Goal: Task Accomplishment & Management: Use online tool/utility

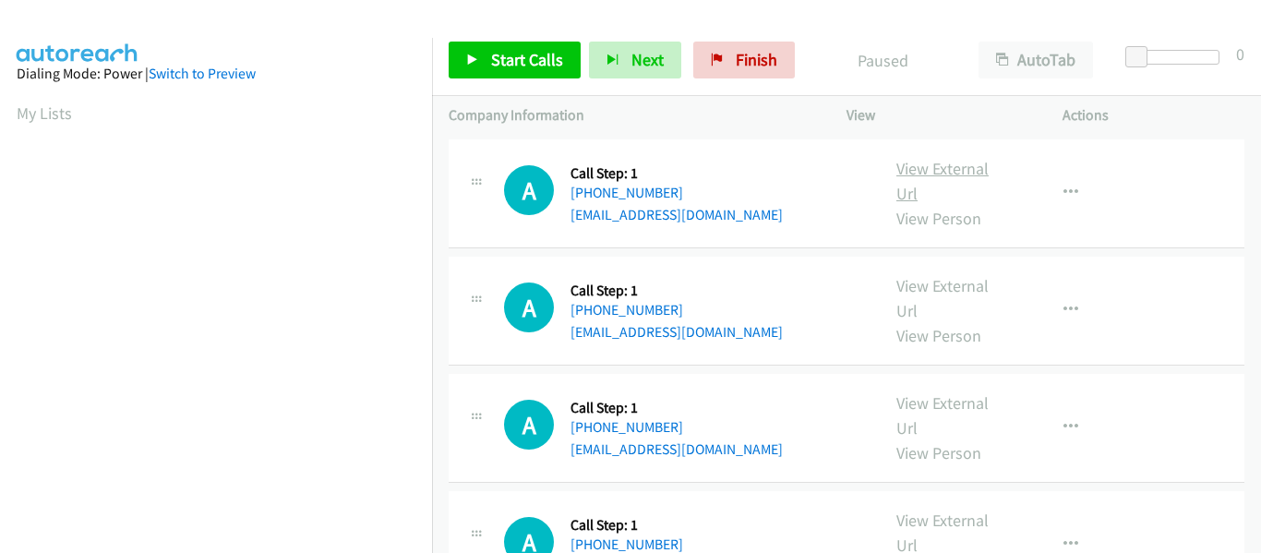
click at [932, 173] on link "View External Url" at bounding box center [943, 181] width 92 height 46
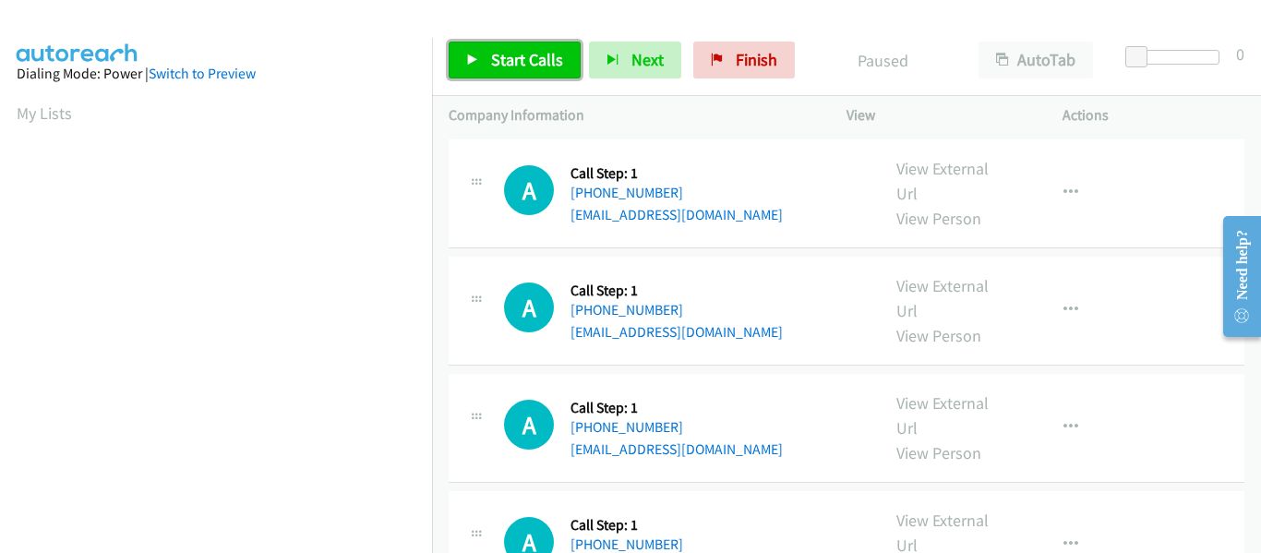
click at [463, 56] on link "Start Calls" at bounding box center [515, 60] width 132 height 37
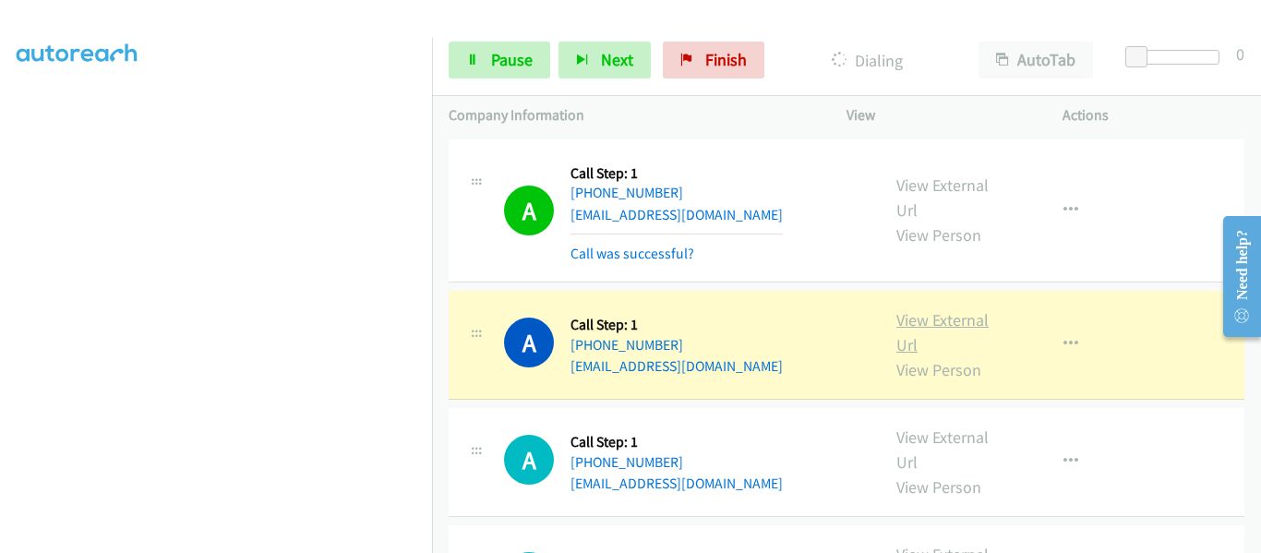
click at [950, 321] on link "View External Url" at bounding box center [943, 332] width 92 height 46
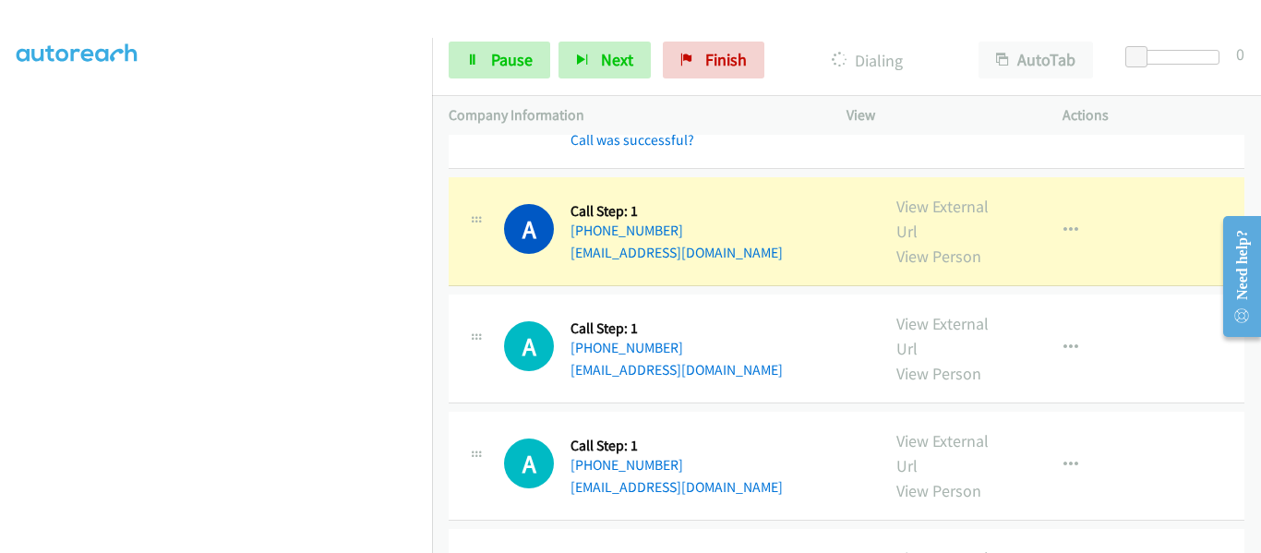
scroll to position [277, 0]
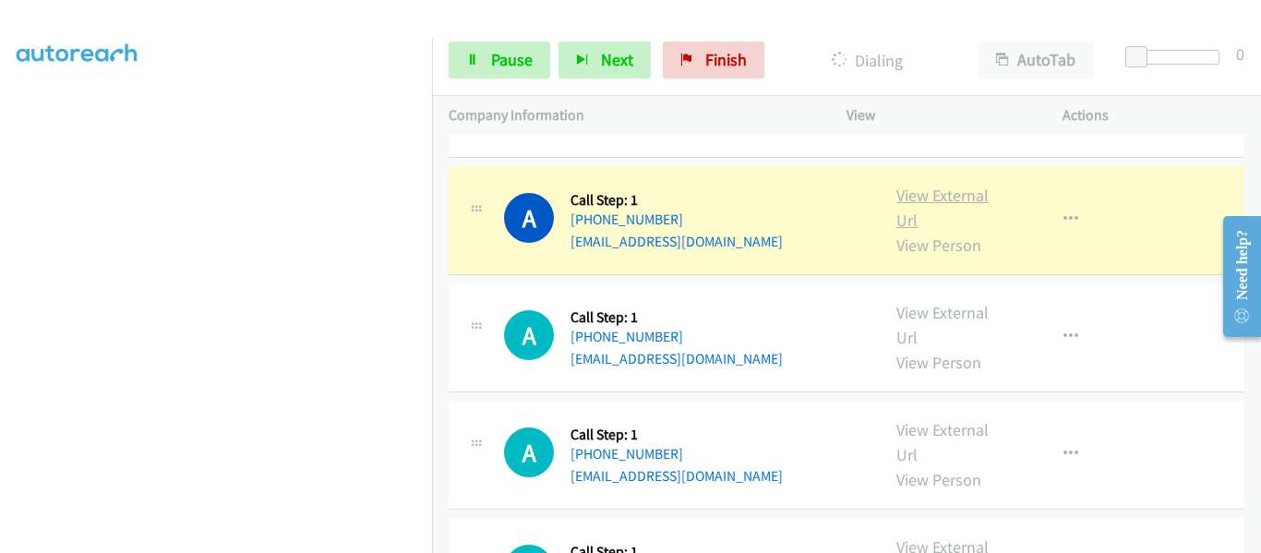
click at [923, 198] on link "View External Url" at bounding box center [943, 208] width 92 height 46
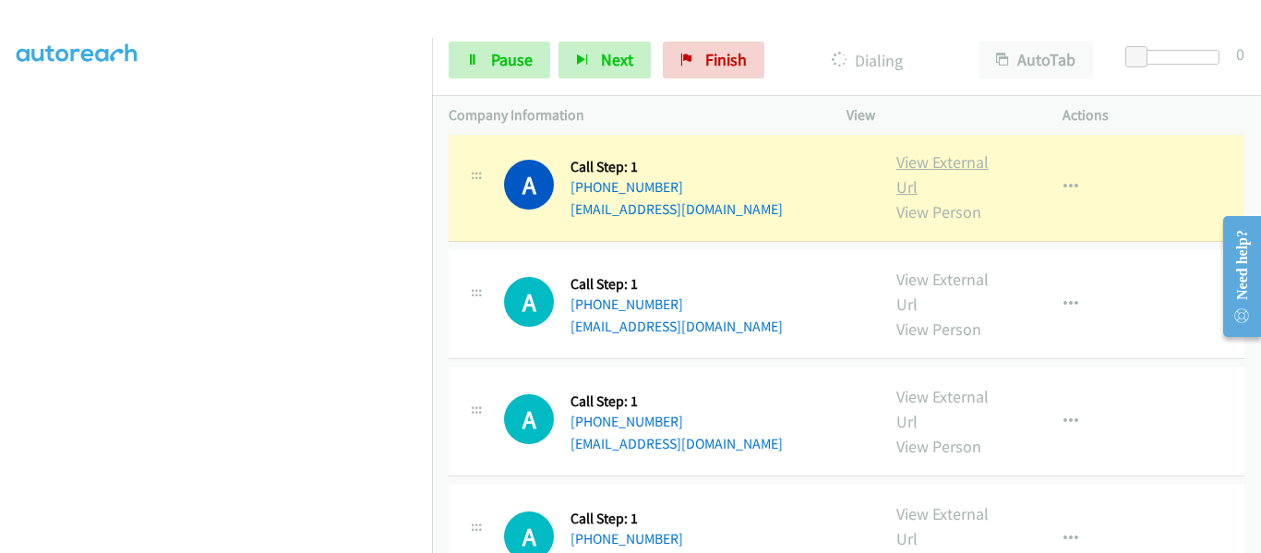
click at [930, 166] on link "View External Url" at bounding box center [943, 174] width 92 height 46
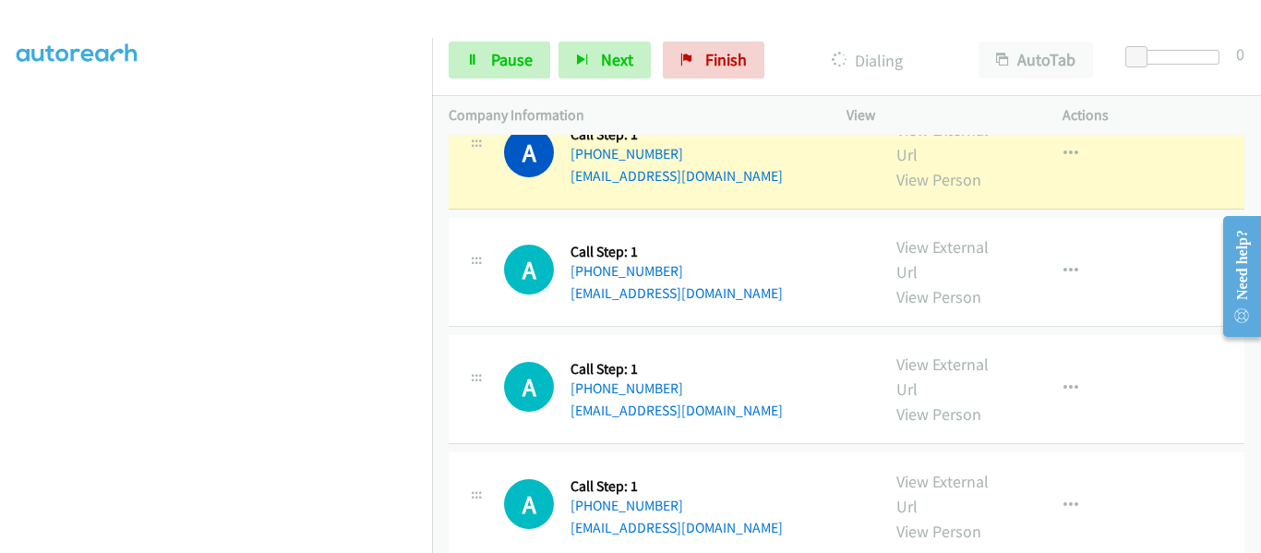
scroll to position [554, 0]
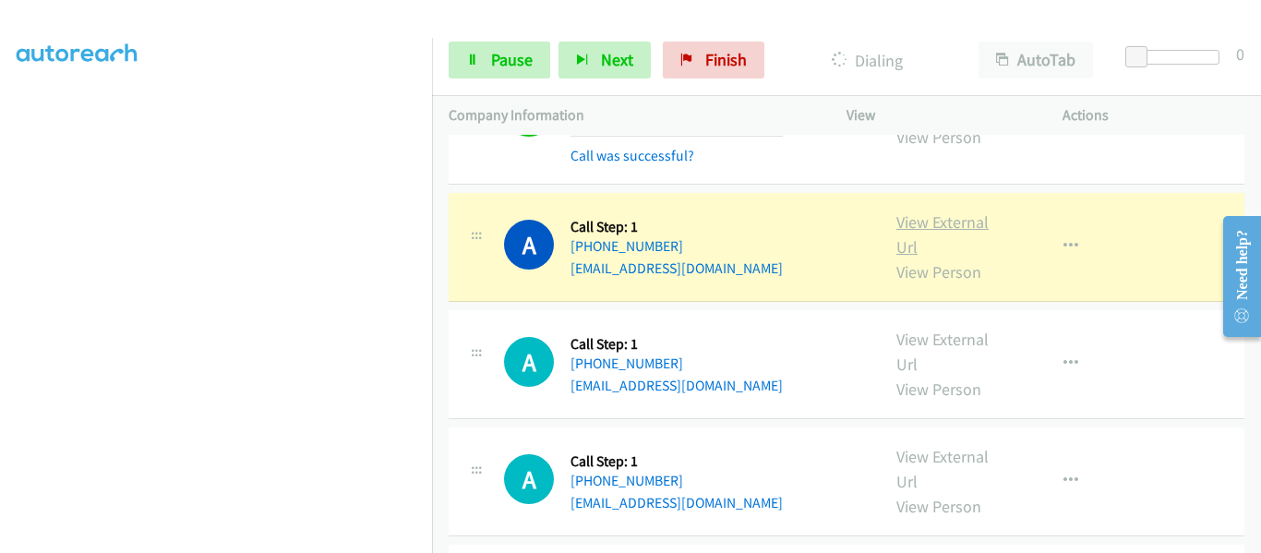
click at [920, 223] on link "View External Url" at bounding box center [943, 234] width 92 height 46
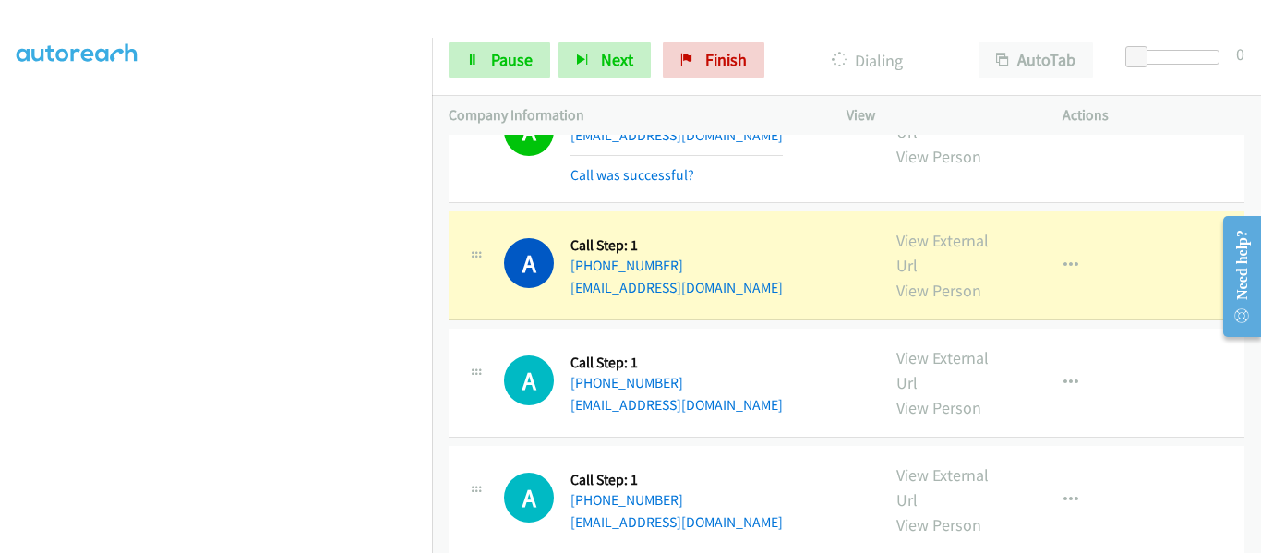
scroll to position [739, 0]
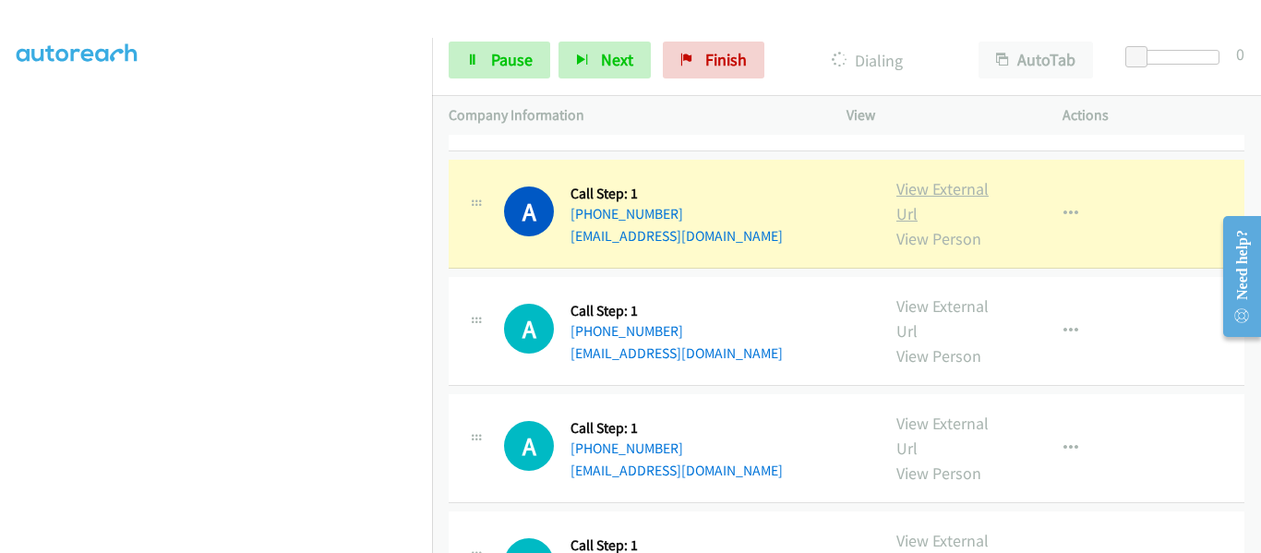
click at [946, 195] on link "View External Url" at bounding box center [943, 201] width 92 height 46
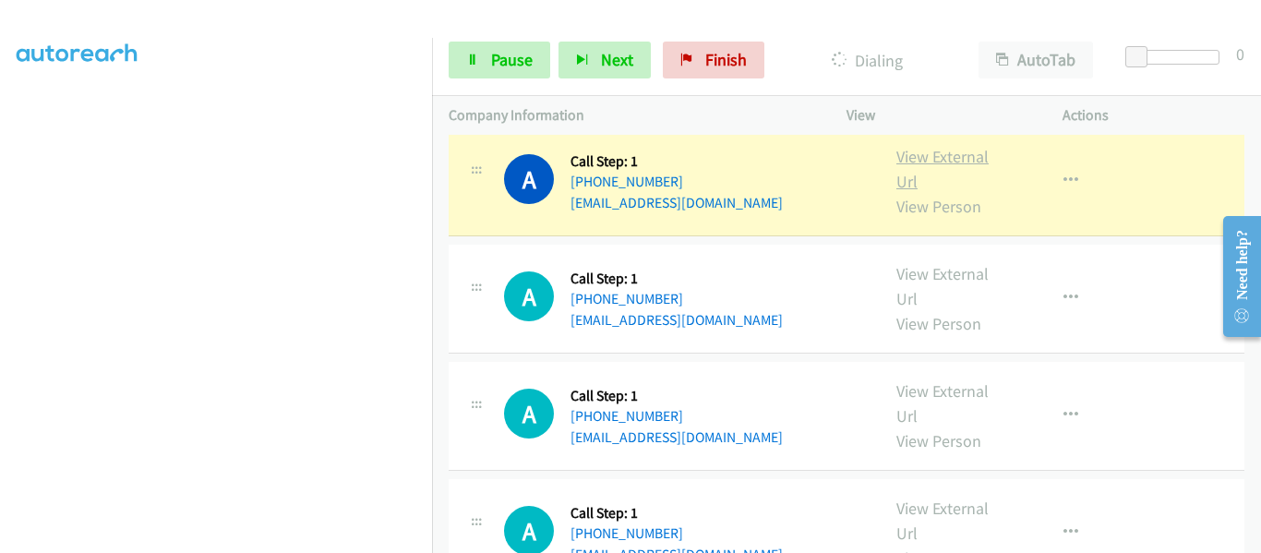
click at [945, 156] on link "View External Url" at bounding box center [943, 169] width 92 height 46
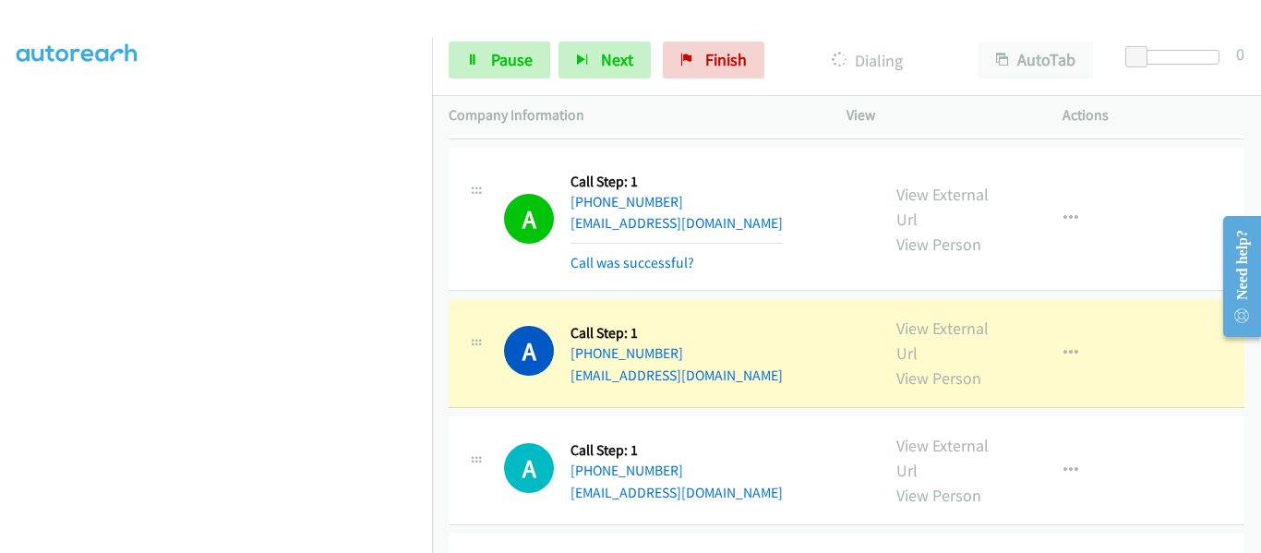
scroll to position [1016, 0]
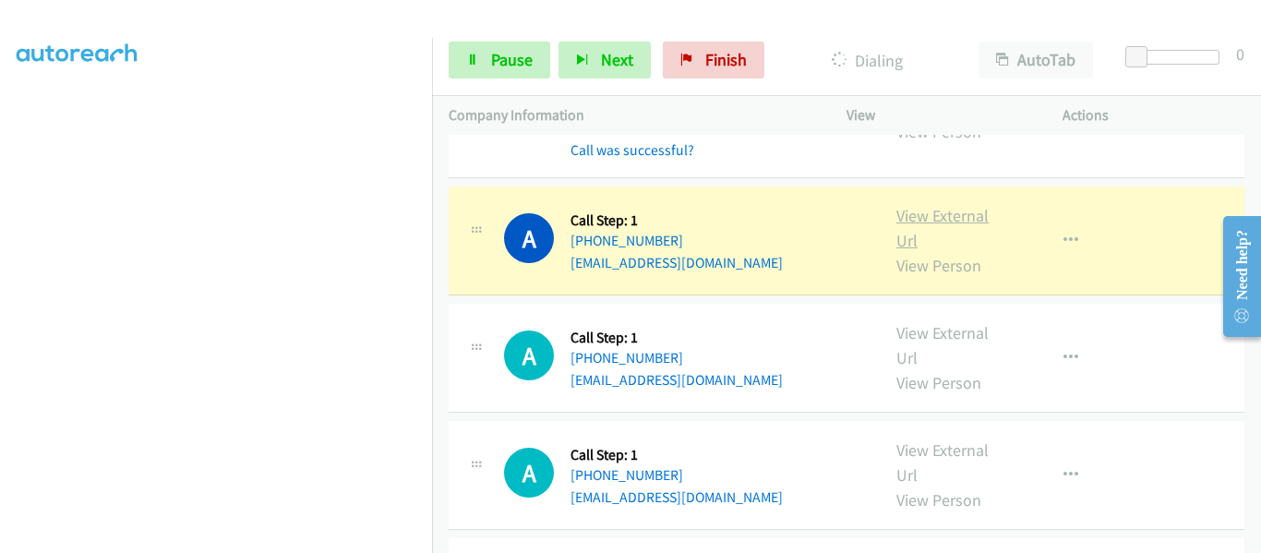
click at [945, 215] on link "View External Url" at bounding box center [943, 228] width 92 height 46
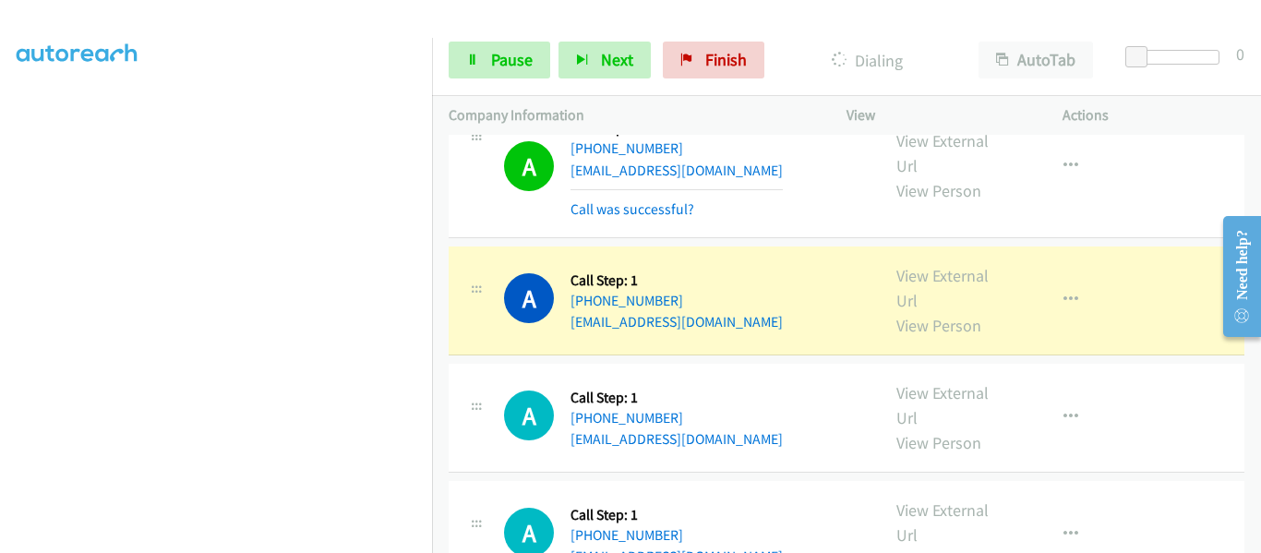
scroll to position [1200, 0]
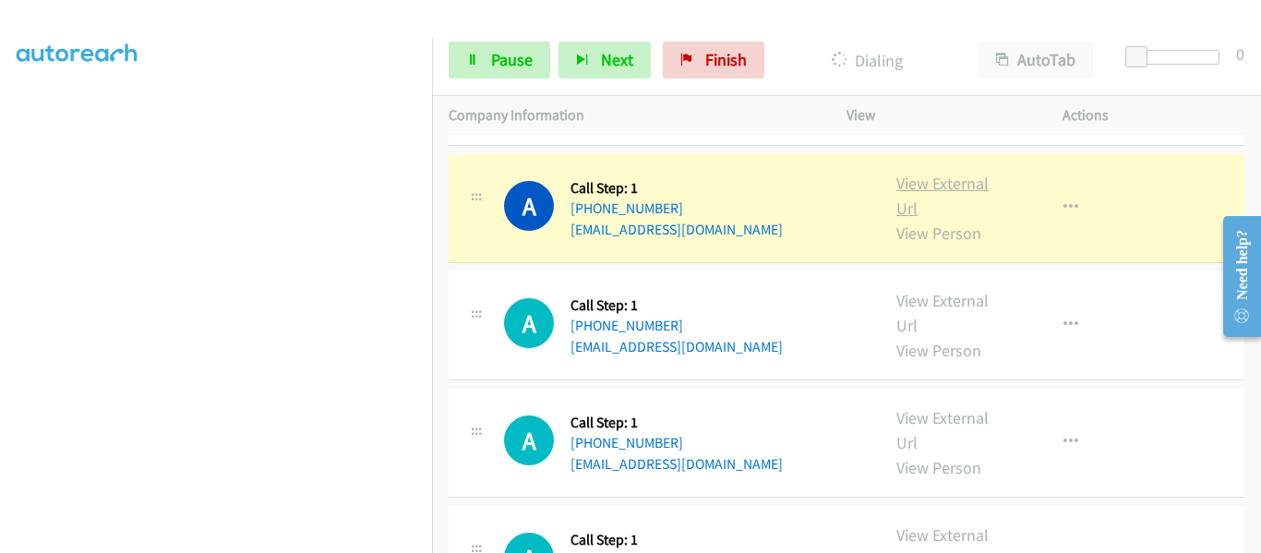
click at [944, 184] on link "View External Url" at bounding box center [943, 196] width 92 height 46
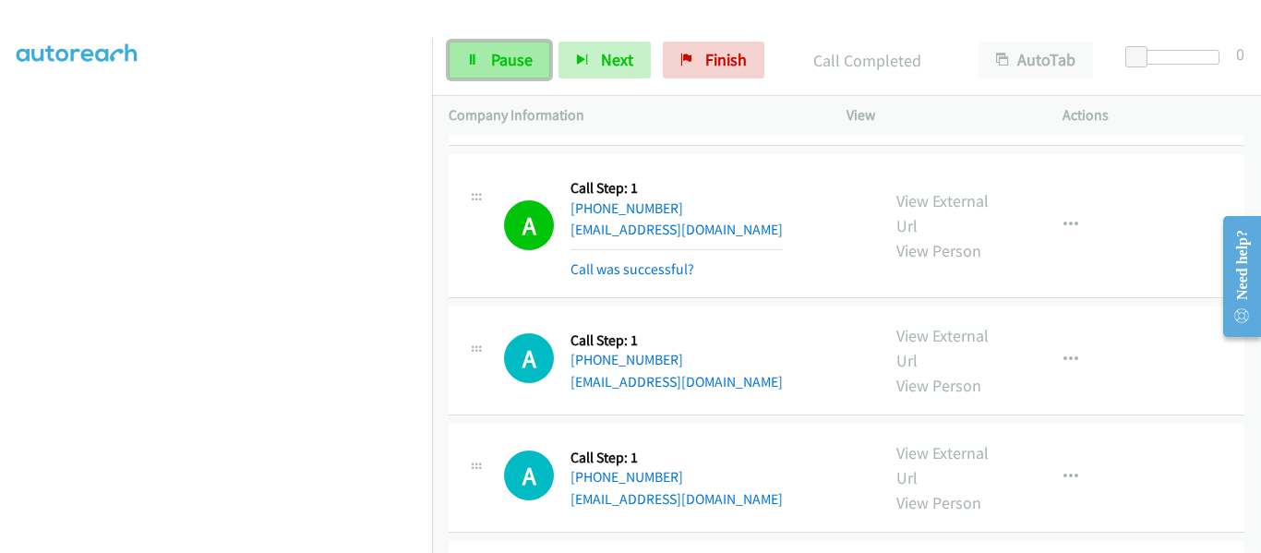
click at [484, 54] on link "Pause" at bounding box center [500, 60] width 102 height 37
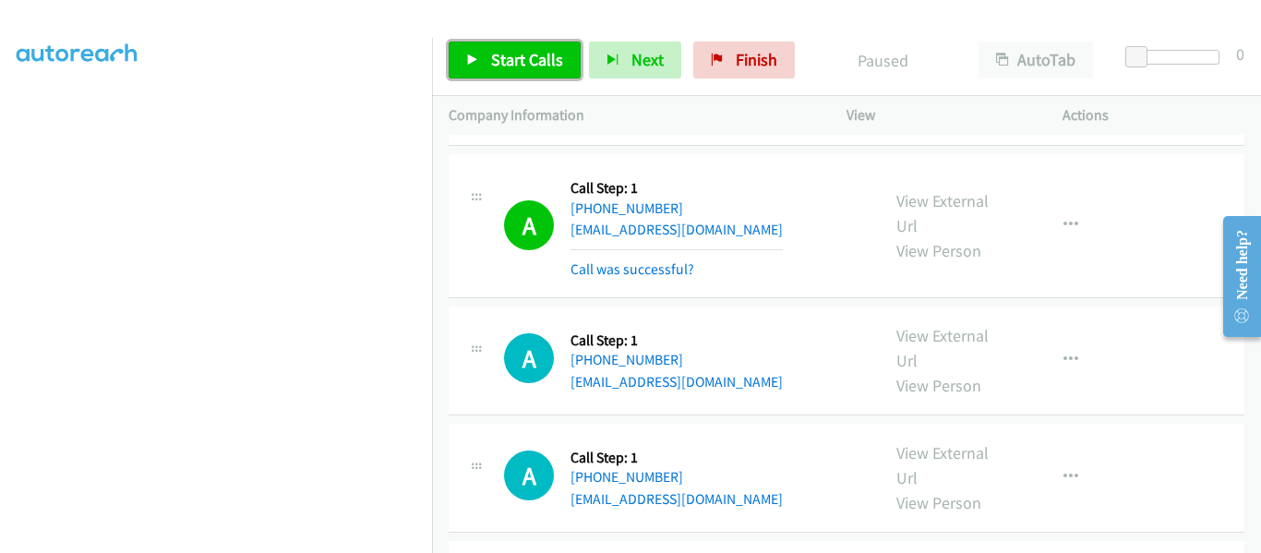
click at [468, 62] on icon at bounding box center [472, 60] width 13 height 13
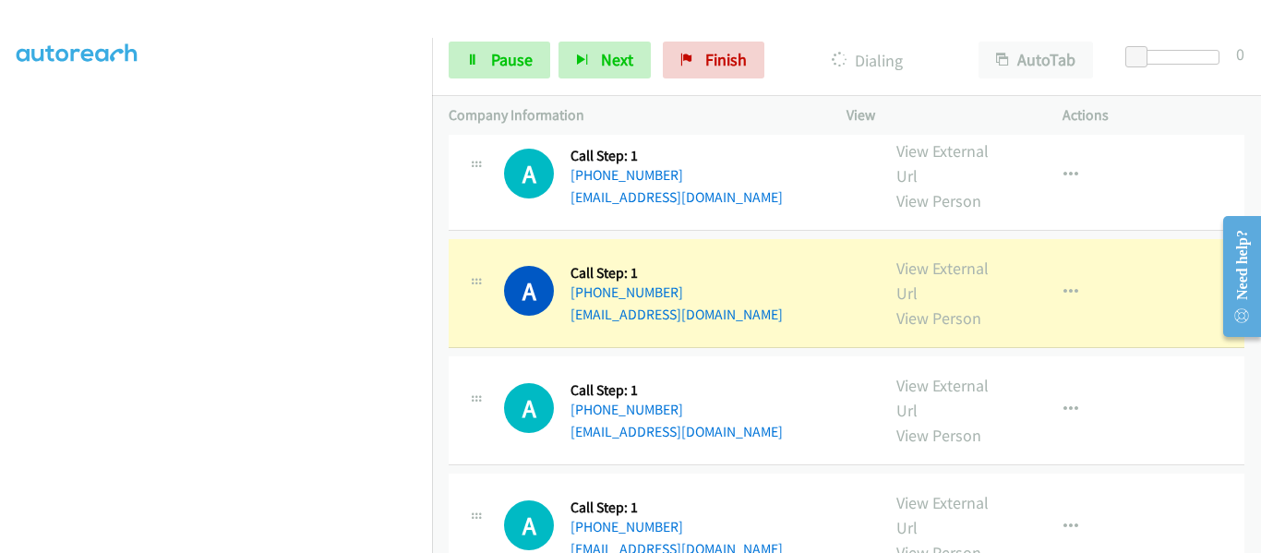
scroll to position [1477, 0]
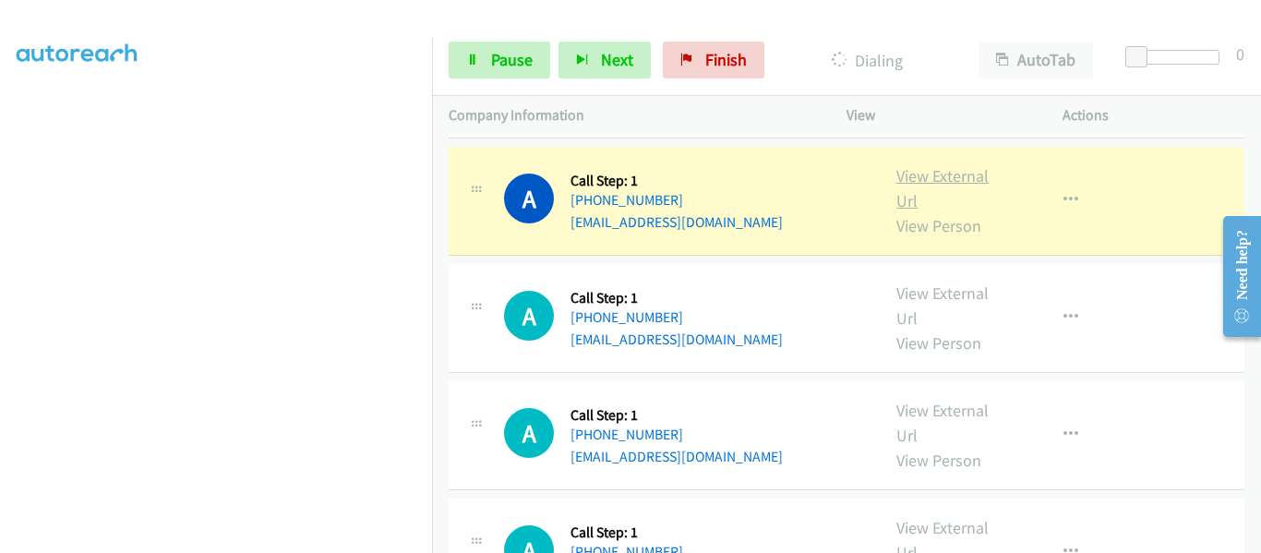
click at [967, 174] on link "View External Url" at bounding box center [943, 188] width 92 height 46
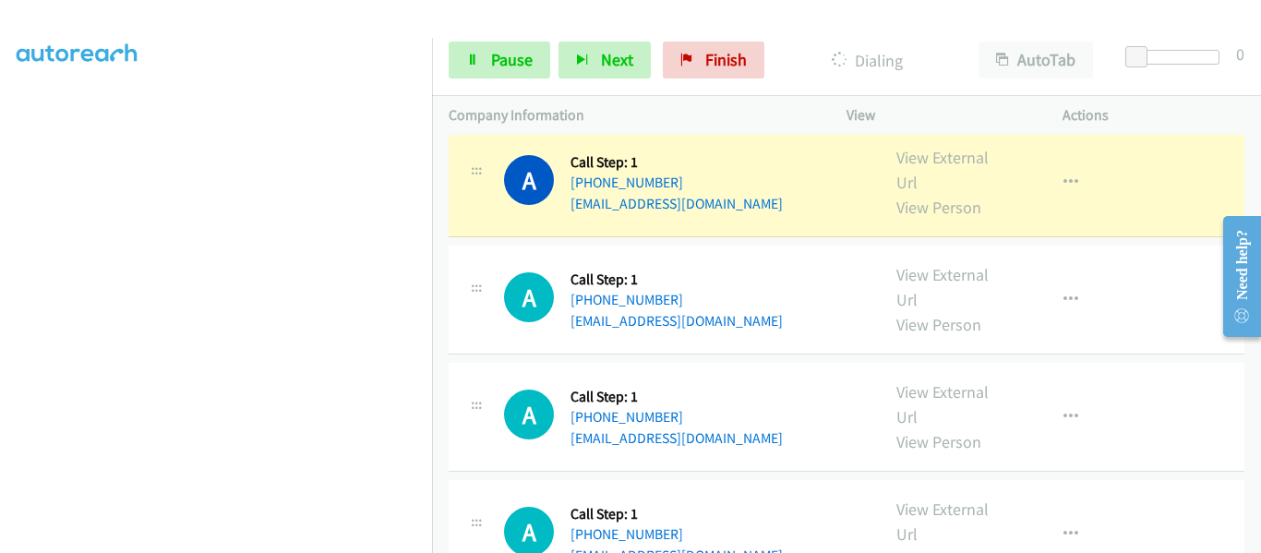
scroll to position [1662, 0]
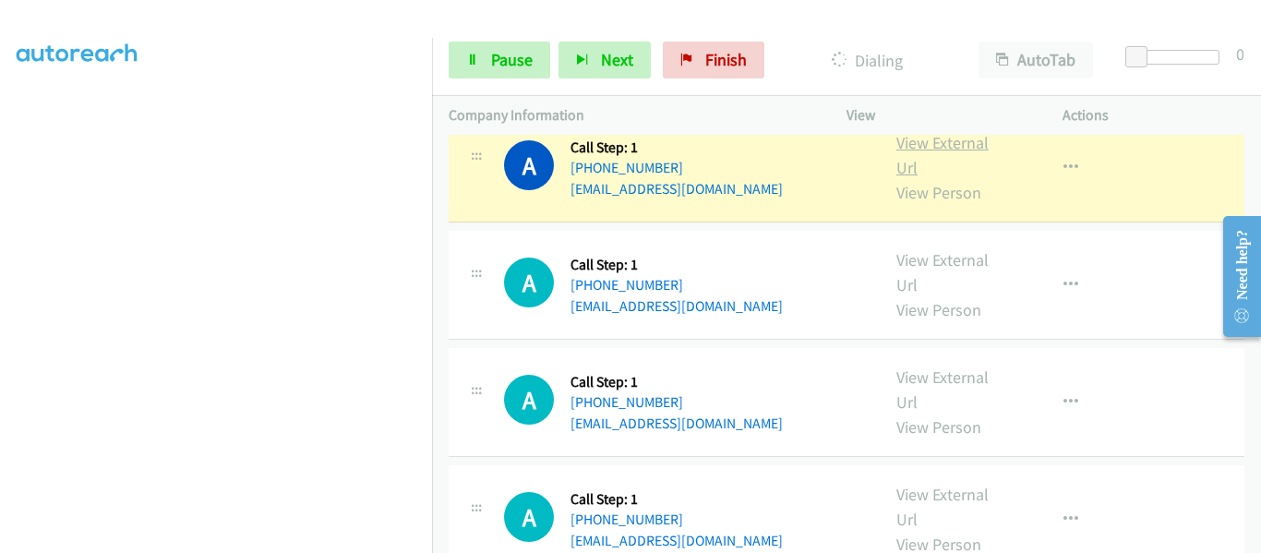
click at [934, 150] on link "View External Url" at bounding box center [943, 155] width 92 height 46
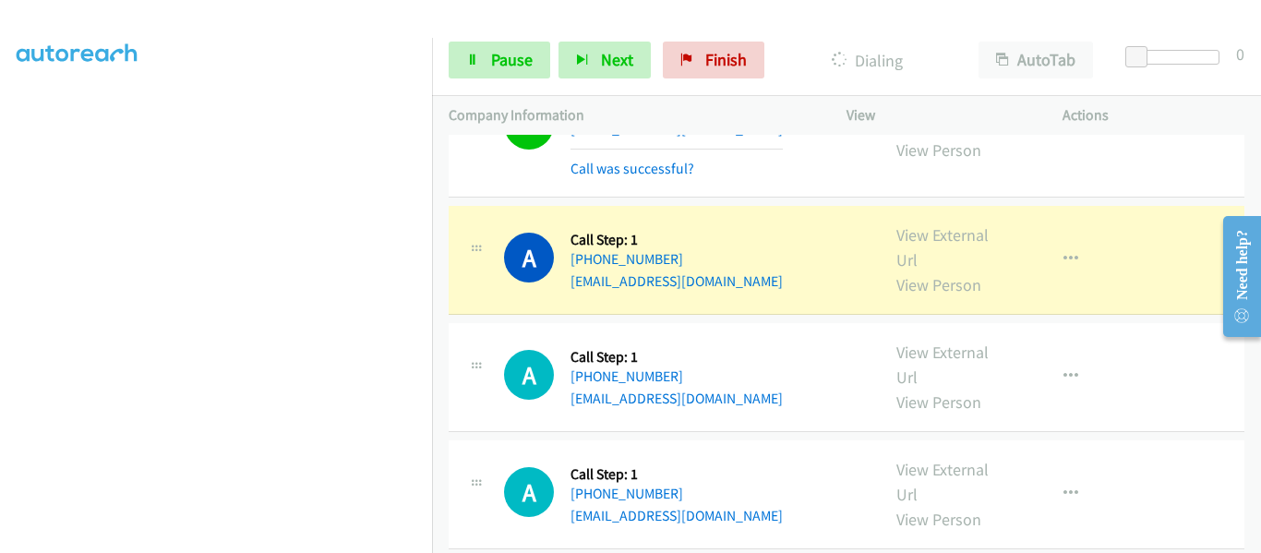
scroll to position [1754, 0]
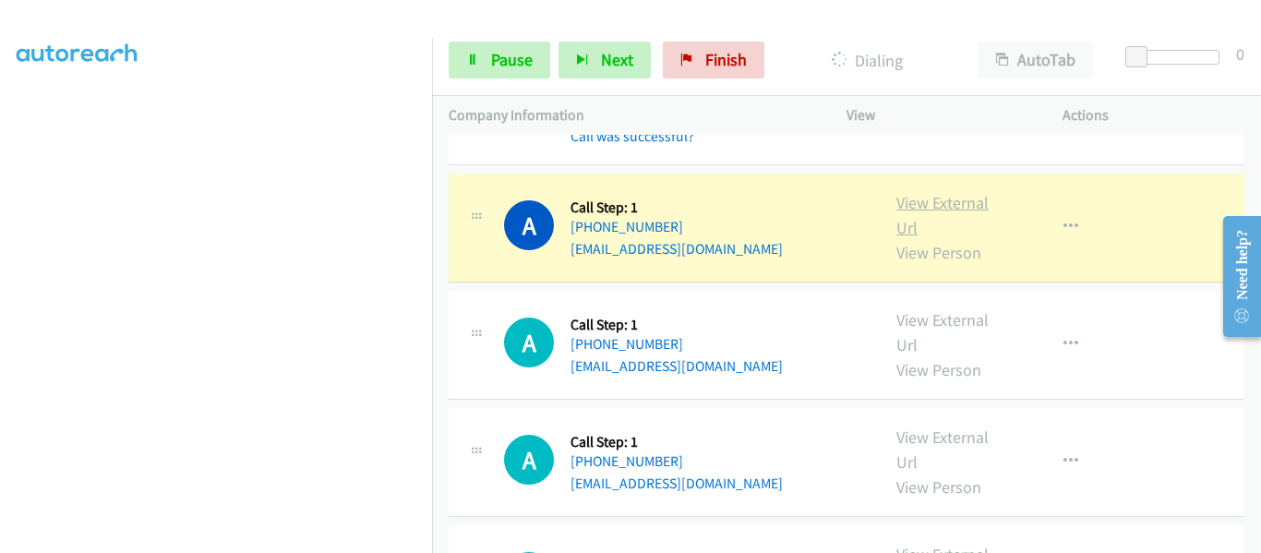
click at [945, 201] on link "View External Url" at bounding box center [943, 215] width 92 height 46
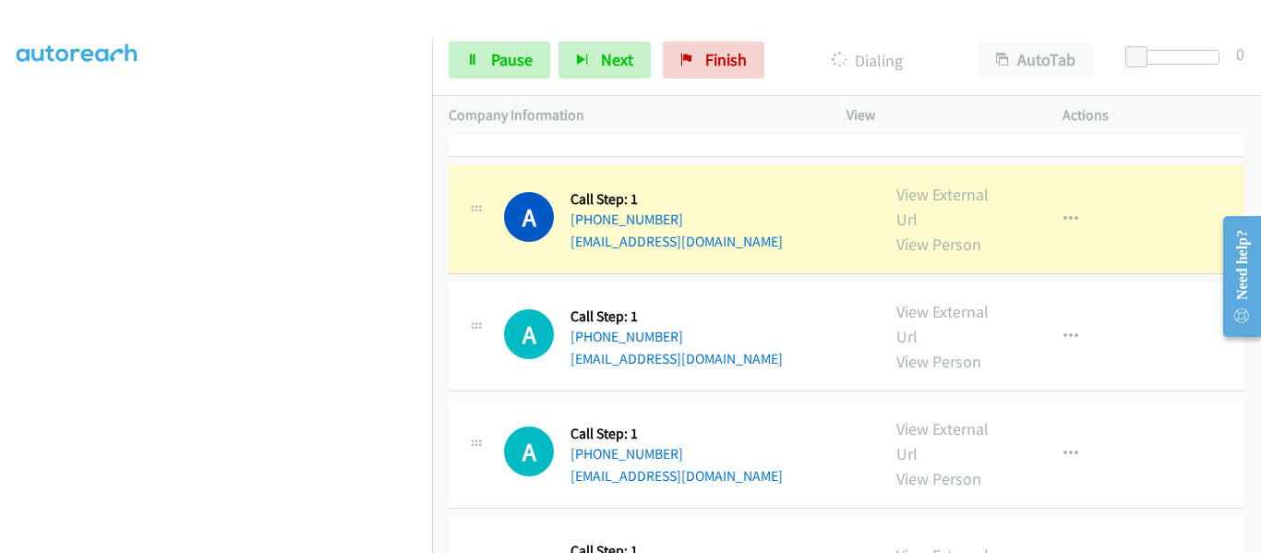
scroll to position [1882, 0]
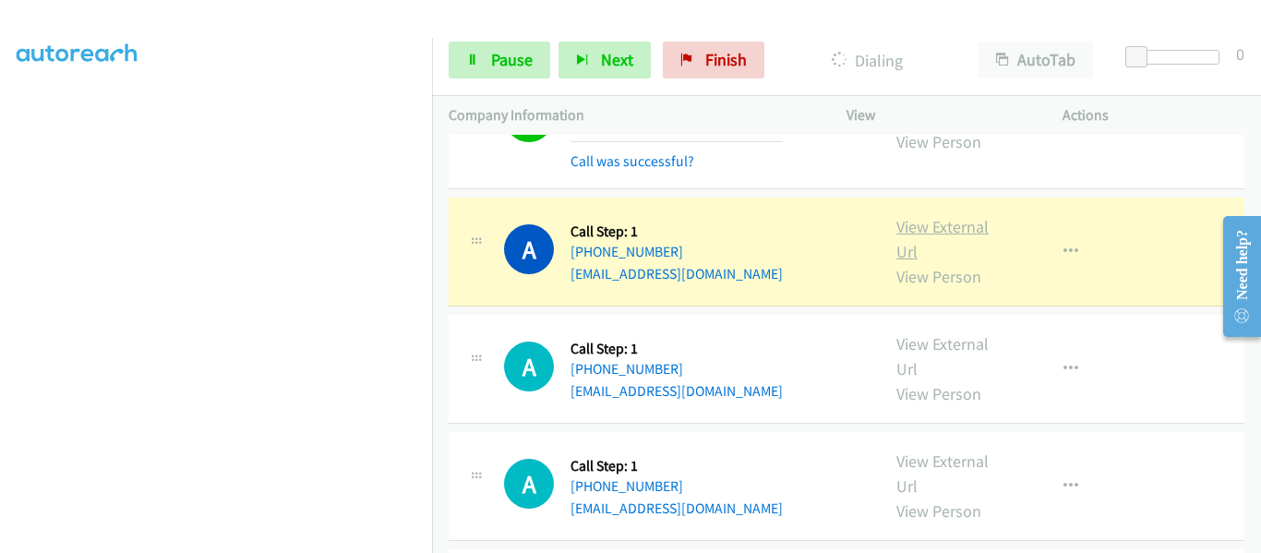
click at [934, 230] on link "View External Url" at bounding box center [943, 239] width 92 height 46
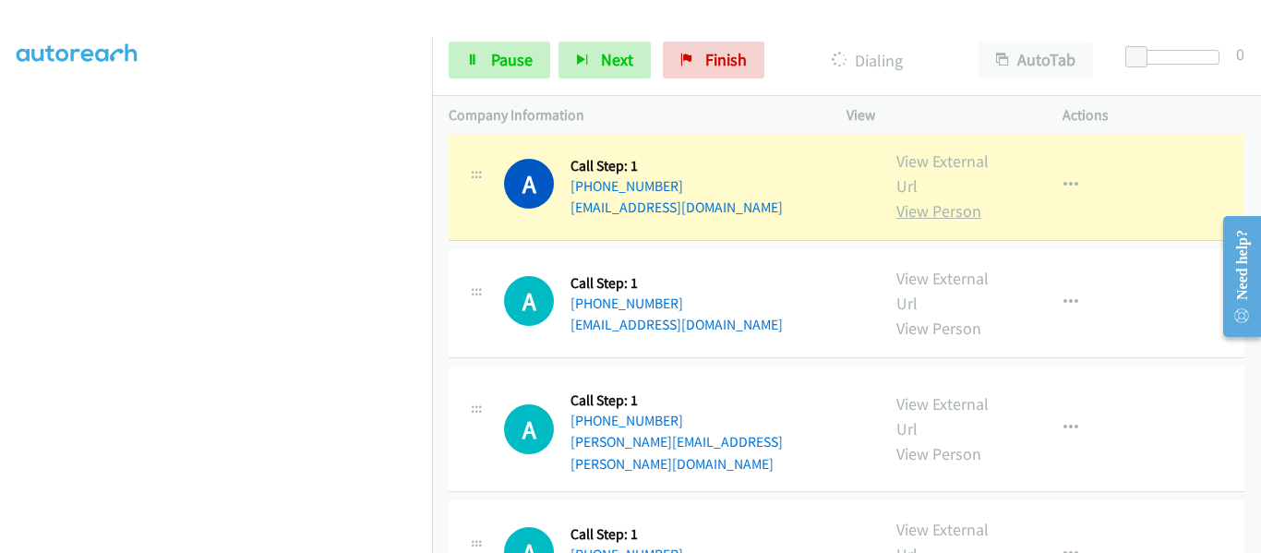
scroll to position [2066, 0]
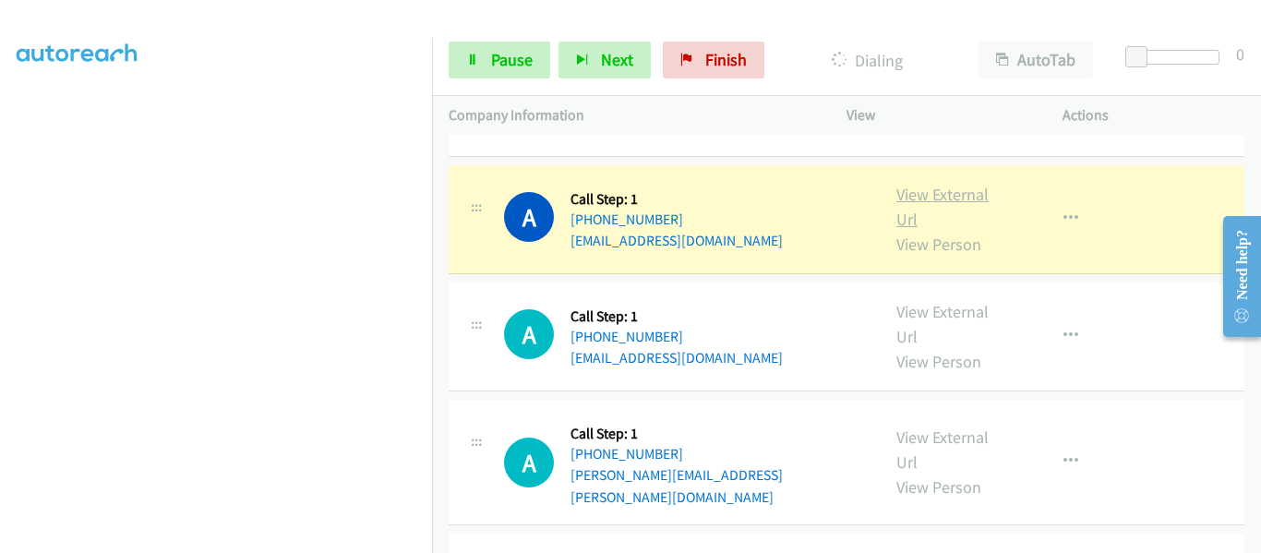
click at [938, 196] on link "View External Url" at bounding box center [943, 207] width 92 height 46
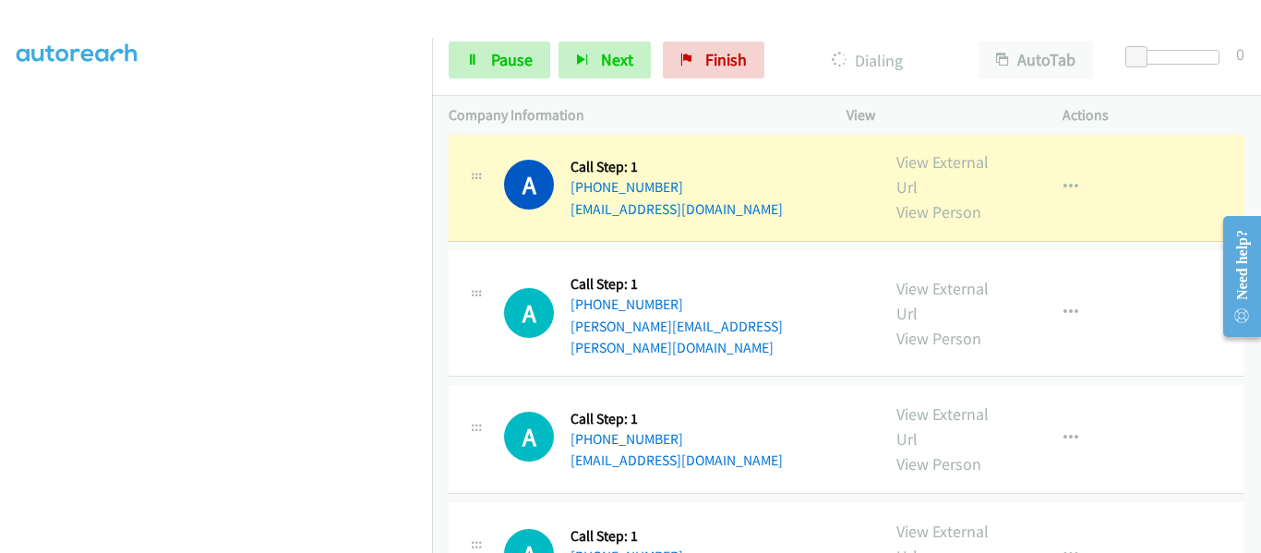
scroll to position [2251, 0]
click at [940, 166] on link "View External Url" at bounding box center [943, 173] width 92 height 46
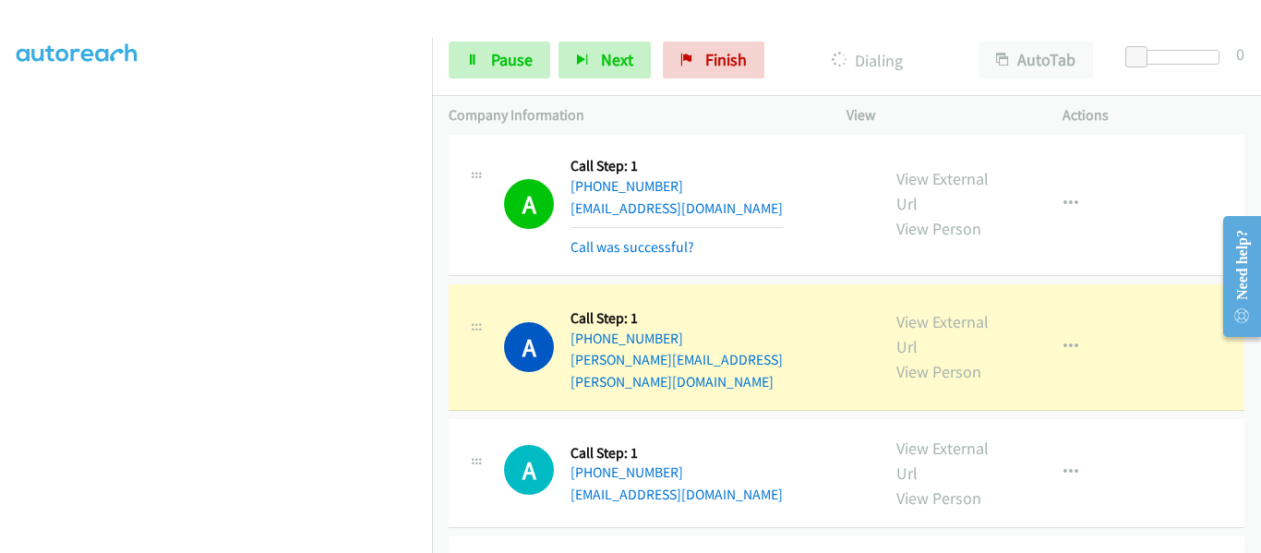
scroll to position [2343, 0]
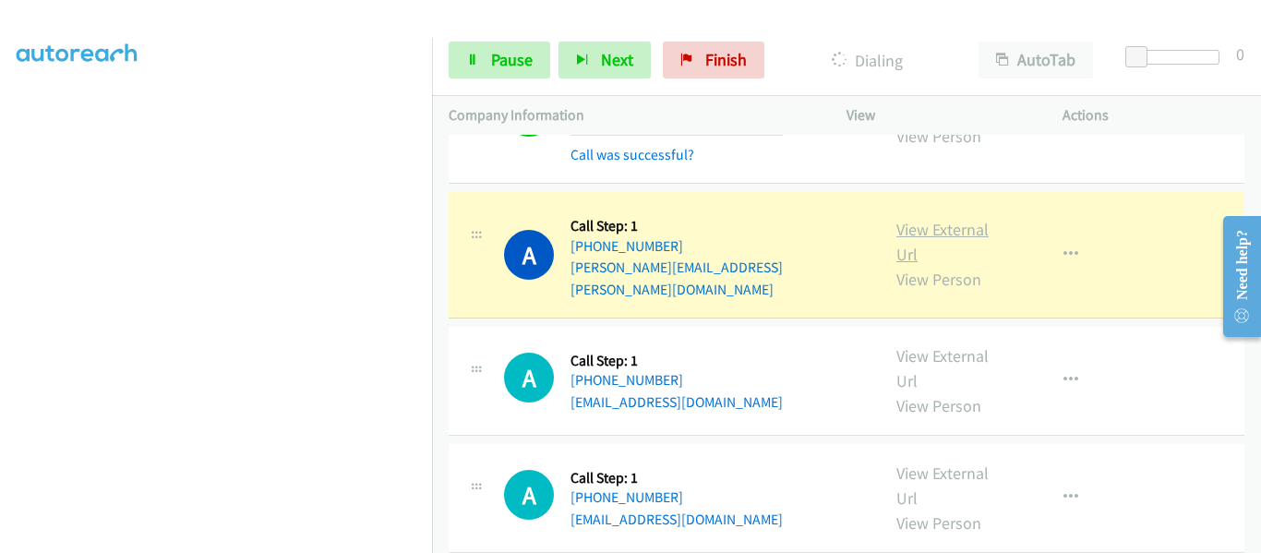
click at [960, 219] on link "View External Url" at bounding box center [943, 242] width 92 height 46
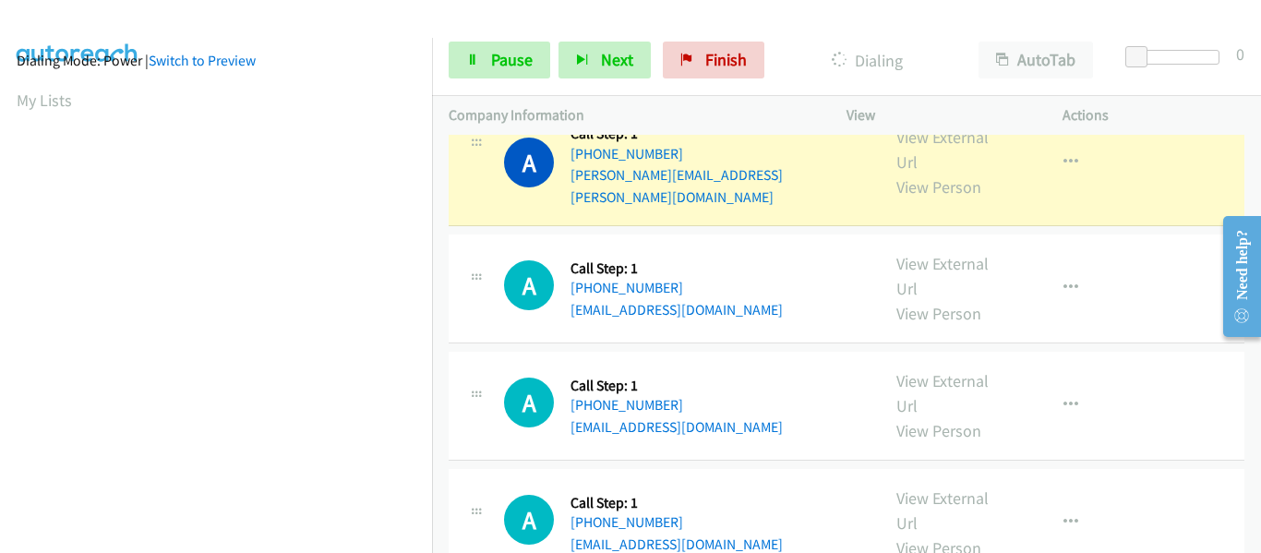
scroll to position [483, 0]
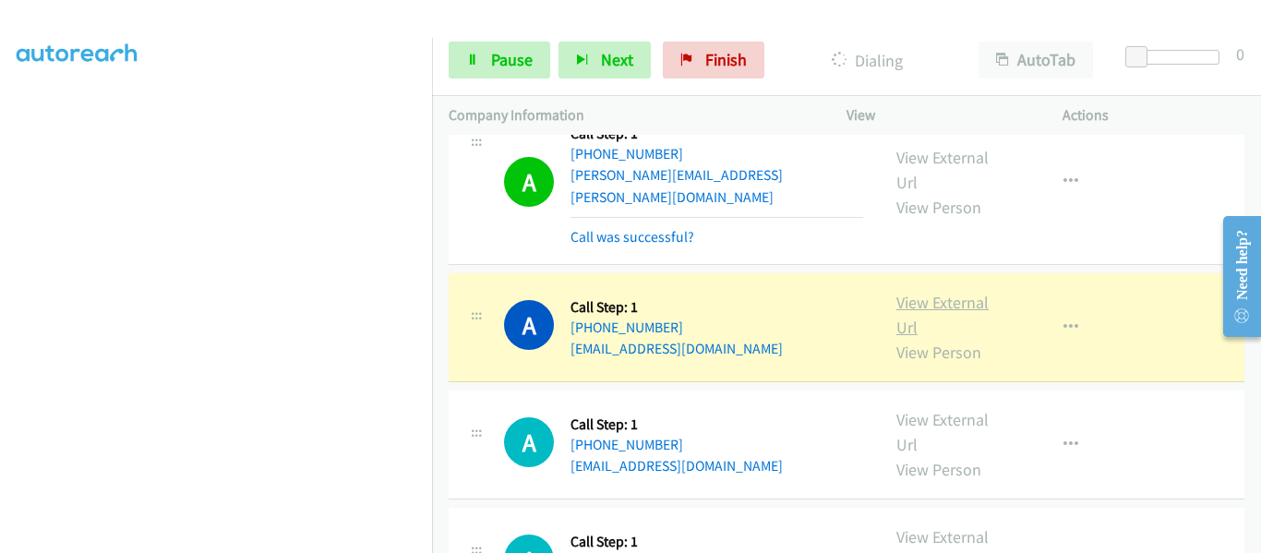
click at [957, 292] on link "View External Url" at bounding box center [943, 315] width 92 height 46
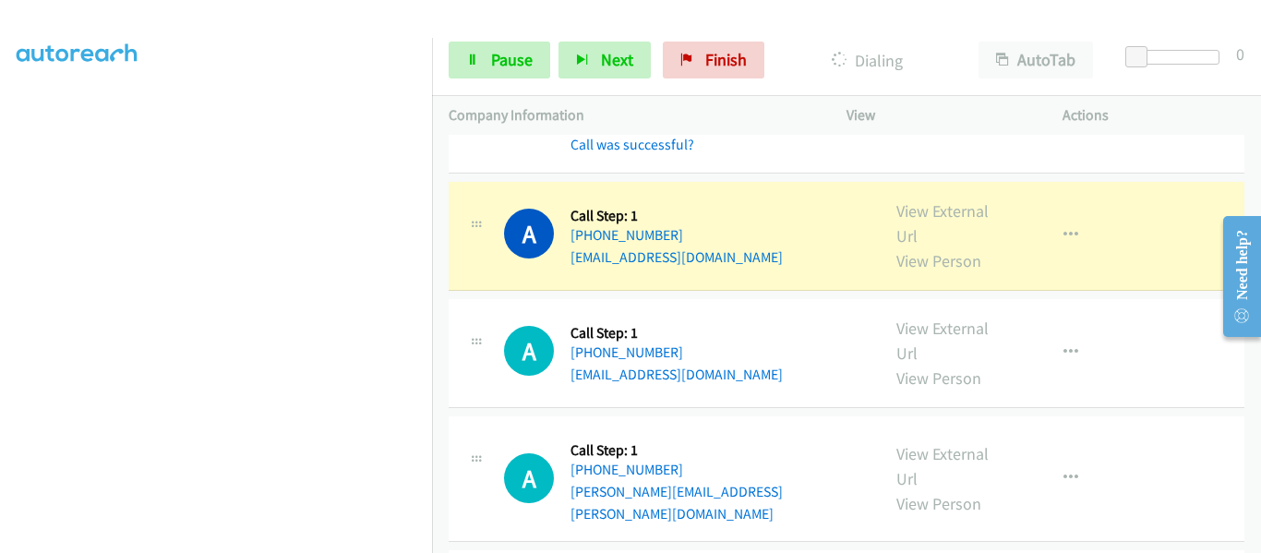
scroll to position [2713, 0]
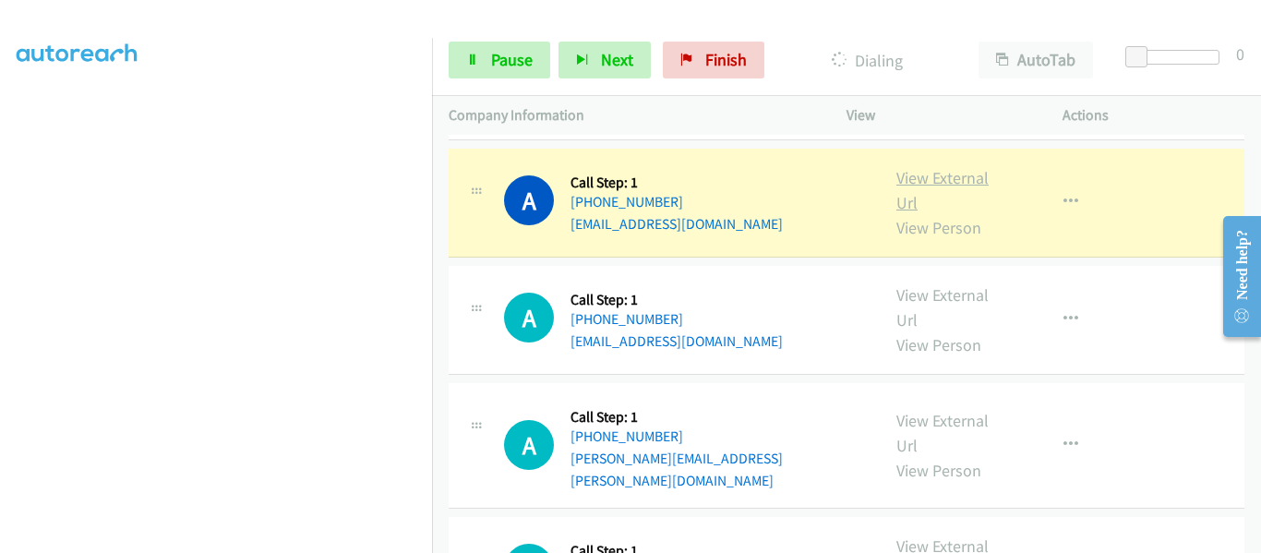
click at [936, 167] on link "View External Url" at bounding box center [943, 190] width 92 height 46
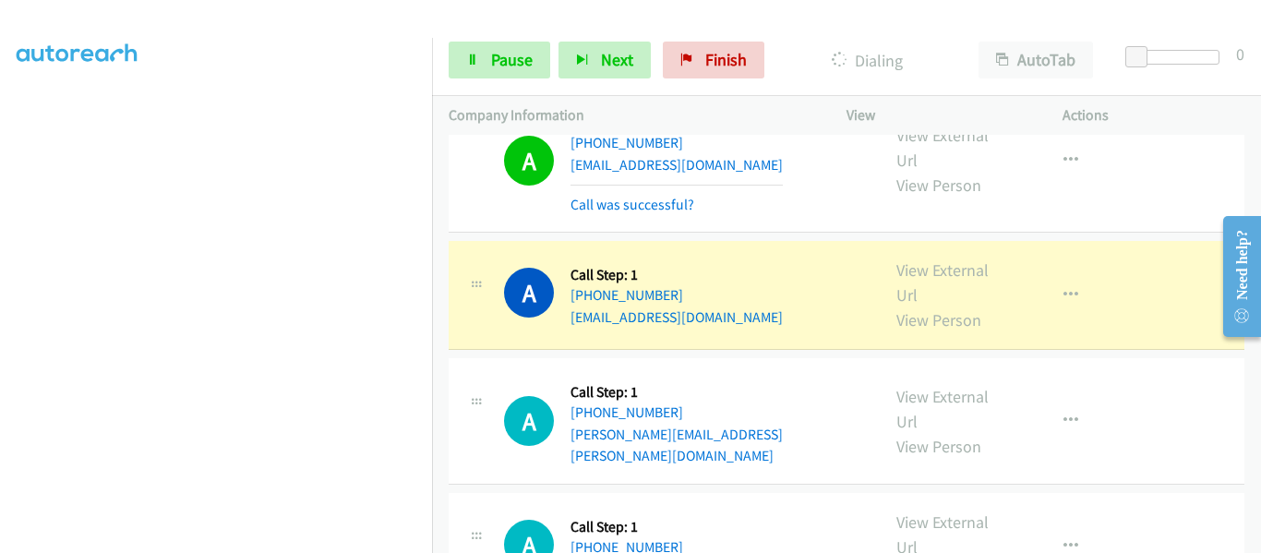
scroll to position [2805, 0]
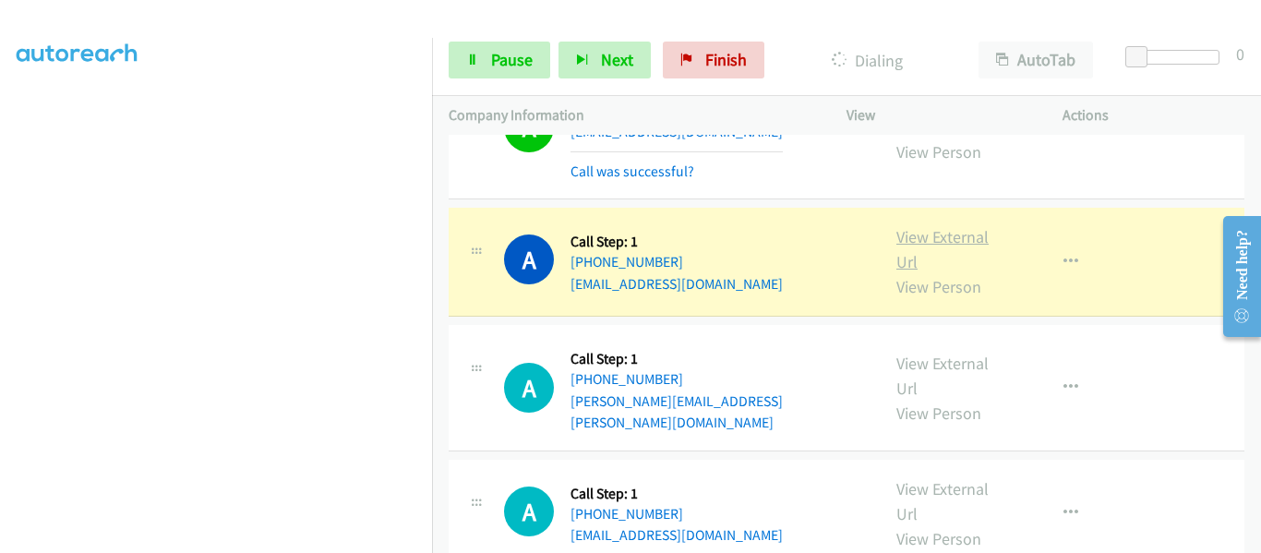
click at [945, 226] on link "View External Url" at bounding box center [943, 249] width 92 height 46
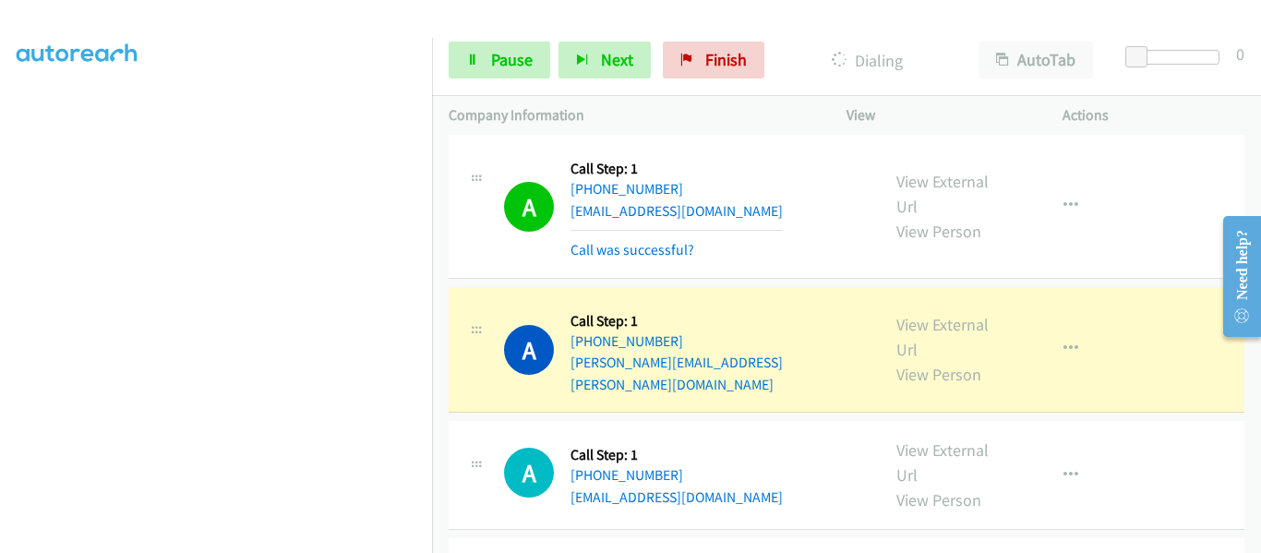
scroll to position [2990, 0]
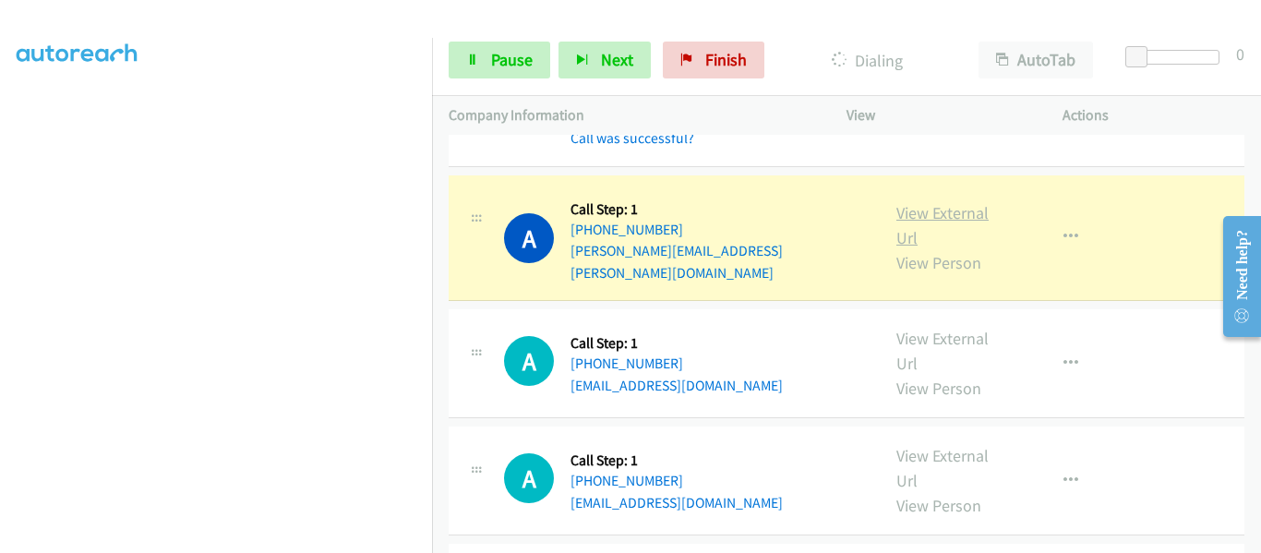
click at [957, 202] on link "View External Url" at bounding box center [943, 225] width 92 height 46
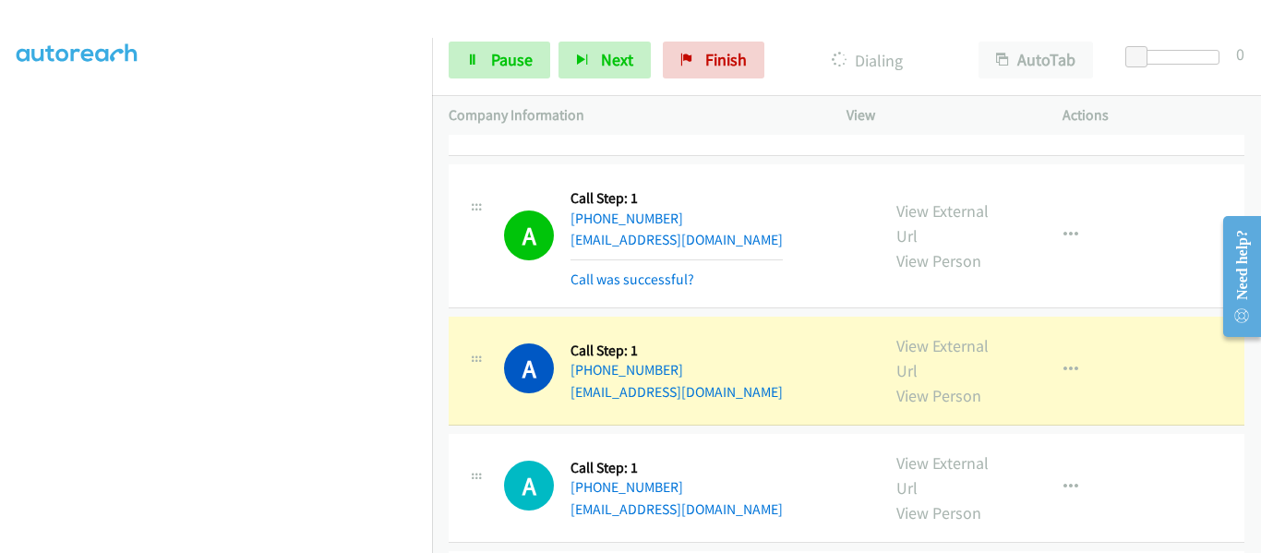
scroll to position [3267, 0]
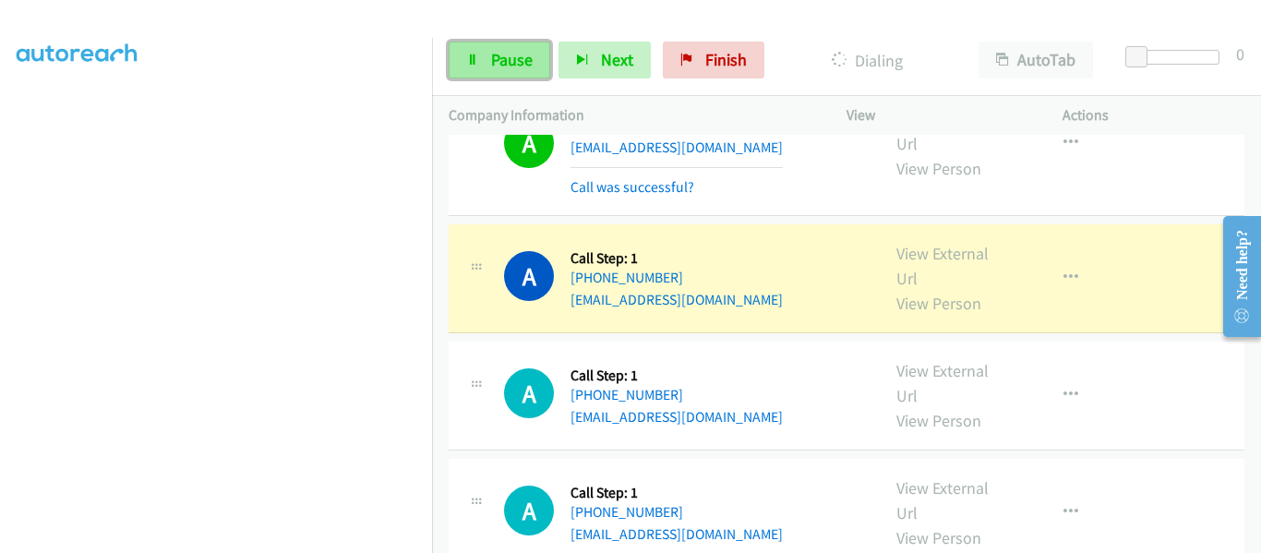
click at [484, 60] on link "Pause" at bounding box center [500, 60] width 102 height 37
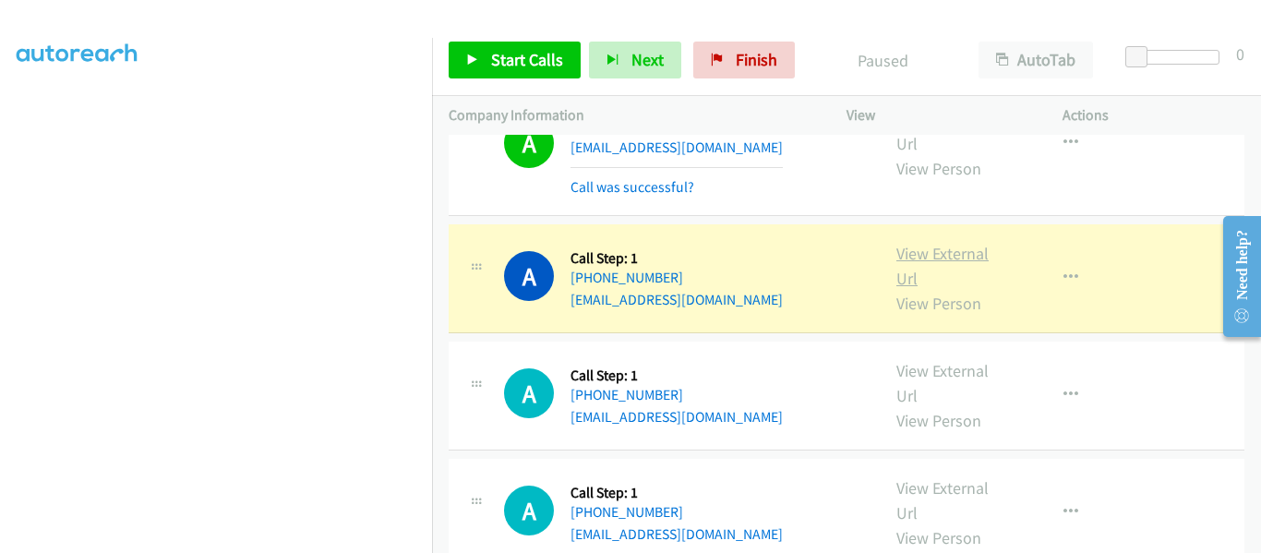
click at [939, 243] on link "View External Url" at bounding box center [943, 266] width 92 height 46
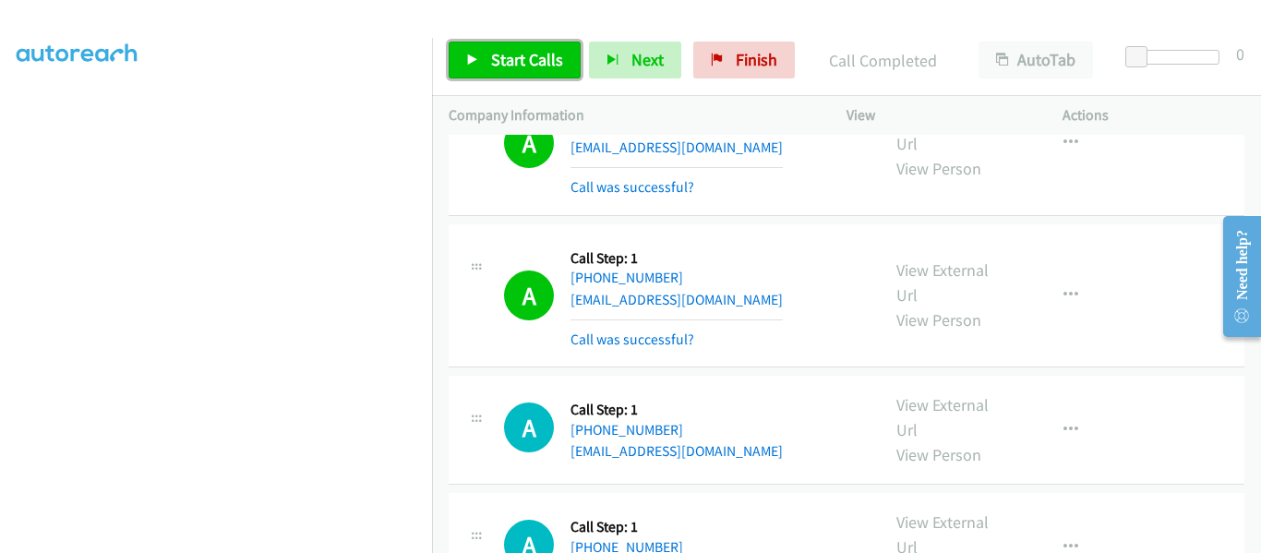
click at [478, 58] on icon at bounding box center [472, 60] width 13 height 13
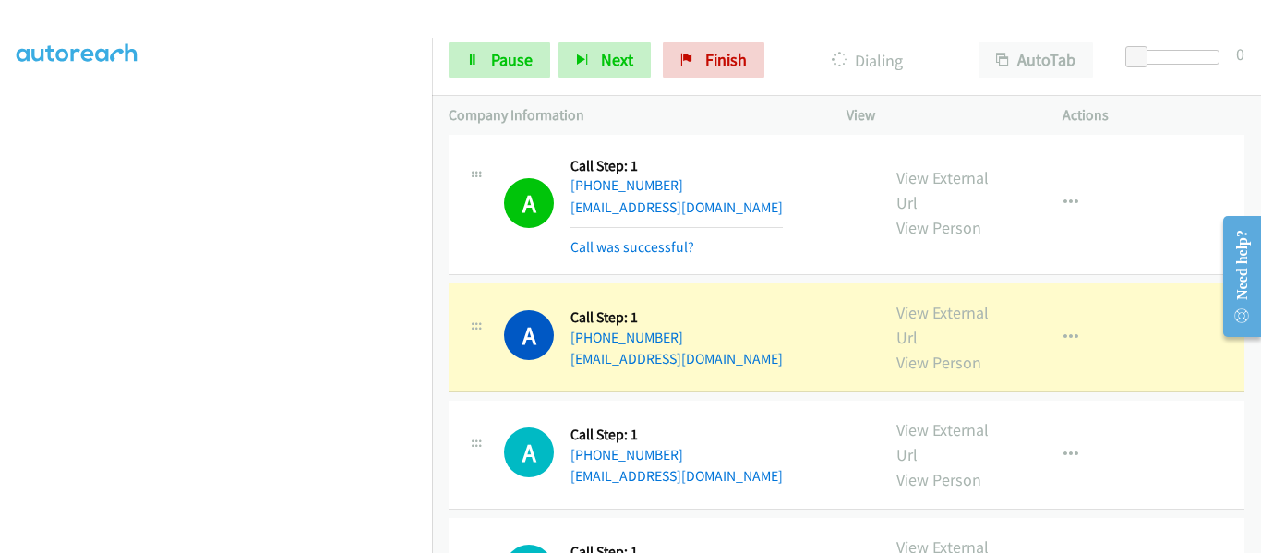
scroll to position [3451, 0]
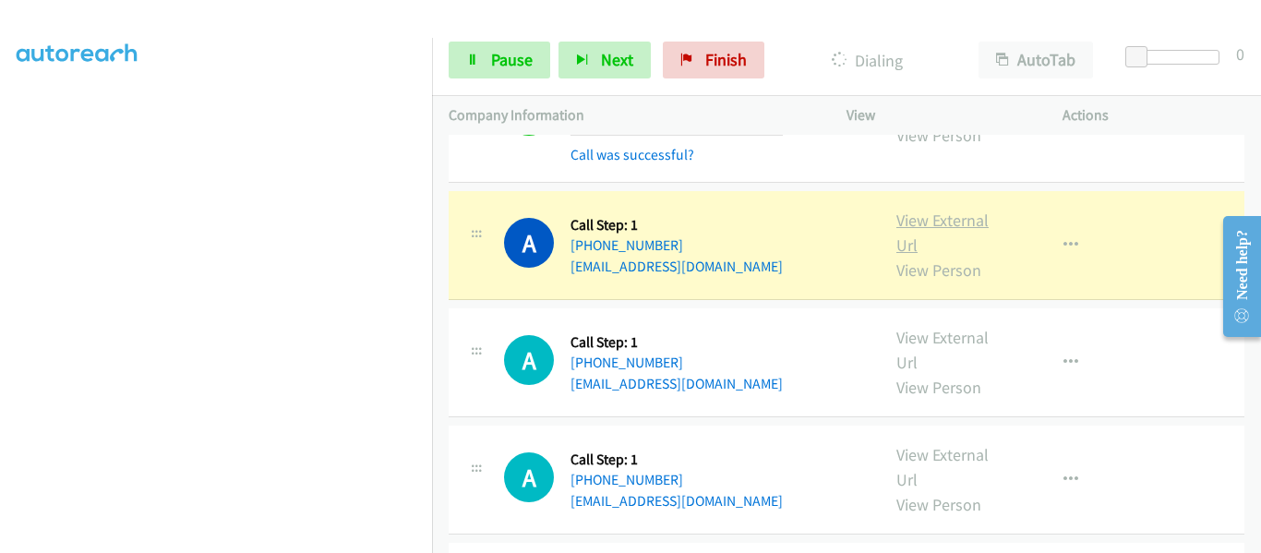
click at [945, 210] on link "View External Url" at bounding box center [943, 233] width 92 height 46
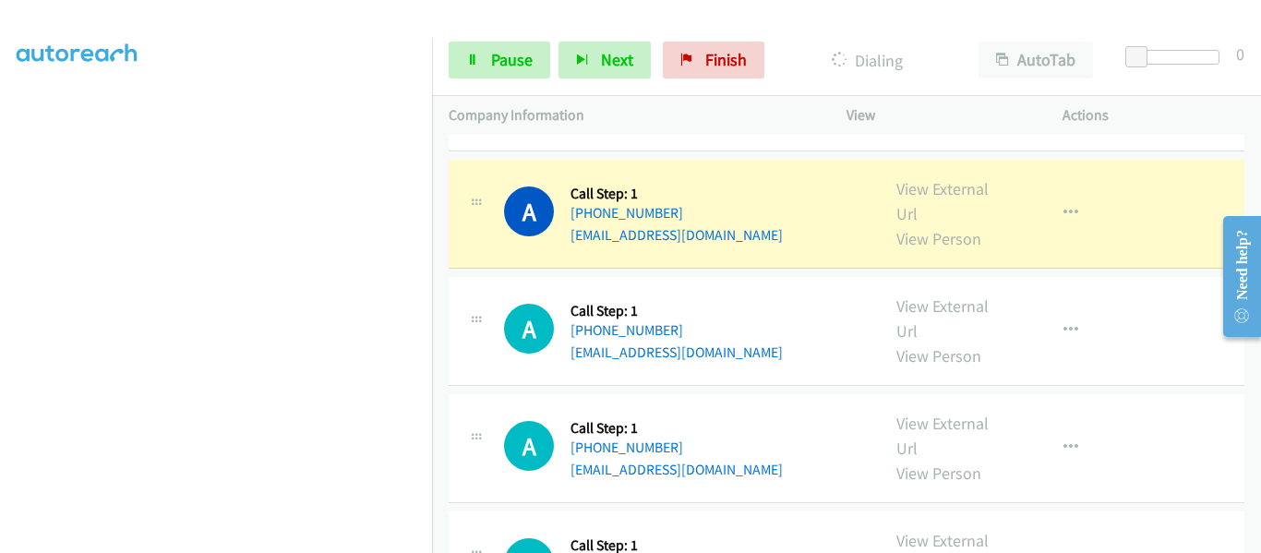
scroll to position [3636, 0]
click at [947, 177] on link "View External Url" at bounding box center [943, 200] width 92 height 46
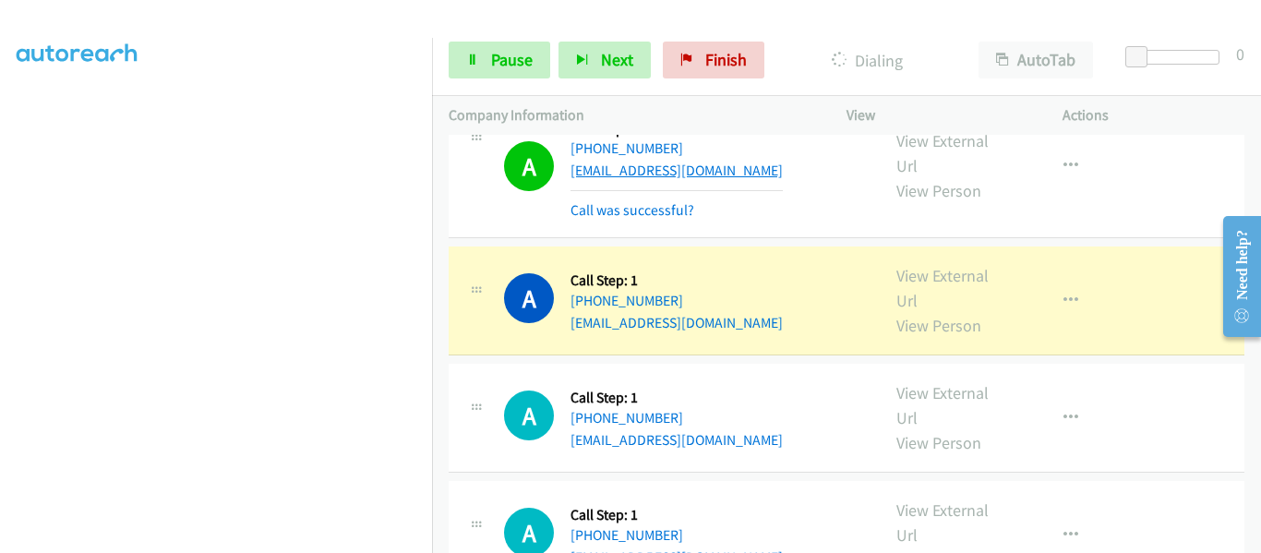
scroll to position [3728, 0]
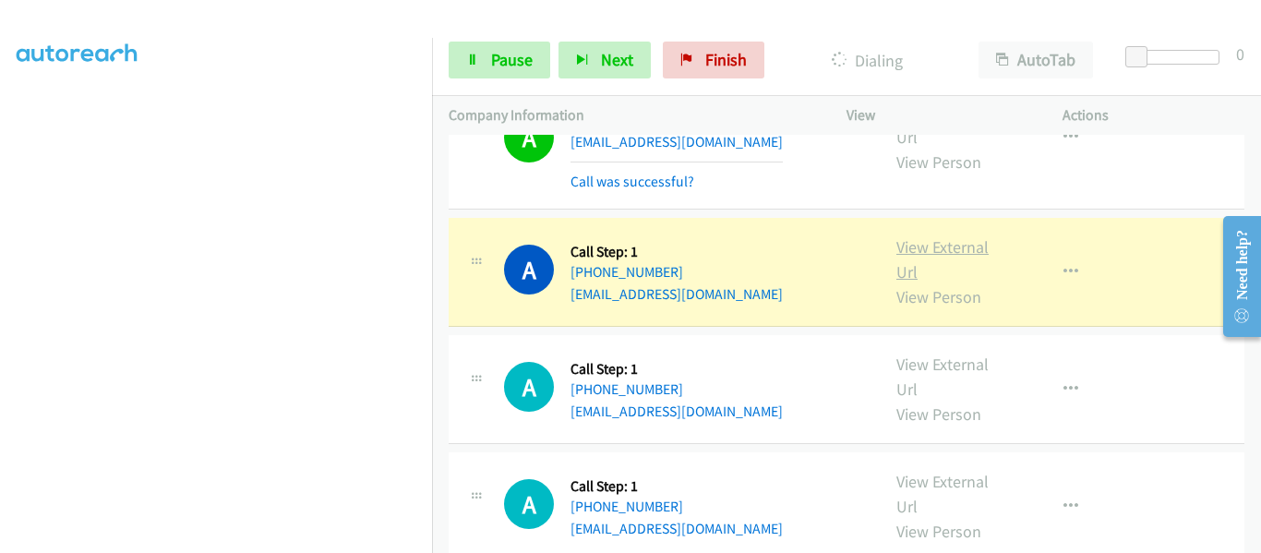
click at [918, 236] on link "View External Url" at bounding box center [943, 259] width 92 height 46
click at [1064, 265] on icon "button" at bounding box center [1071, 272] width 15 height 15
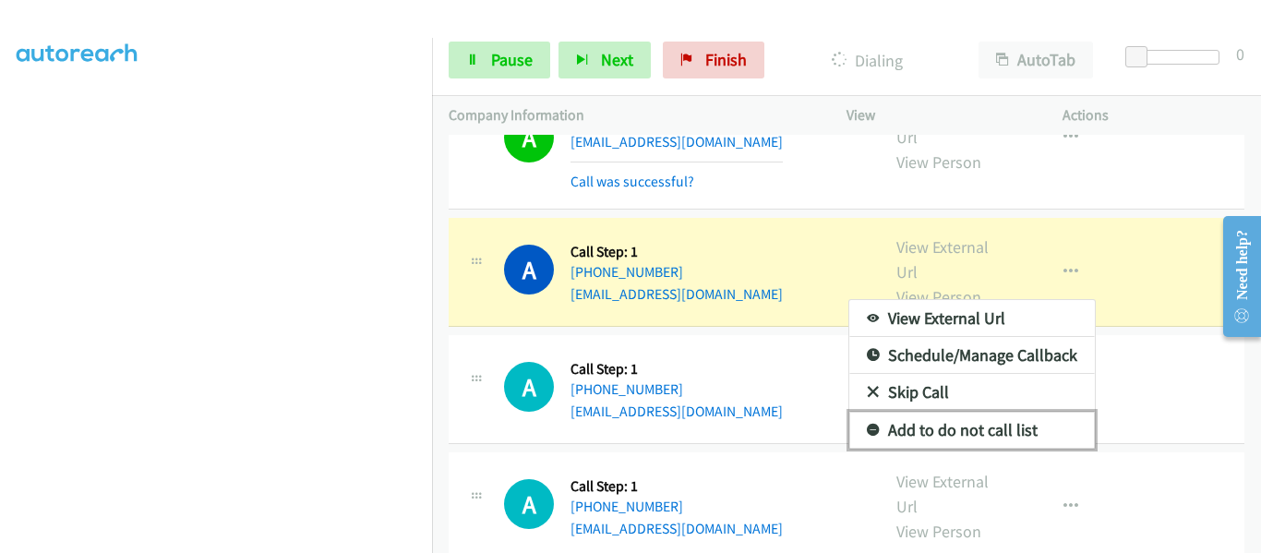
click at [995, 412] on link "Add to do not call list" at bounding box center [972, 430] width 246 height 37
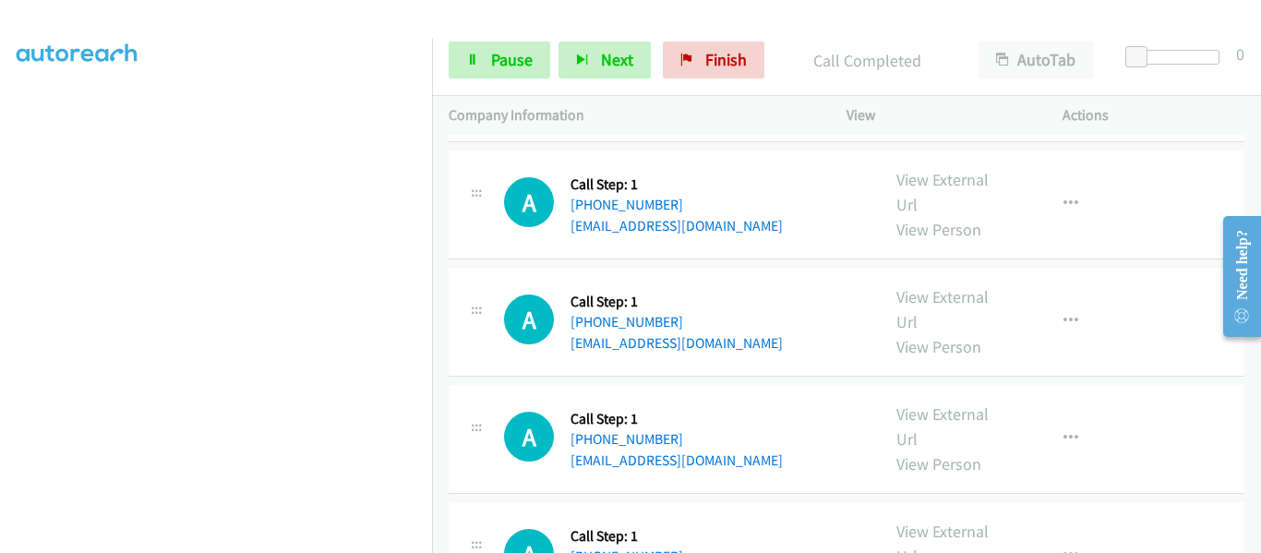
scroll to position [3763, 0]
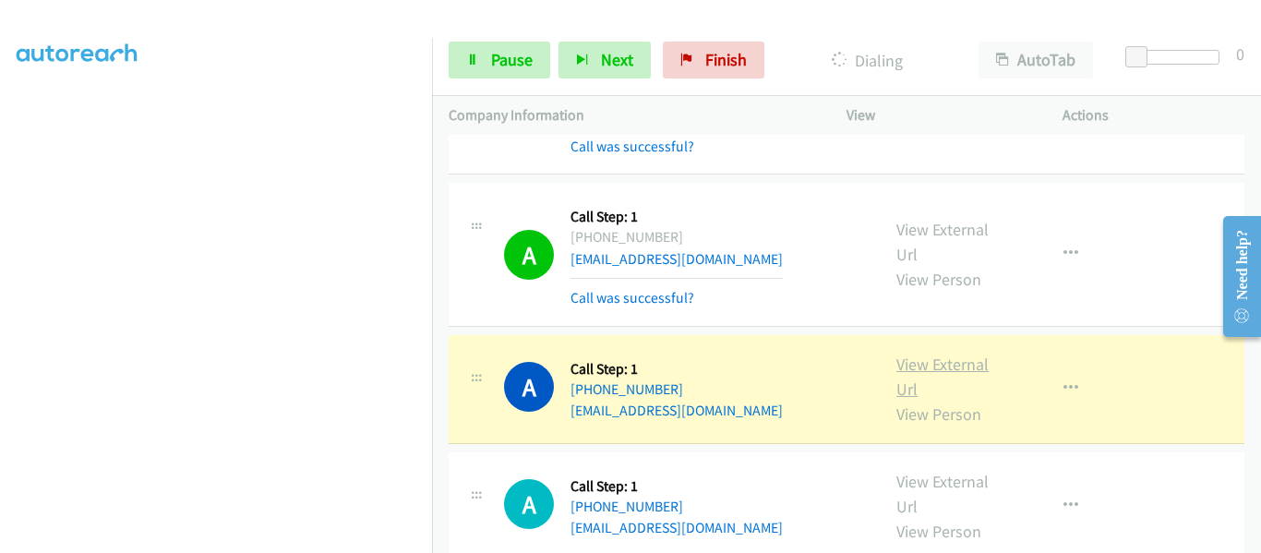
click at [933, 354] on link "View External Url" at bounding box center [943, 377] width 92 height 46
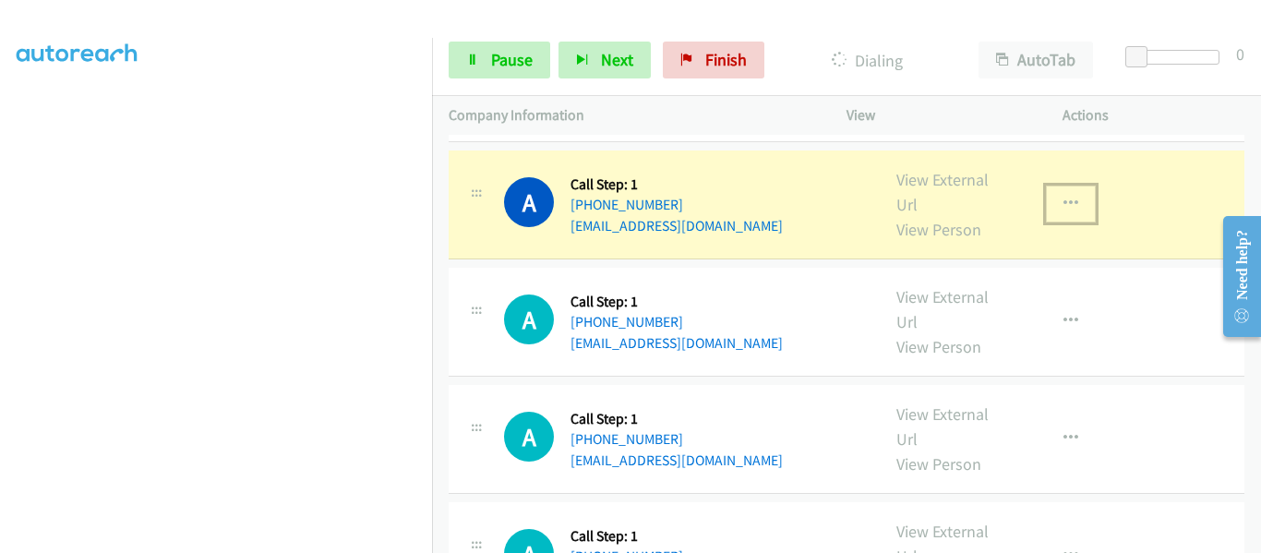
click at [1065, 197] on icon "button" at bounding box center [1071, 204] width 15 height 15
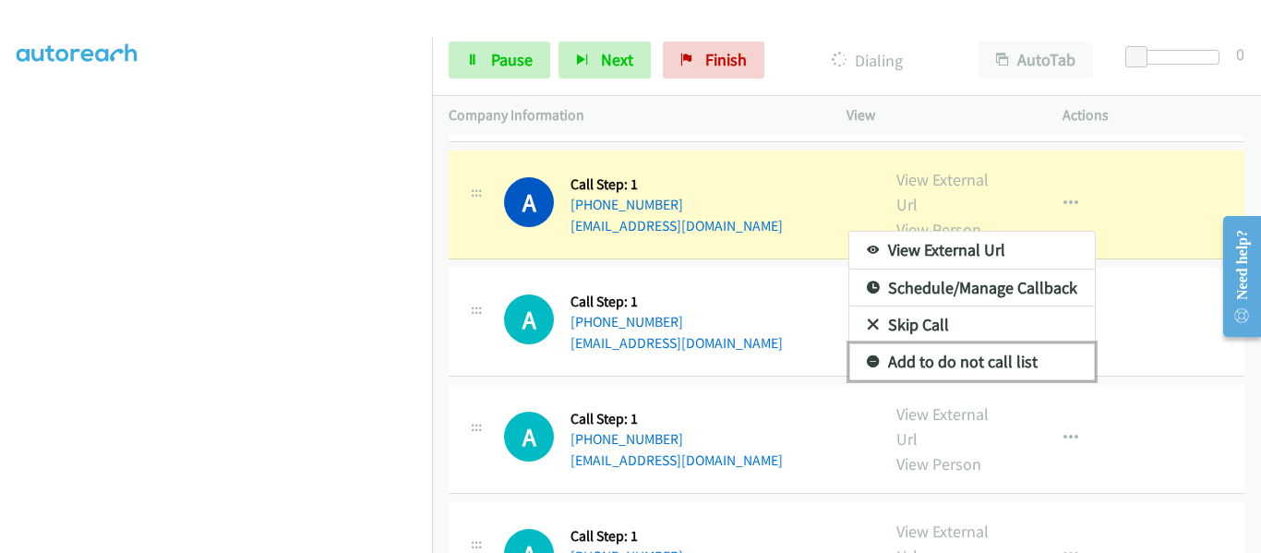
click at [969, 343] on link "Add to do not call list" at bounding box center [972, 361] width 246 height 37
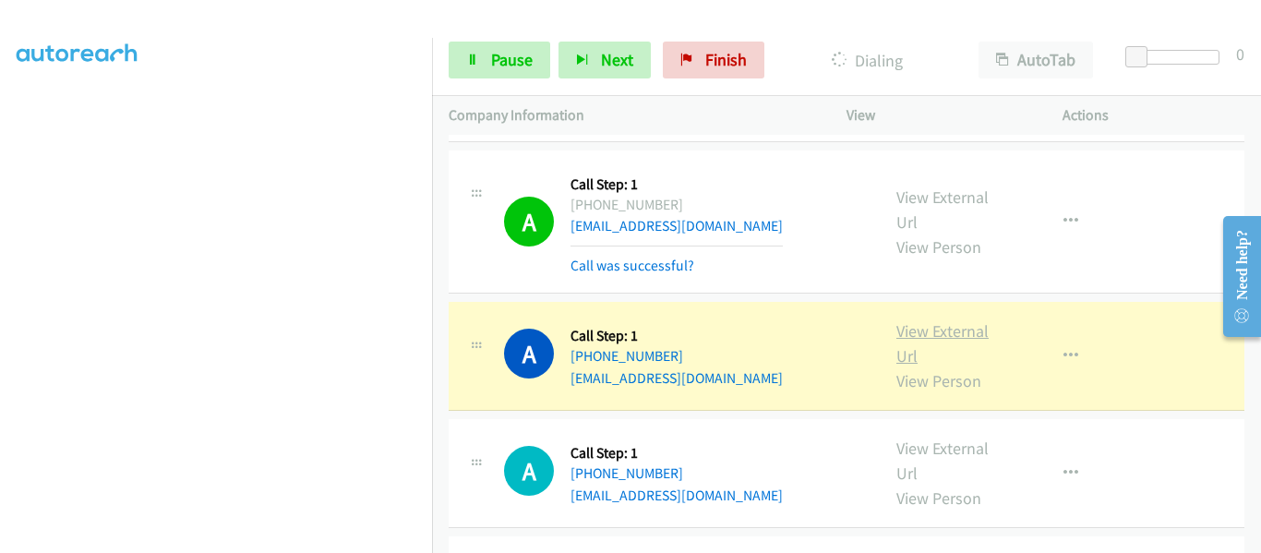
click at [923, 320] on link "View External Url" at bounding box center [943, 343] width 92 height 46
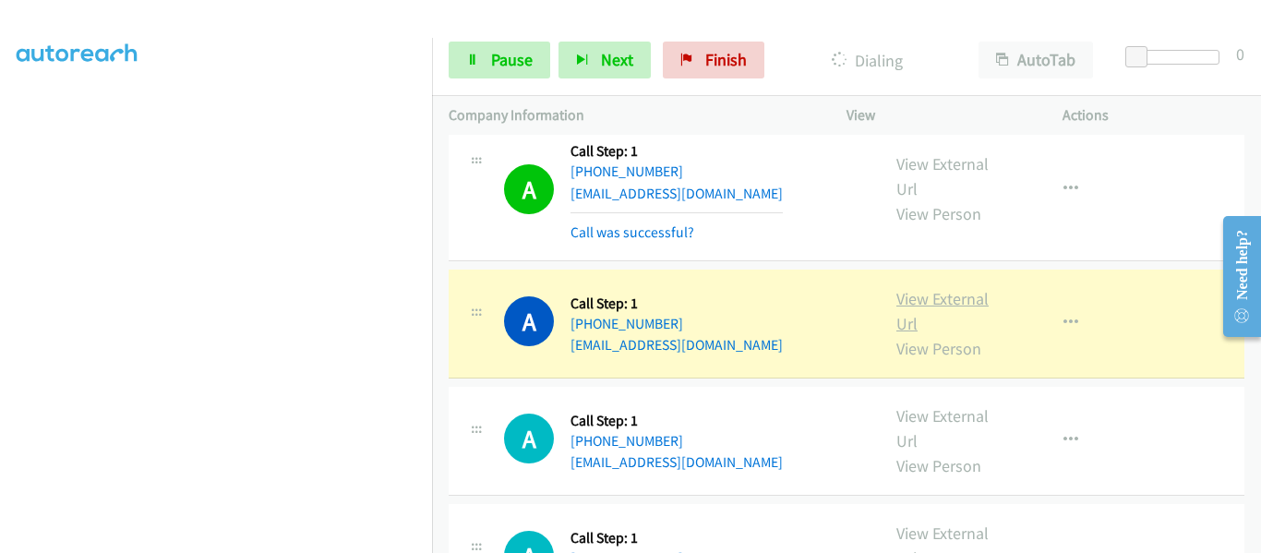
click at [943, 288] on link "View External Url" at bounding box center [943, 311] width 92 height 46
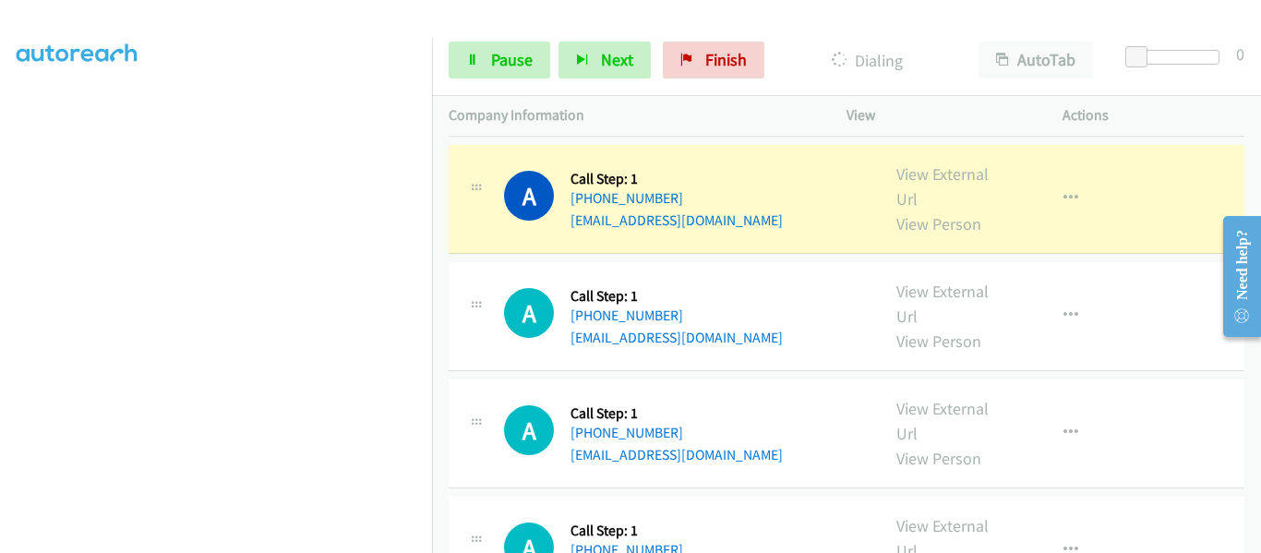
scroll to position [4317, 0]
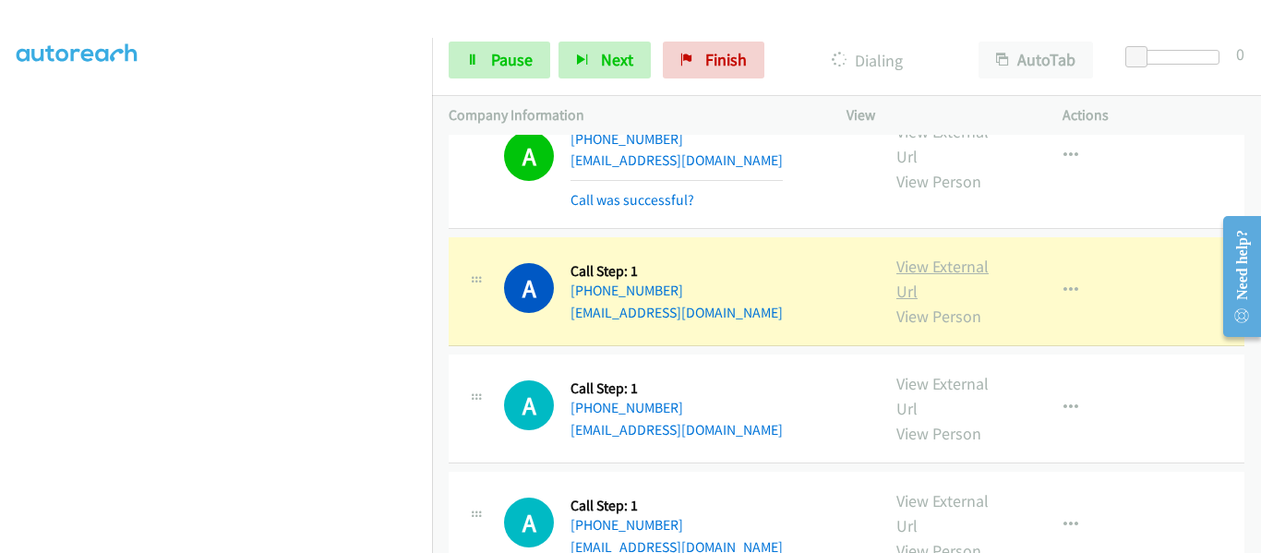
click at [941, 256] on link "View External Url" at bounding box center [943, 279] width 92 height 46
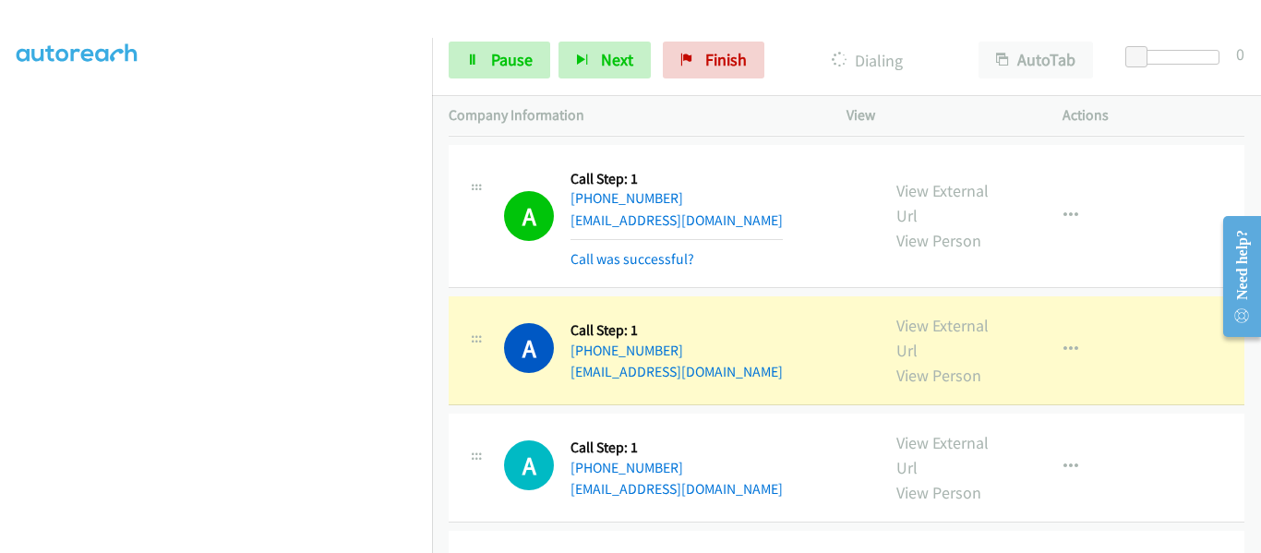
scroll to position [4502, 0]
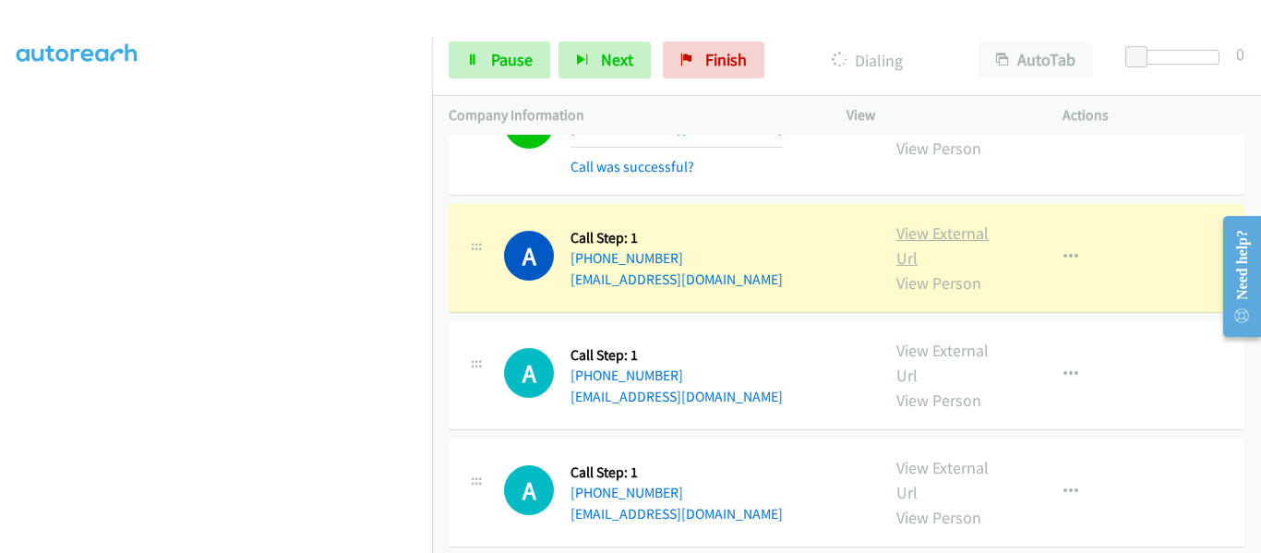
click at [942, 223] on link "View External Url" at bounding box center [943, 246] width 92 height 46
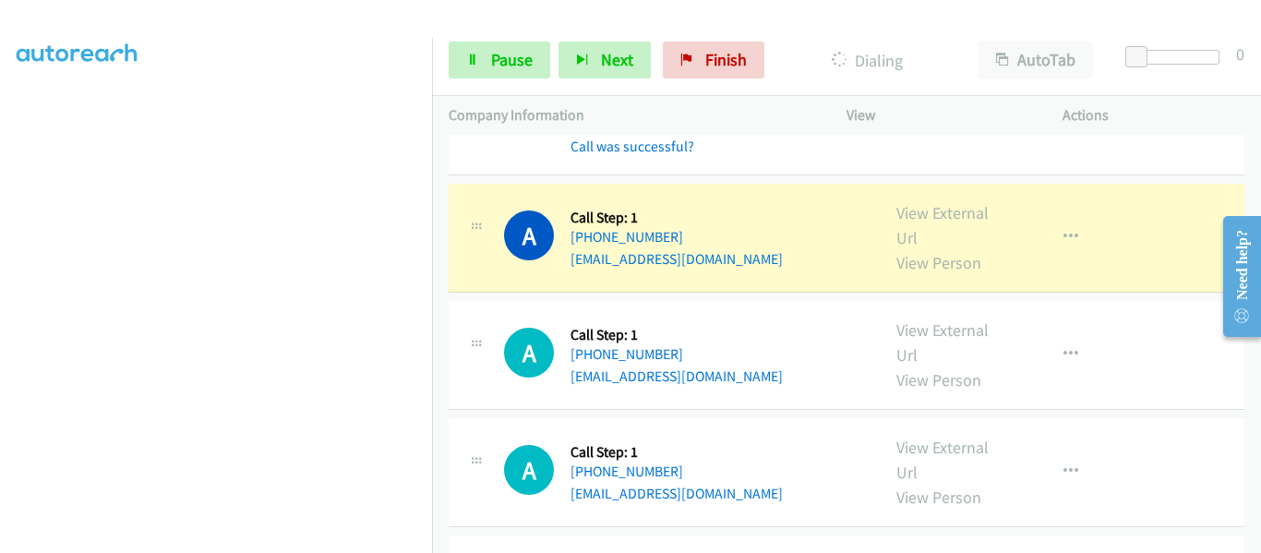
scroll to position [4687, 0]
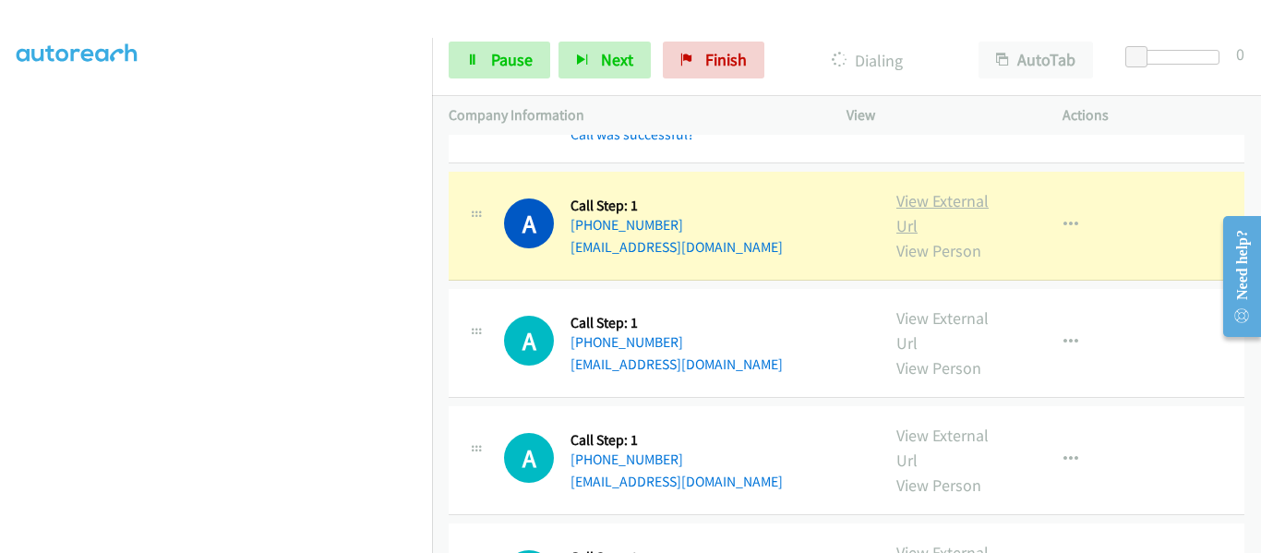
click at [917, 190] on link "View External Url" at bounding box center [943, 213] width 92 height 46
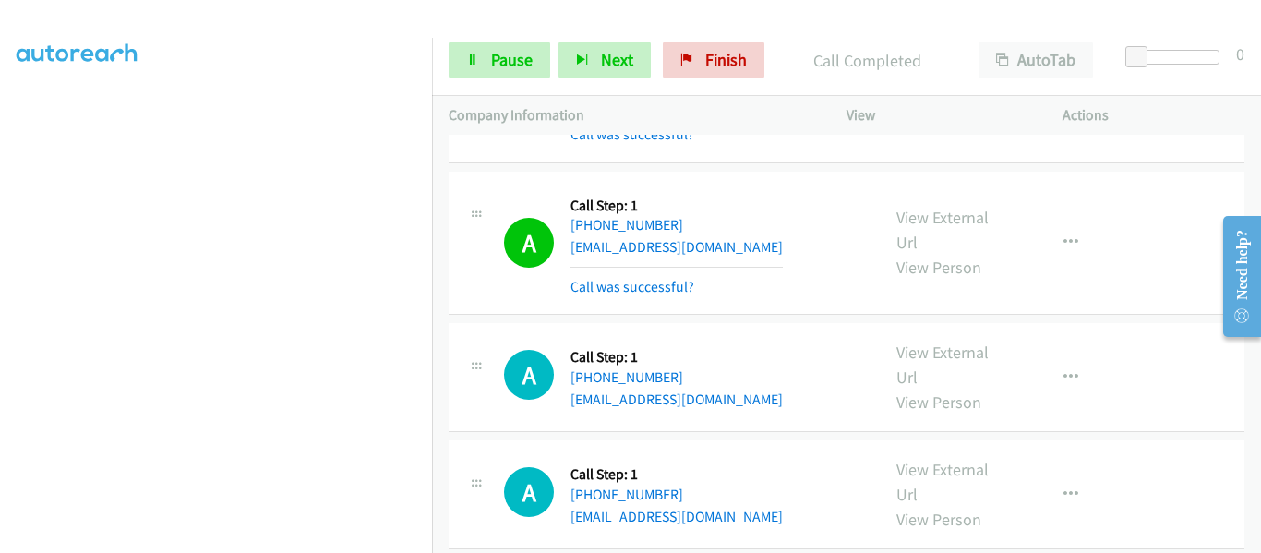
scroll to position [4779, 0]
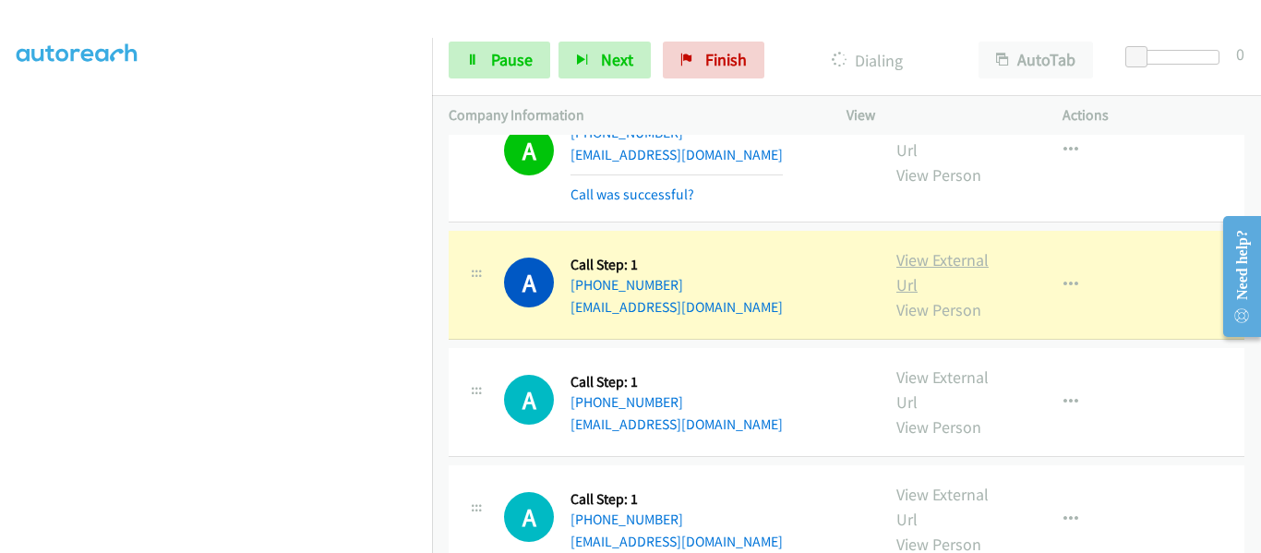
click at [947, 249] on link "View External Url" at bounding box center [943, 272] width 92 height 46
click at [1064, 278] on icon "button" at bounding box center [1071, 285] width 15 height 15
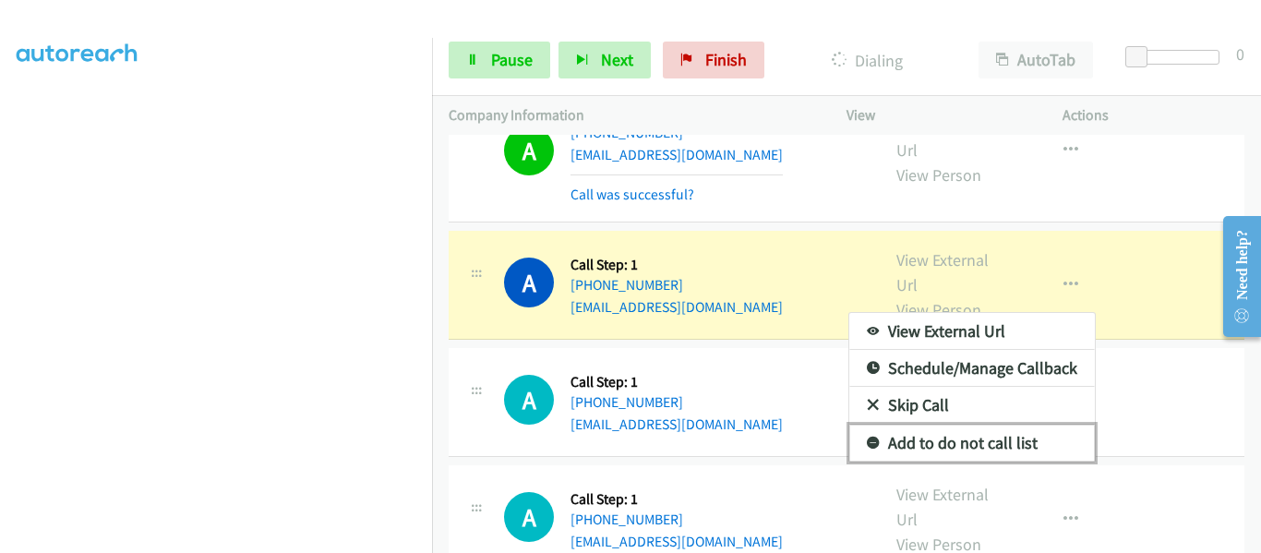
click at [981, 425] on link "Add to do not call list" at bounding box center [972, 443] width 246 height 37
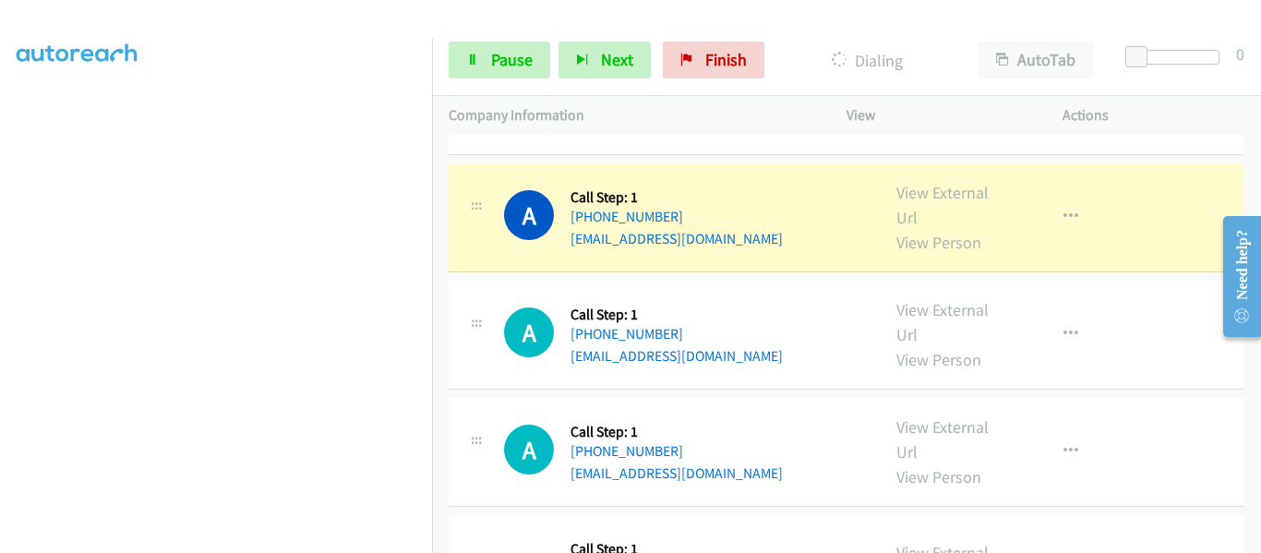
scroll to position [4906, 0]
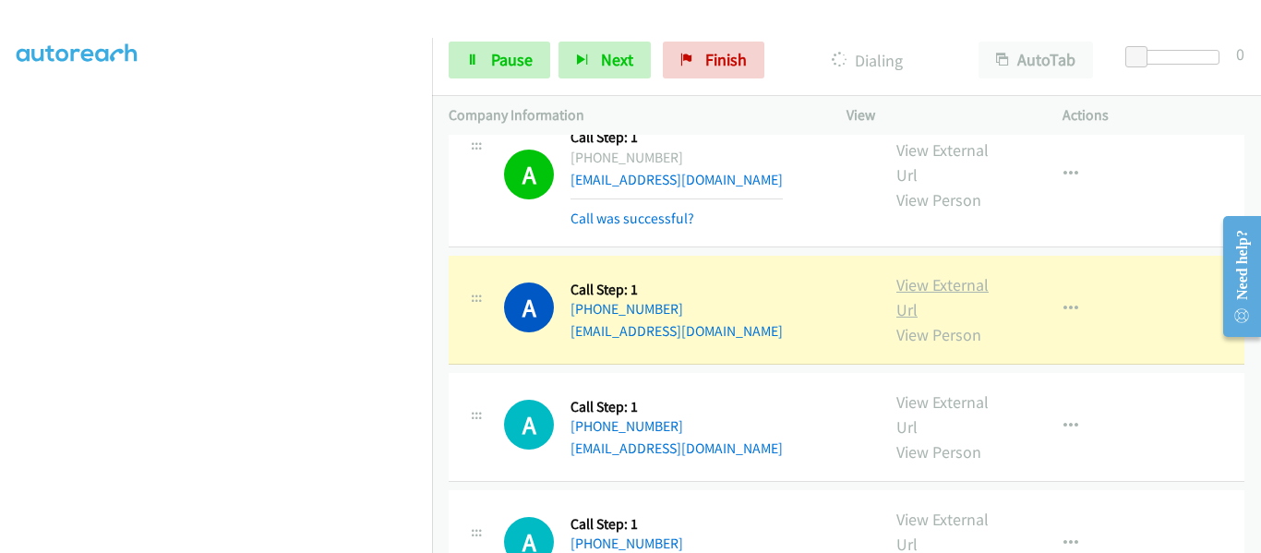
click at [944, 274] on link "View External Url" at bounding box center [943, 297] width 92 height 46
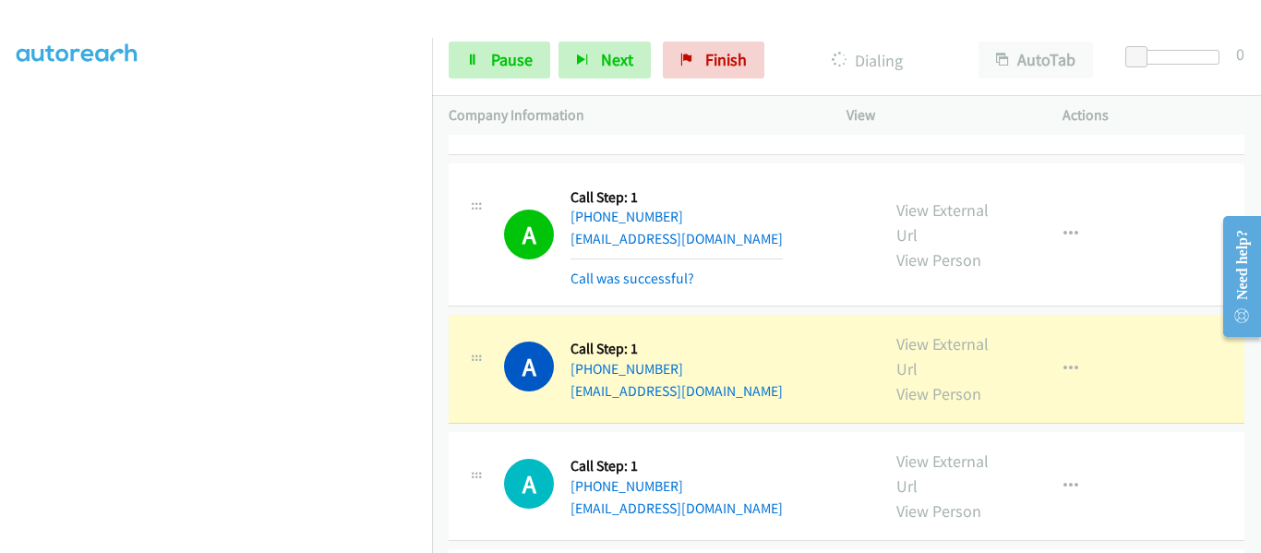
scroll to position [5091, 0]
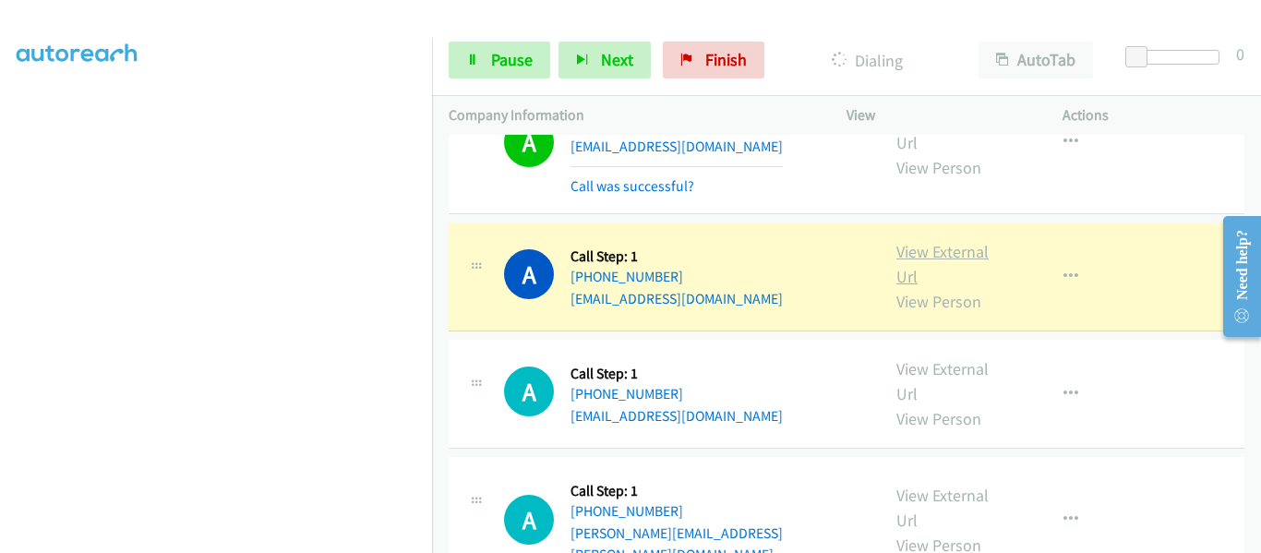
click at [942, 241] on link "View External Url" at bounding box center [943, 264] width 92 height 46
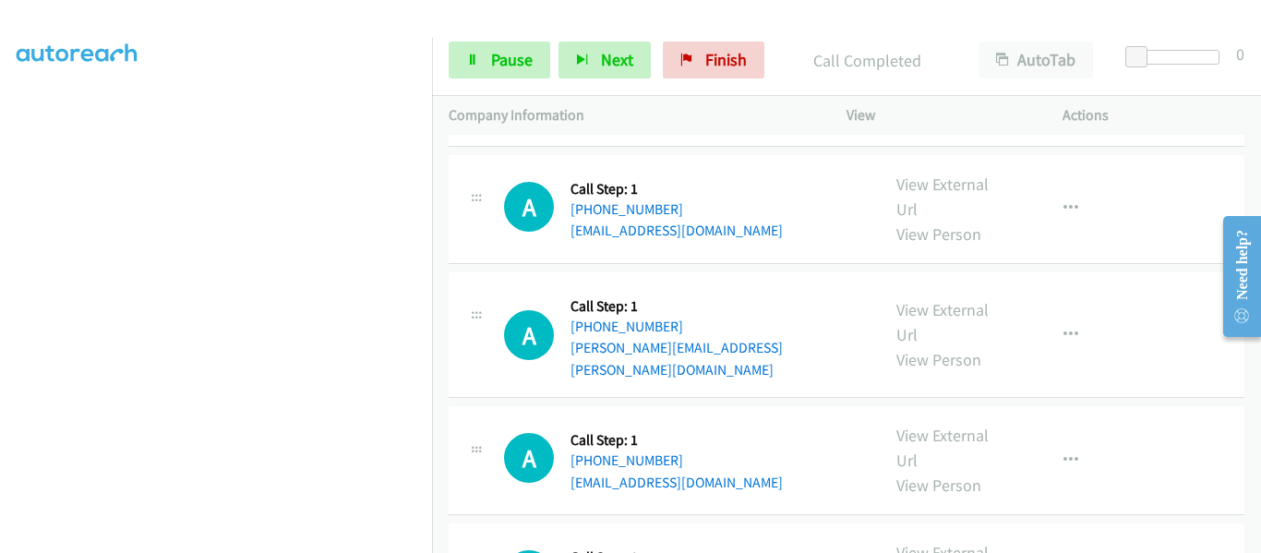
scroll to position [5218, 0]
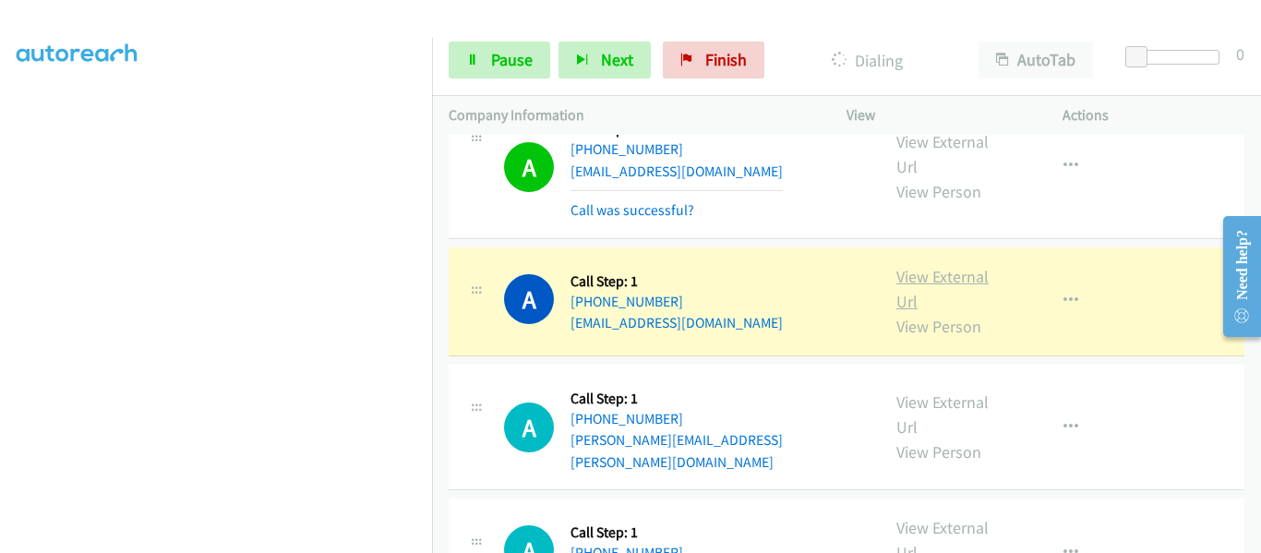
click at [957, 266] on link "View External Url" at bounding box center [943, 289] width 92 height 46
click at [1064, 294] on icon "button" at bounding box center [1071, 301] width 15 height 15
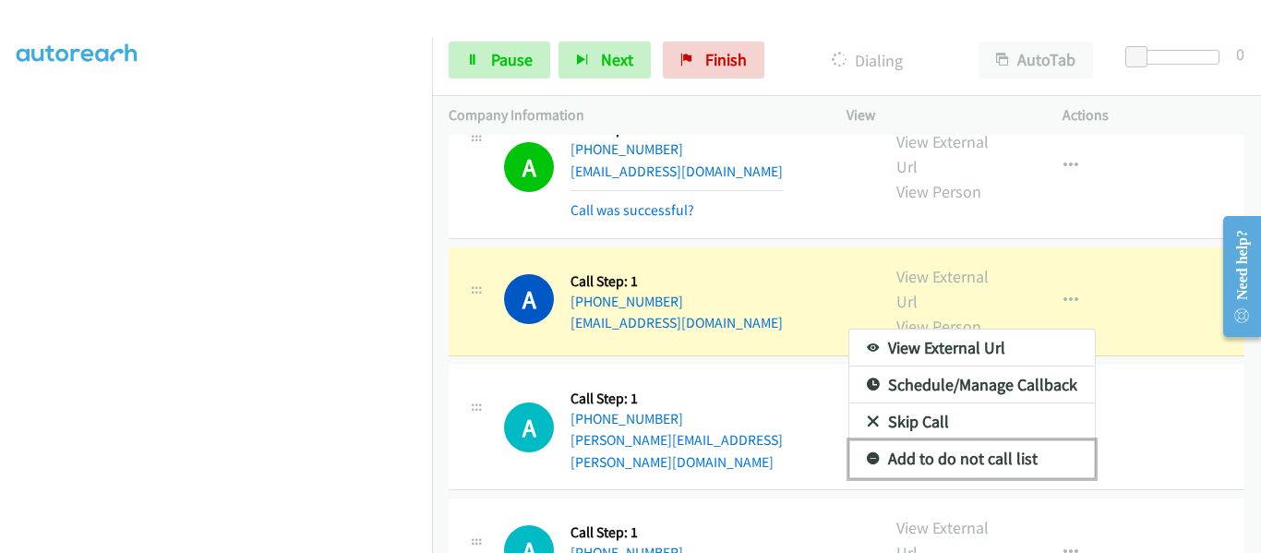
click at [993, 440] on link "Add to do not call list" at bounding box center [972, 458] width 246 height 37
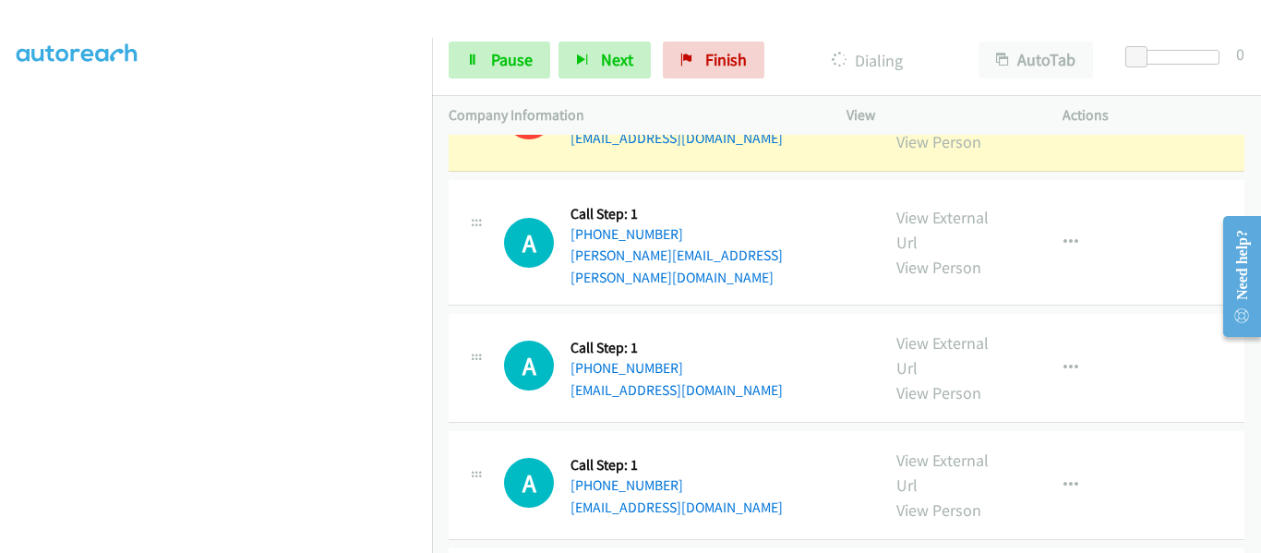
scroll to position [5437, 0]
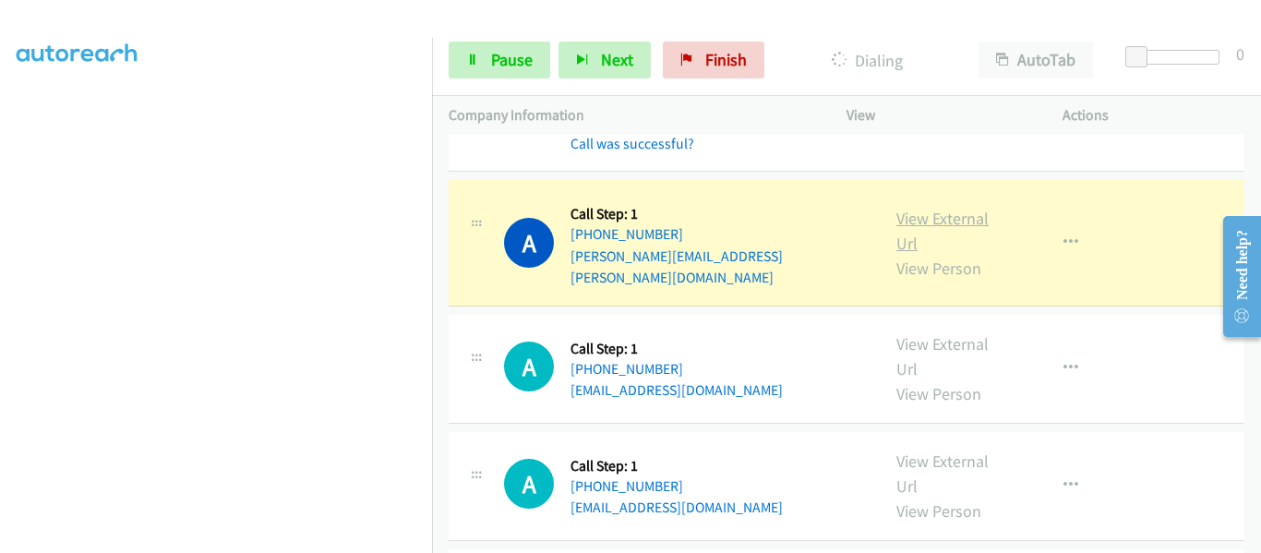
click at [931, 208] on link "View External Url" at bounding box center [943, 231] width 92 height 46
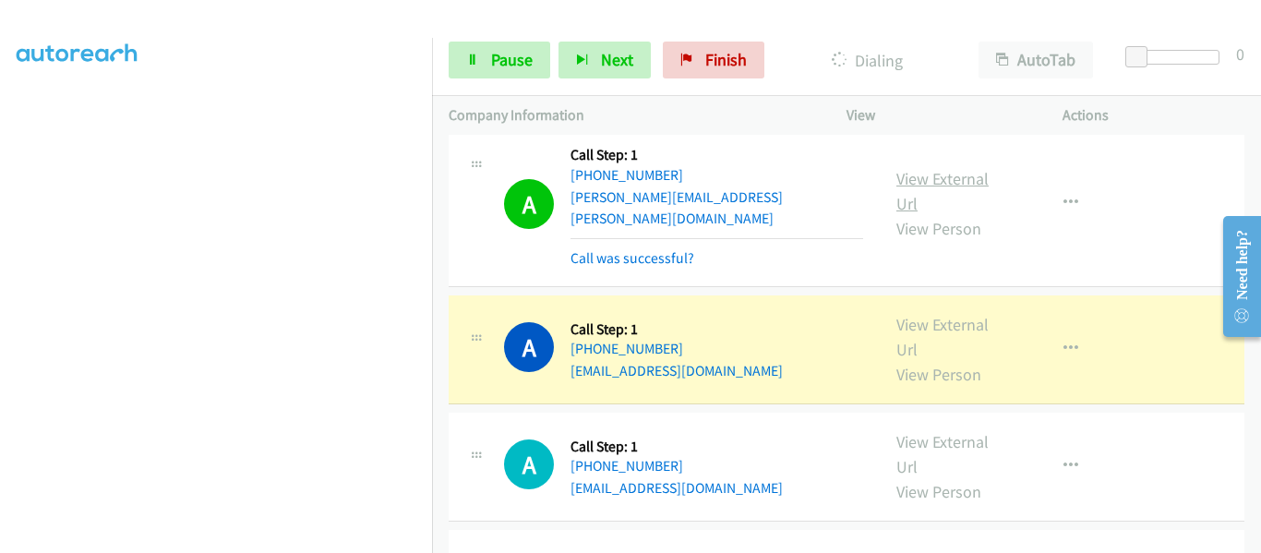
scroll to position [5530, 0]
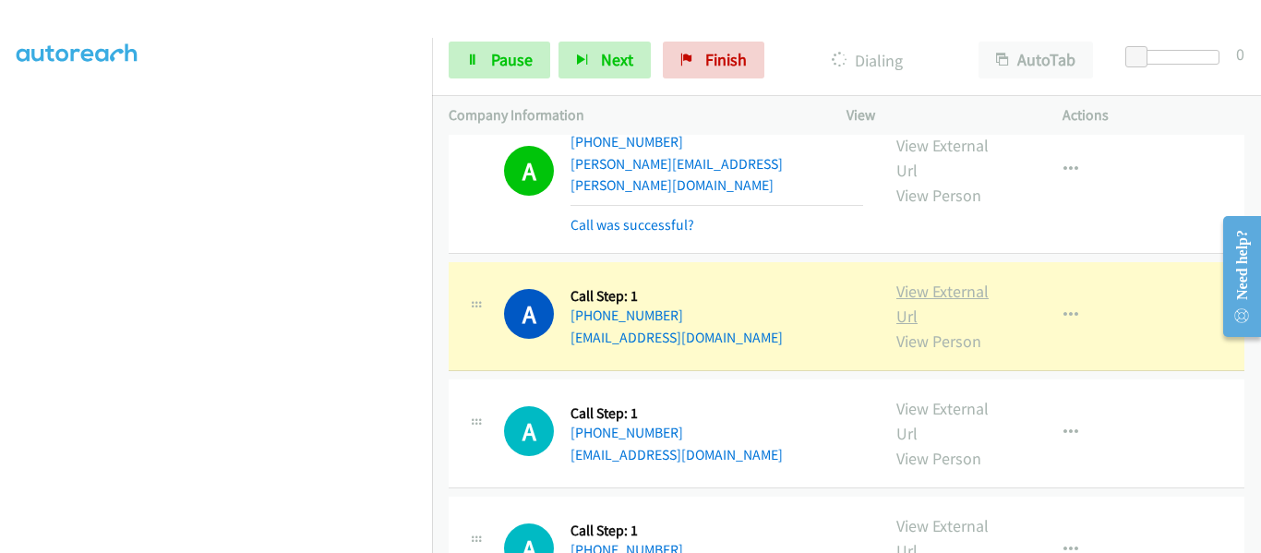
click at [933, 281] on link "View External Url" at bounding box center [943, 304] width 92 height 46
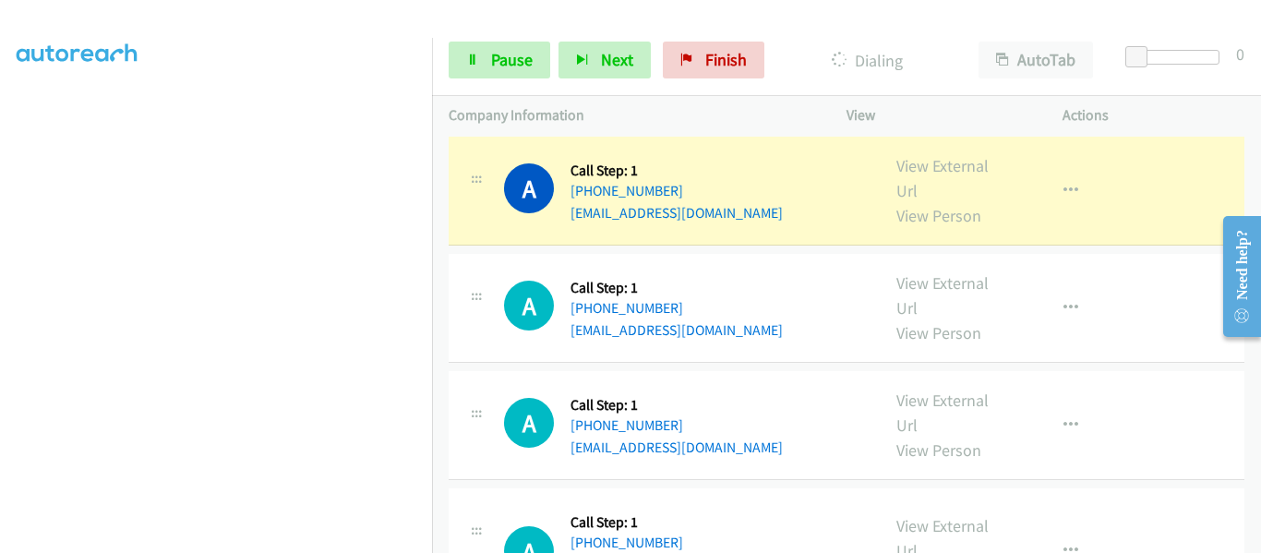
scroll to position [5714, 0]
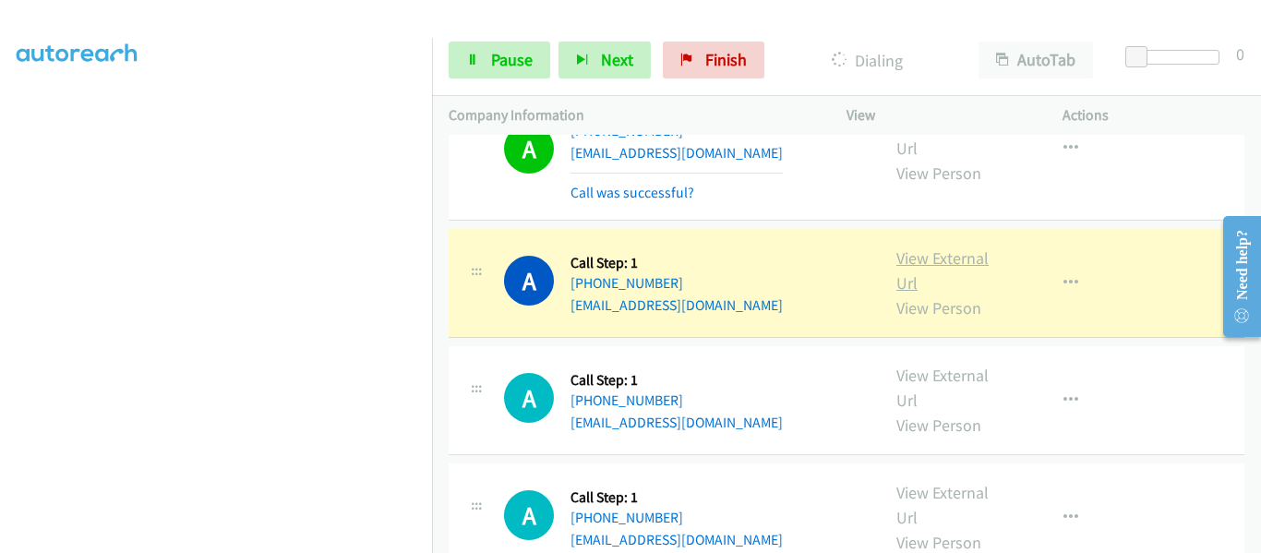
click at [950, 247] on link "View External Url" at bounding box center [943, 270] width 92 height 46
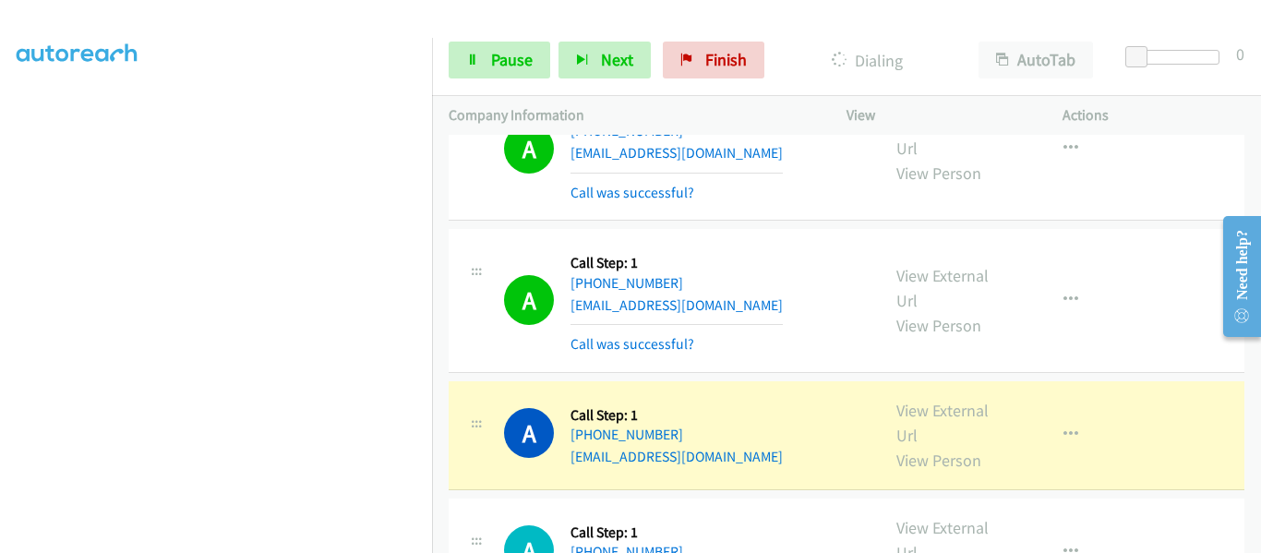
scroll to position [5899, 0]
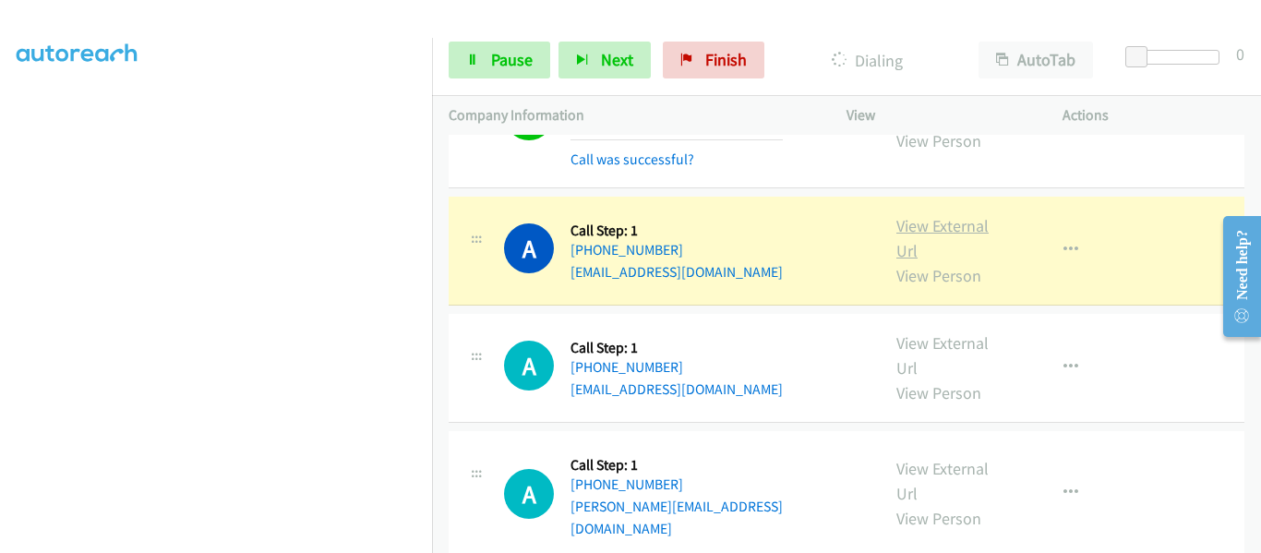
click at [933, 215] on link "View External Url" at bounding box center [943, 238] width 92 height 46
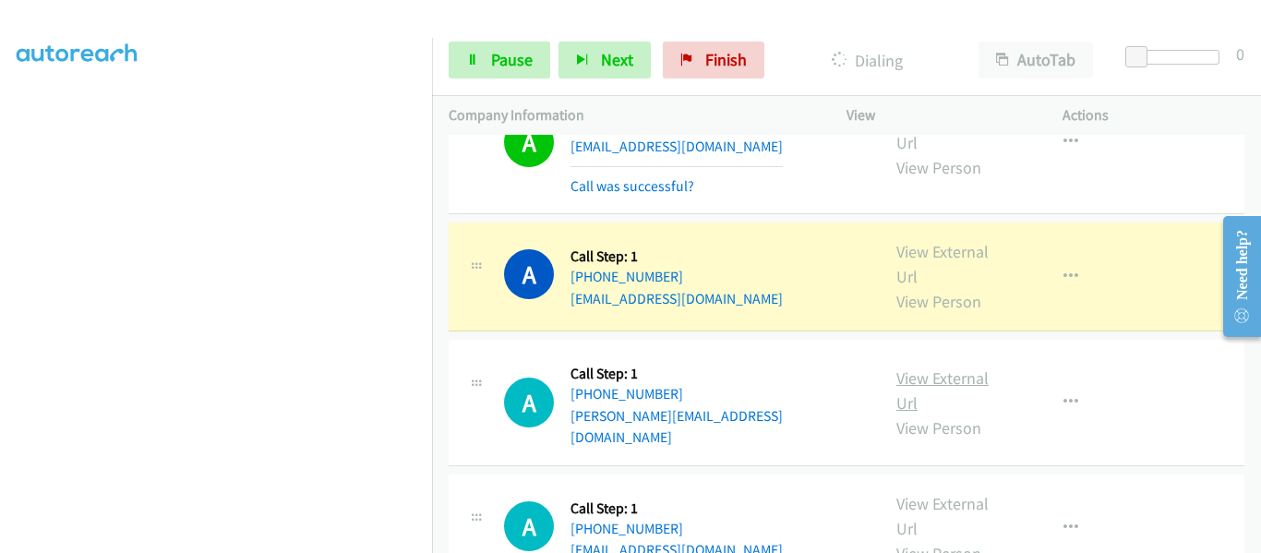
scroll to position [5991, 0]
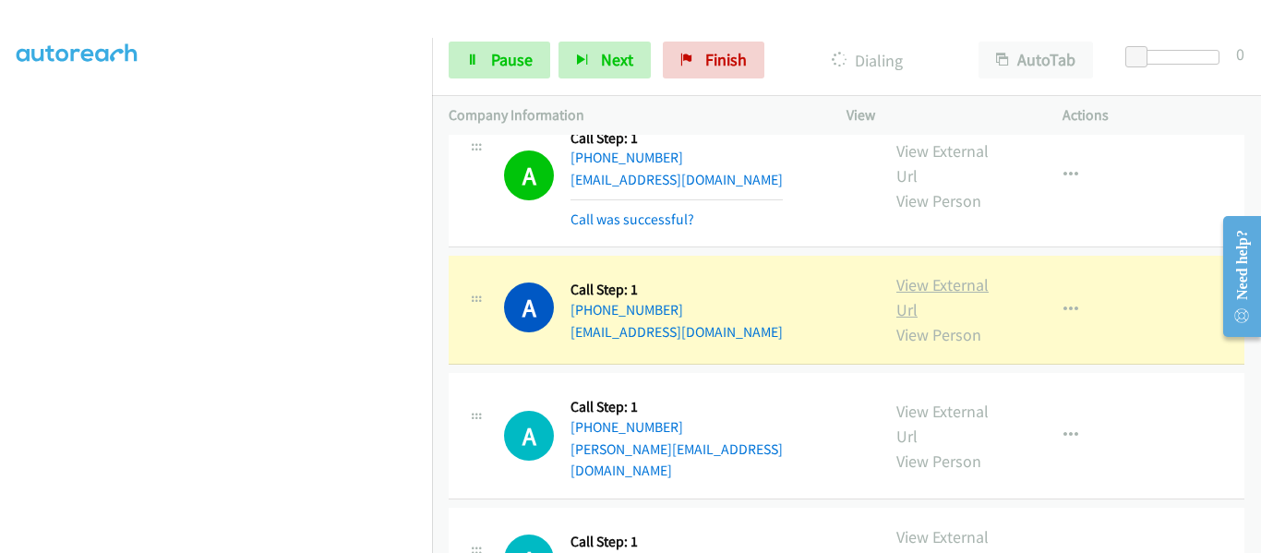
click at [953, 274] on link "View External Url" at bounding box center [943, 297] width 92 height 46
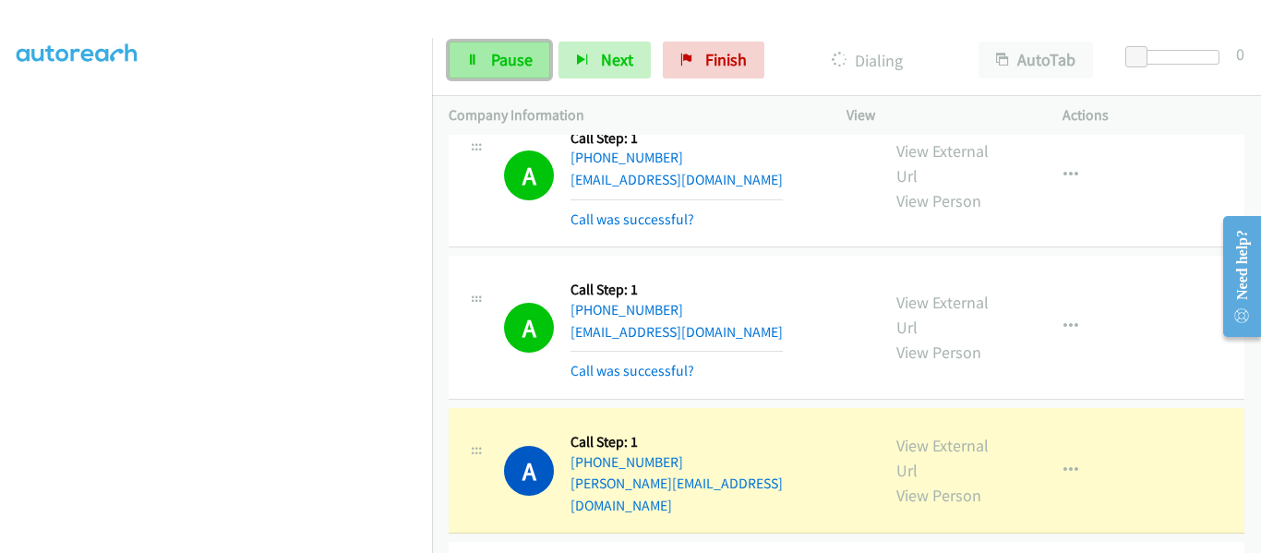
click at [498, 64] on span "Pause" at bounding box center [512, 59] width 42 height 21
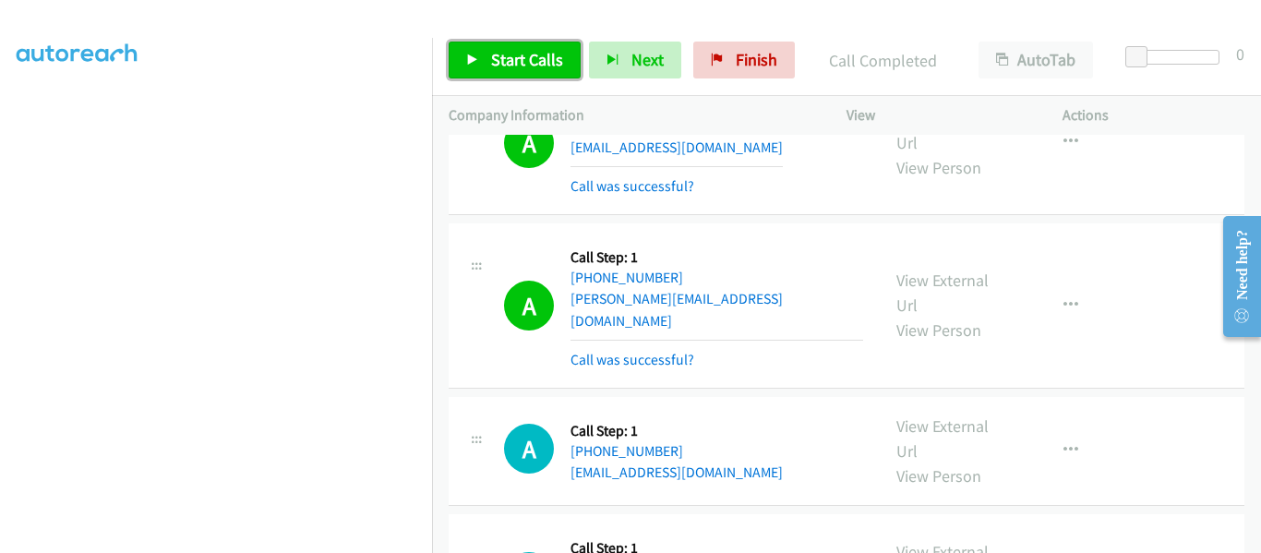
click at [462, 57] on link "Start Calls" at bounding box center [515, 60] width 132 height 37
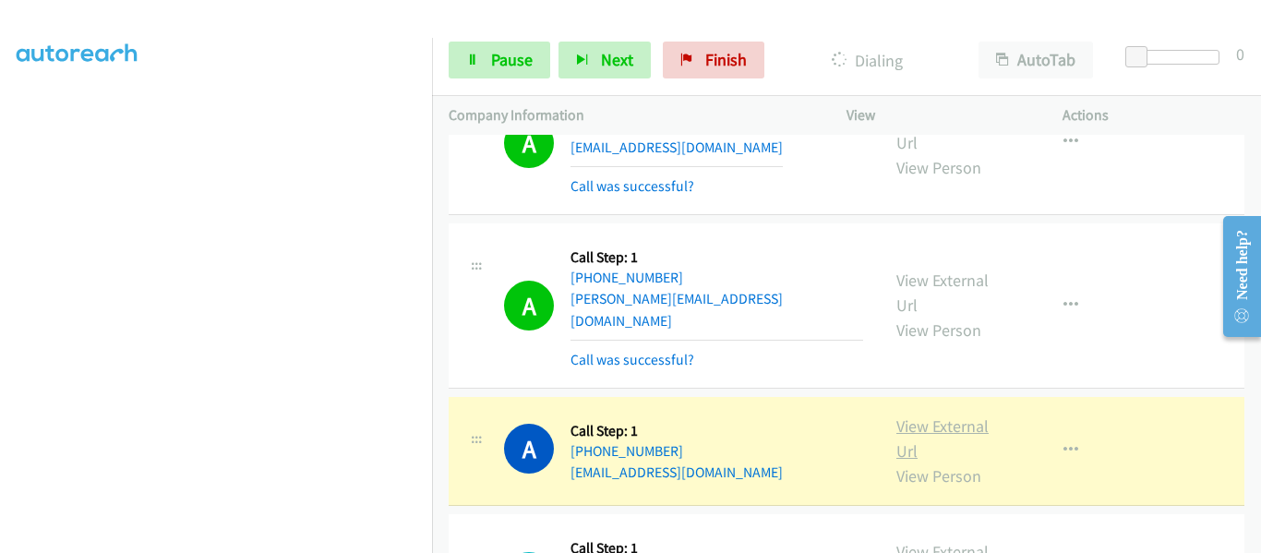
click at [918, 415] on link "View External Url" at bounding box center [943, 438] width 92 height 46
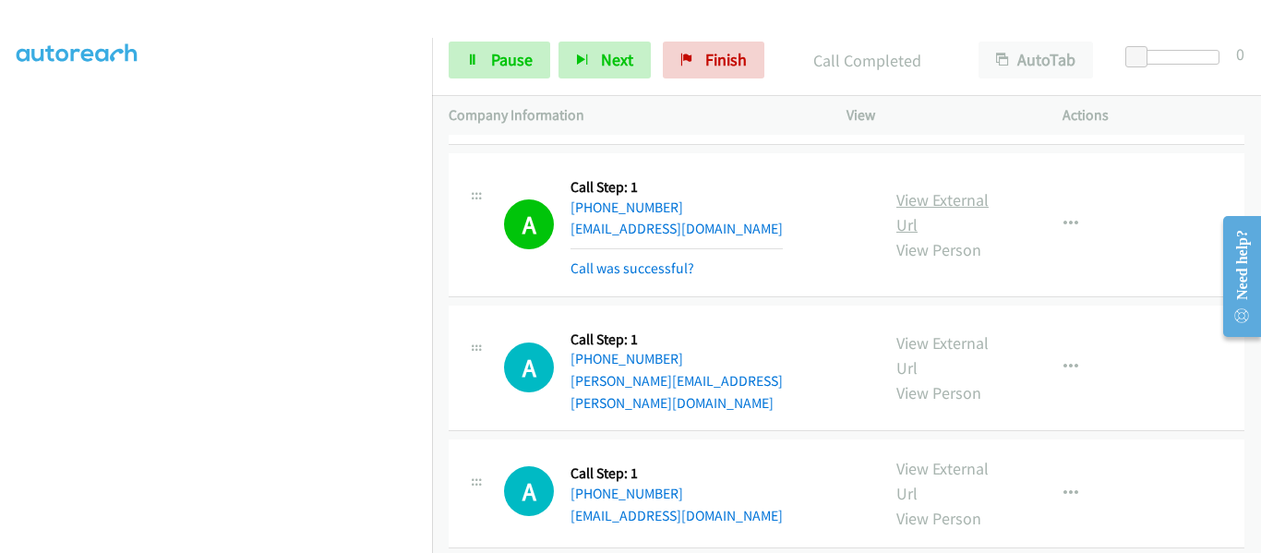
scroll to position [6453, 0]
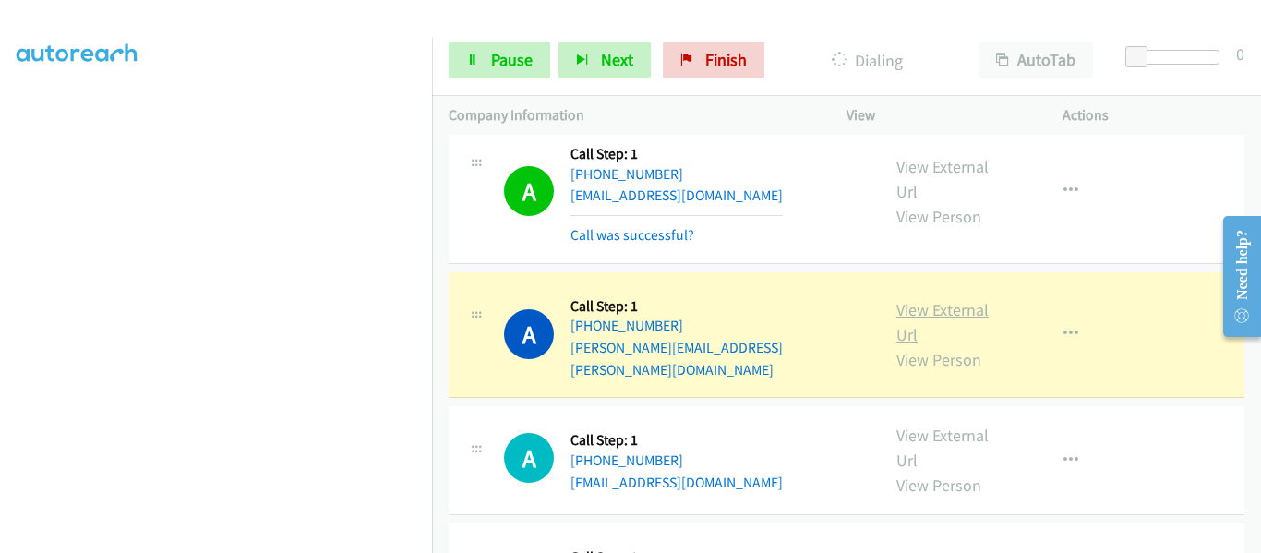
click at [933, 299] on link "View External Url" at bounding box center [943, 322] width 92 height 46
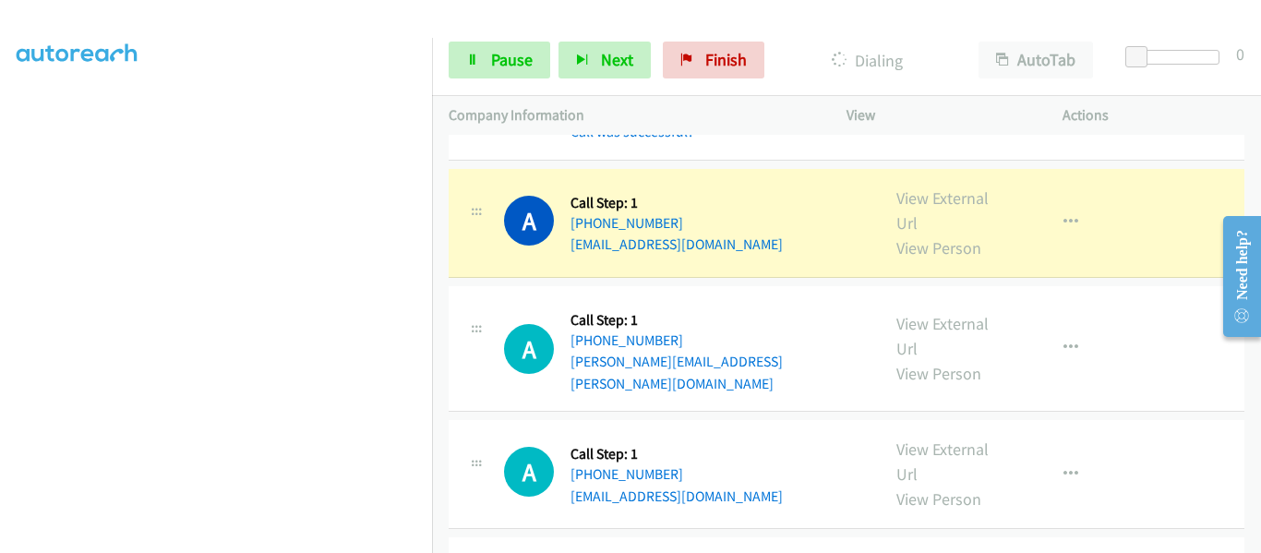
scroll to position [6637, 0]
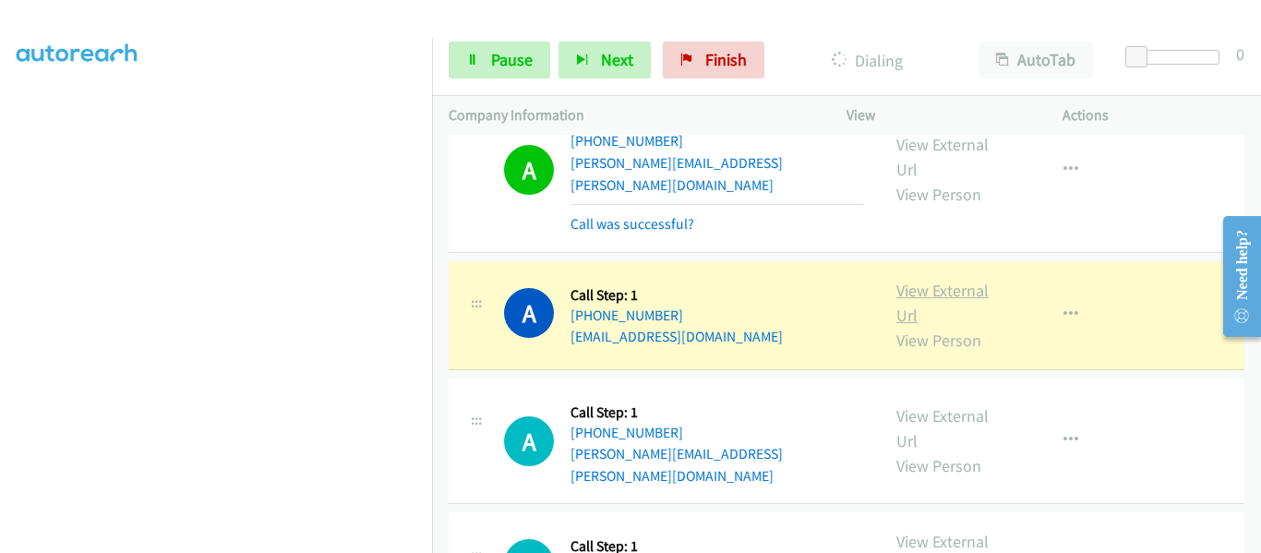
click at [955, 280] on link "View External Url" at bounding box center [943, 303] width 92 height 46
click at [1064, 307] on icon "button" at bounding box center [1071, 314] width 15 height 15
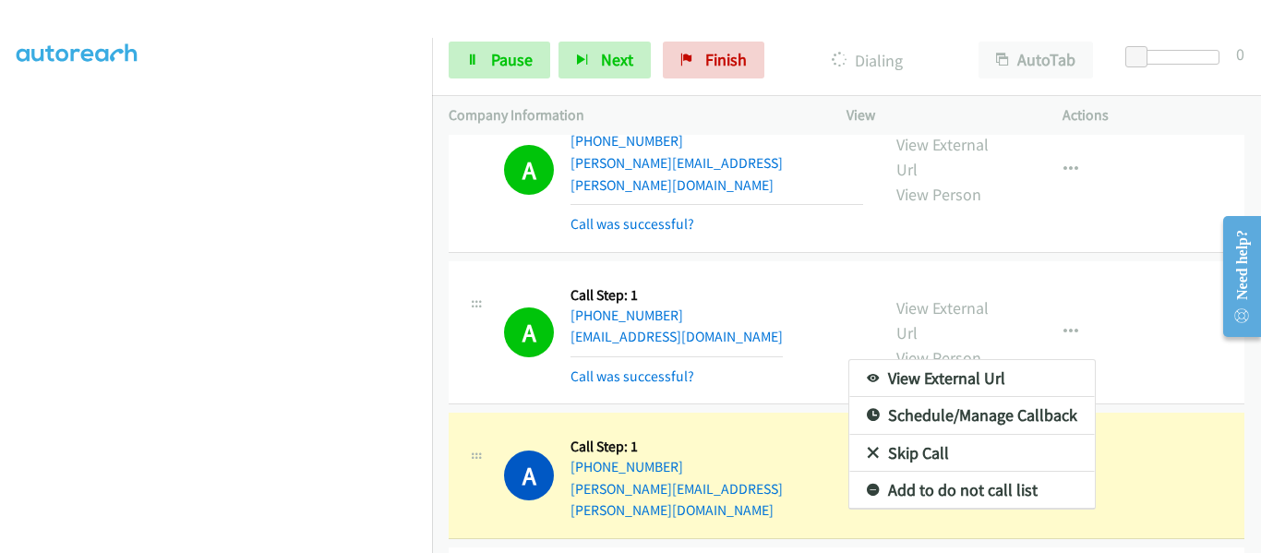
click at [807, 185] on div at bounding box center [630, 276] width 1261 height 553
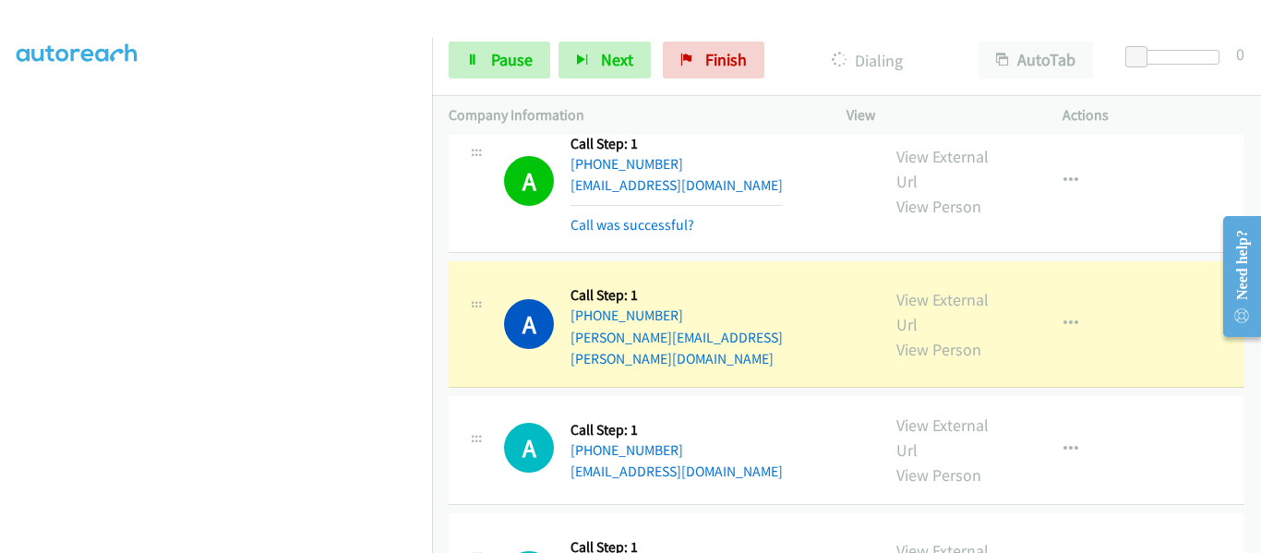
scroll to position [6822, 0]
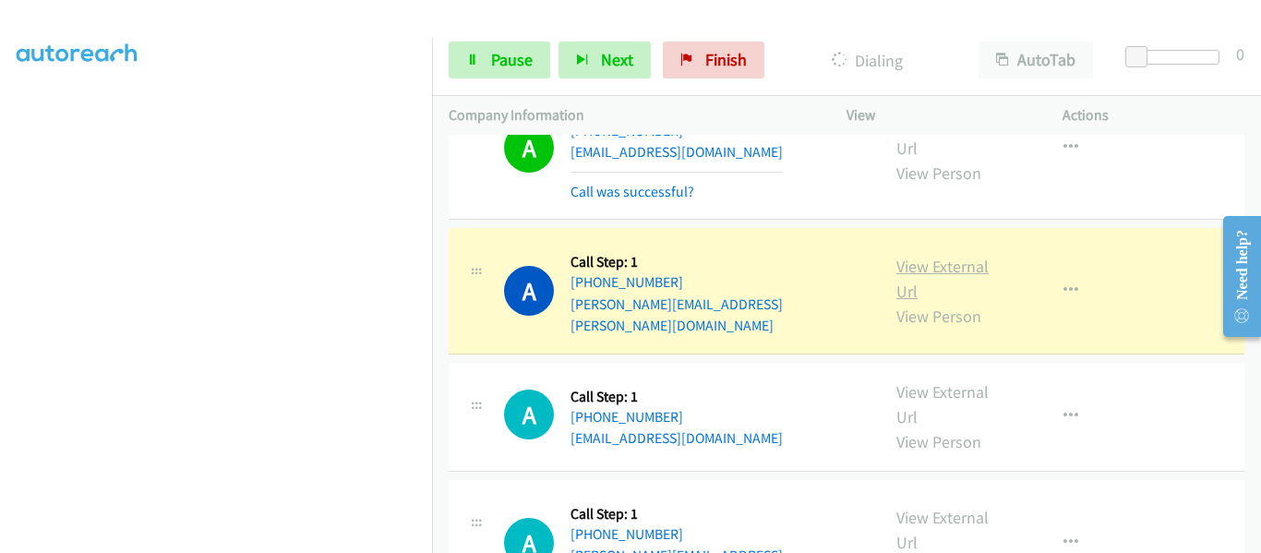
click at [959, 256] on link "View External Url" at bounding box center [943, 279] width 92 height 46
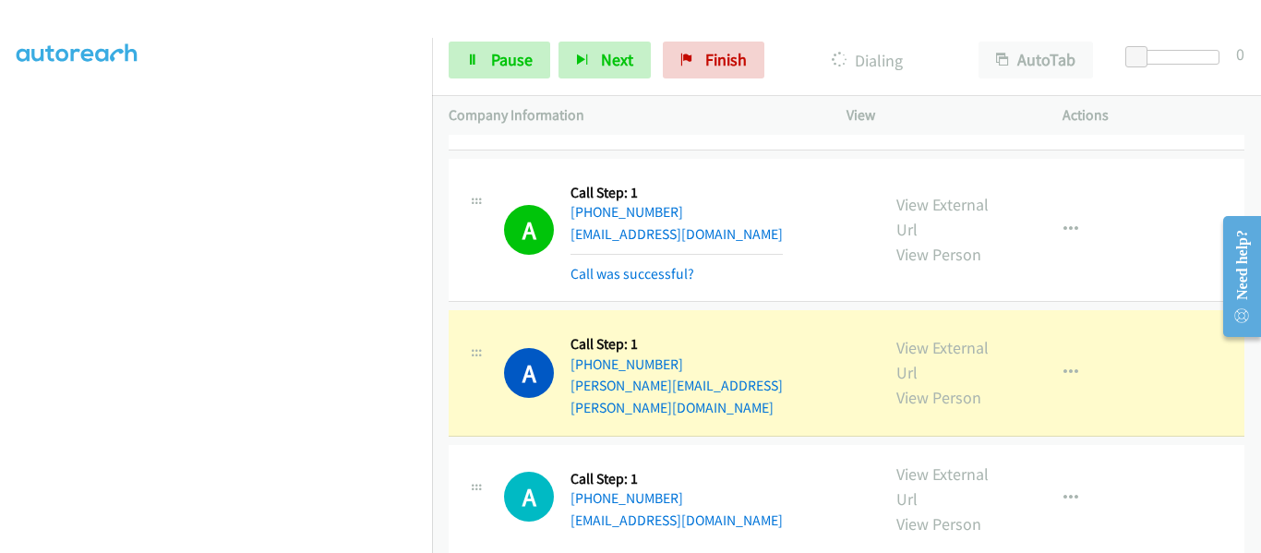
scroll to position [7099, 0]
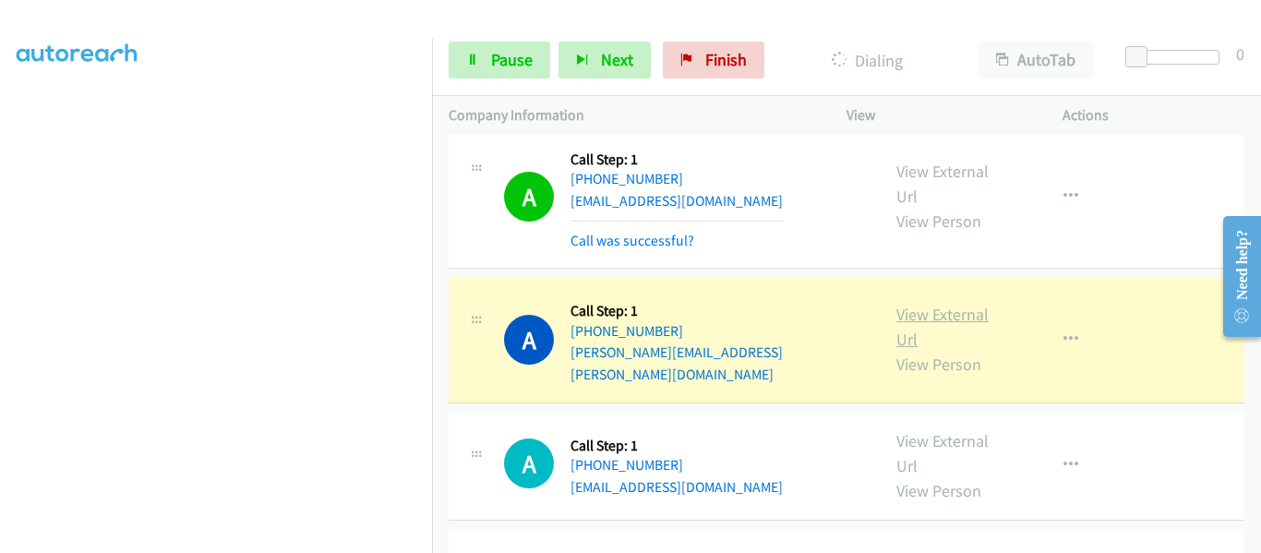
click at [922, 304] on link "View External Url" at bounding box center [943, 327] width 92 height 46
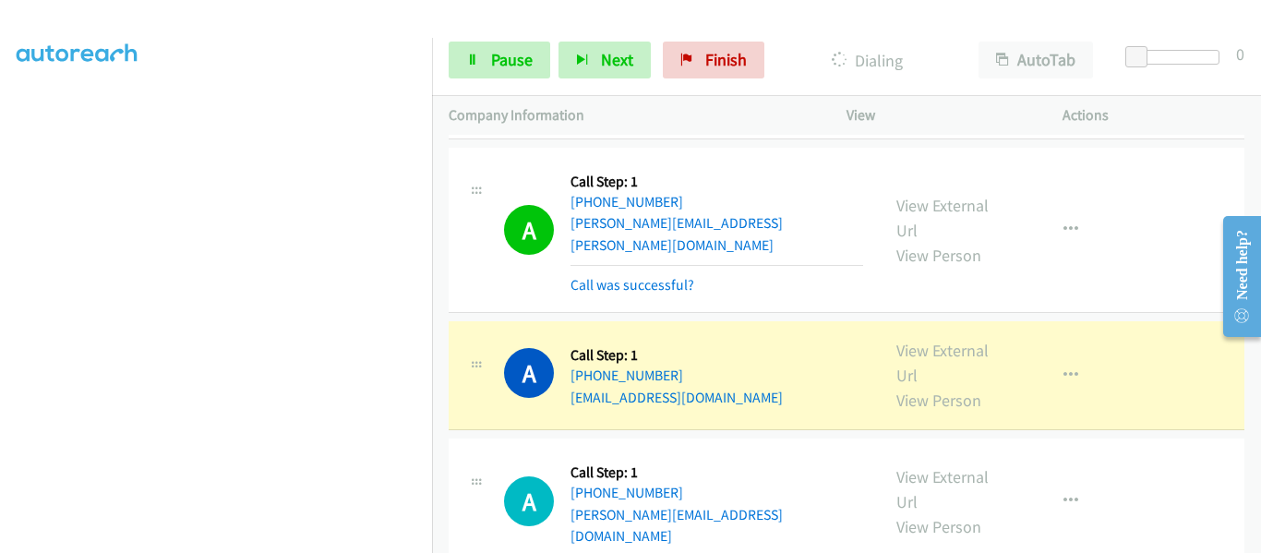
scroll to position [7284, 0]
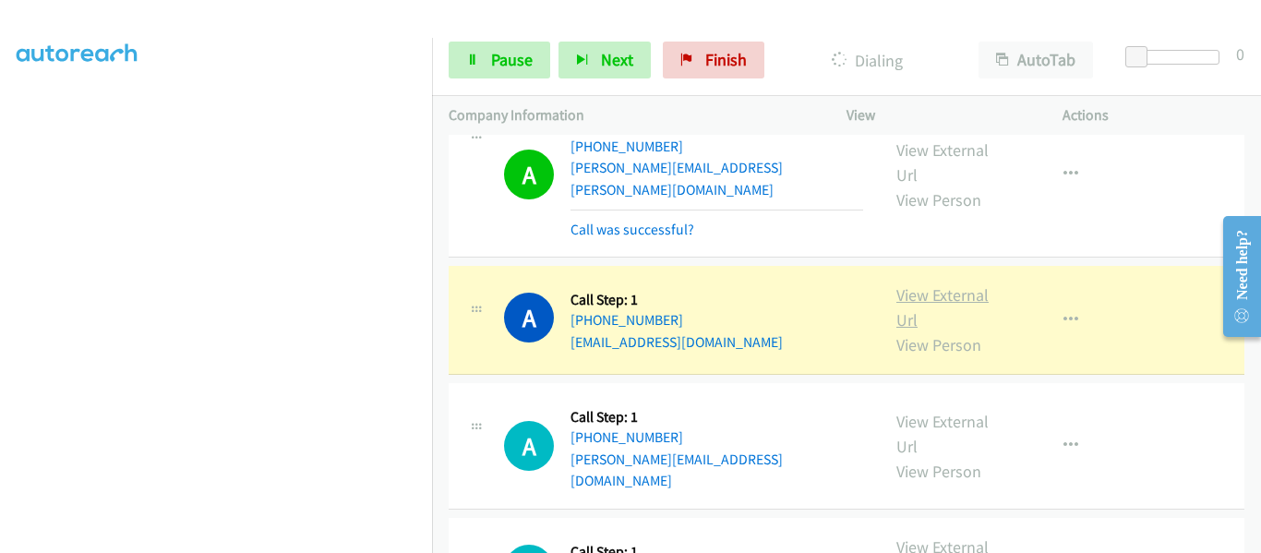
click at [933, 284] on link "View External Url" at bounding box center [943, 307] width 92 height 46
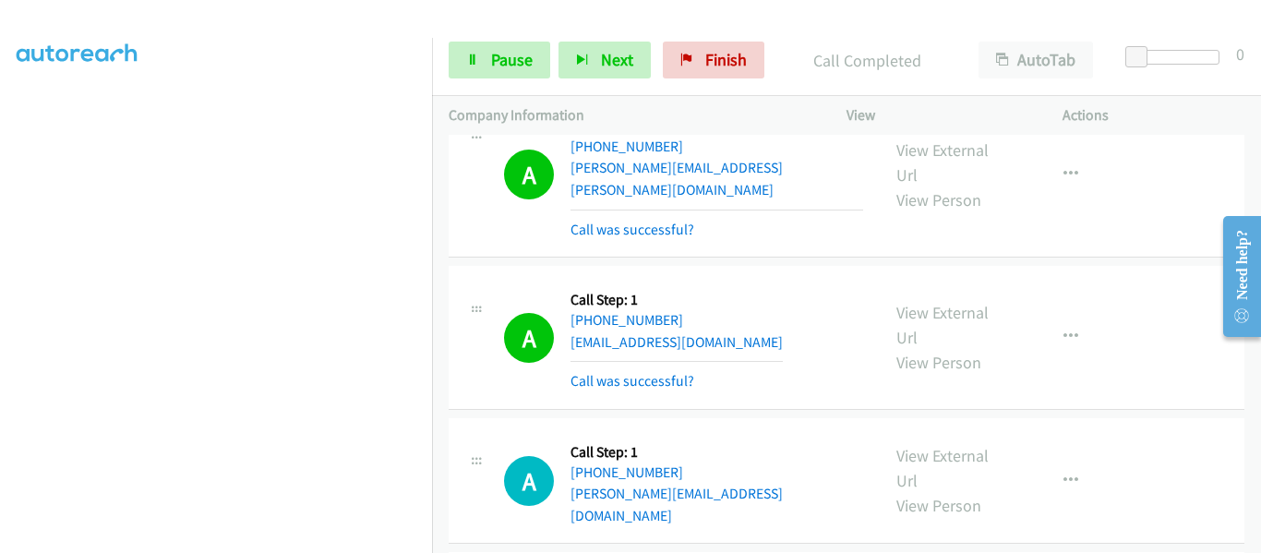
scroll to position [483, 0]
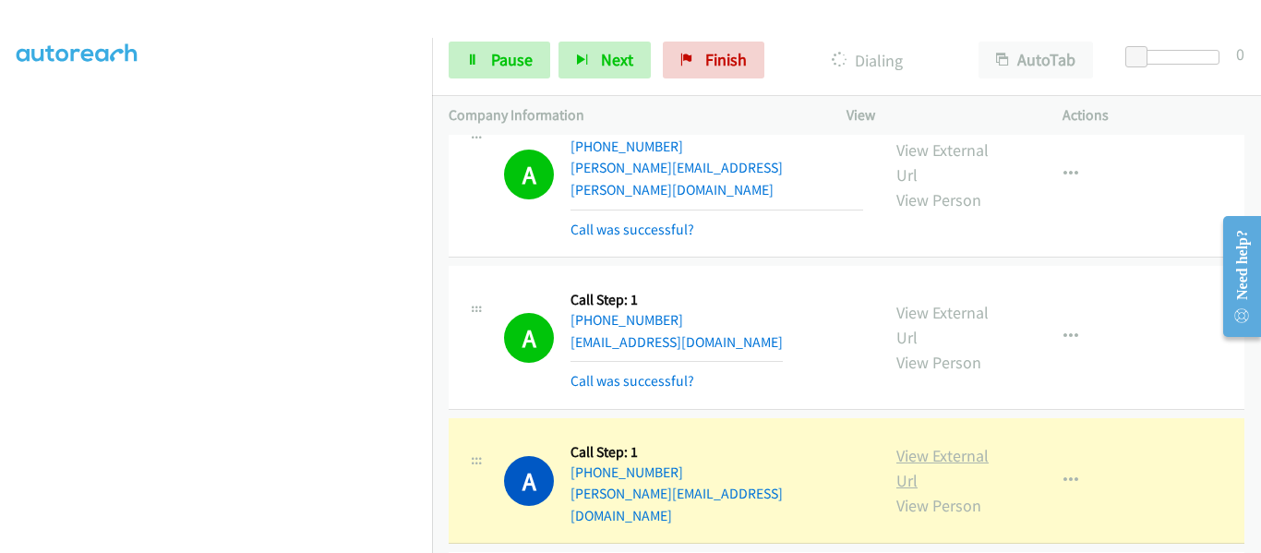
click at [953, 445] on link "View External Url" at bounding box center [943, 468] width 92 height 46
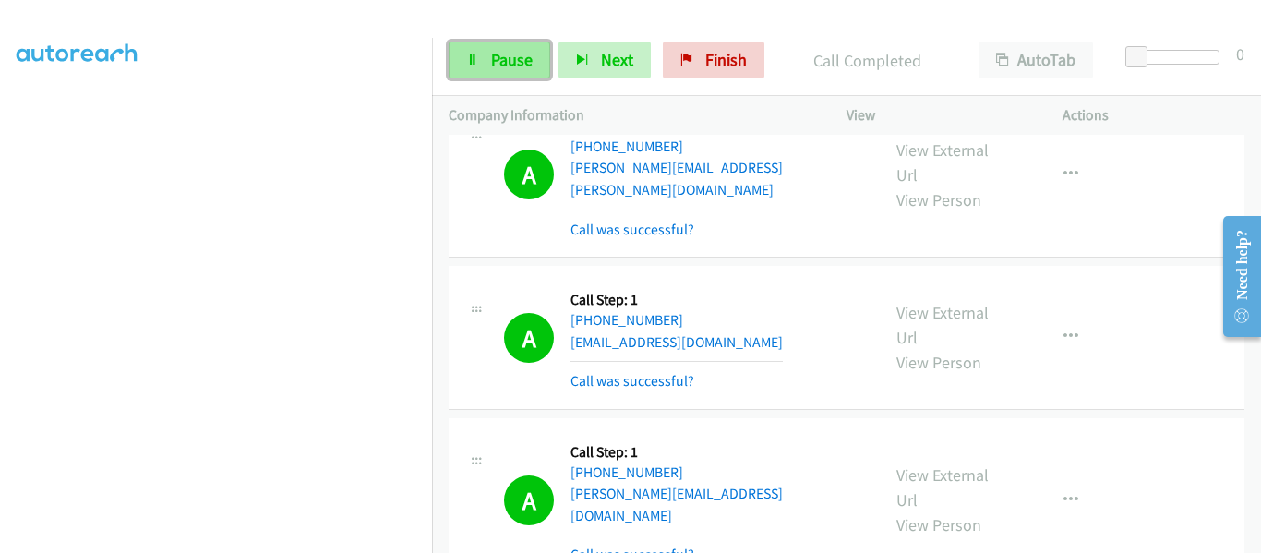
click at [485, 57] on link "Pause" at bounding box center [500, 60] width 102 height 37
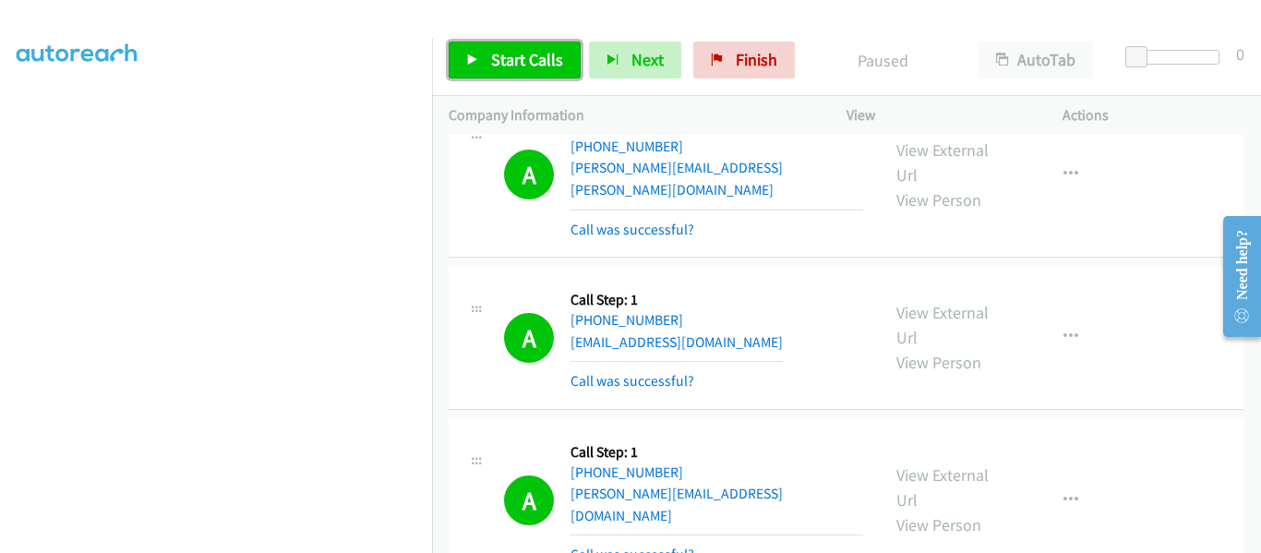
click at [483, 57] on link "Start Calls" at bounding box center [515, 60] width 132 height 37
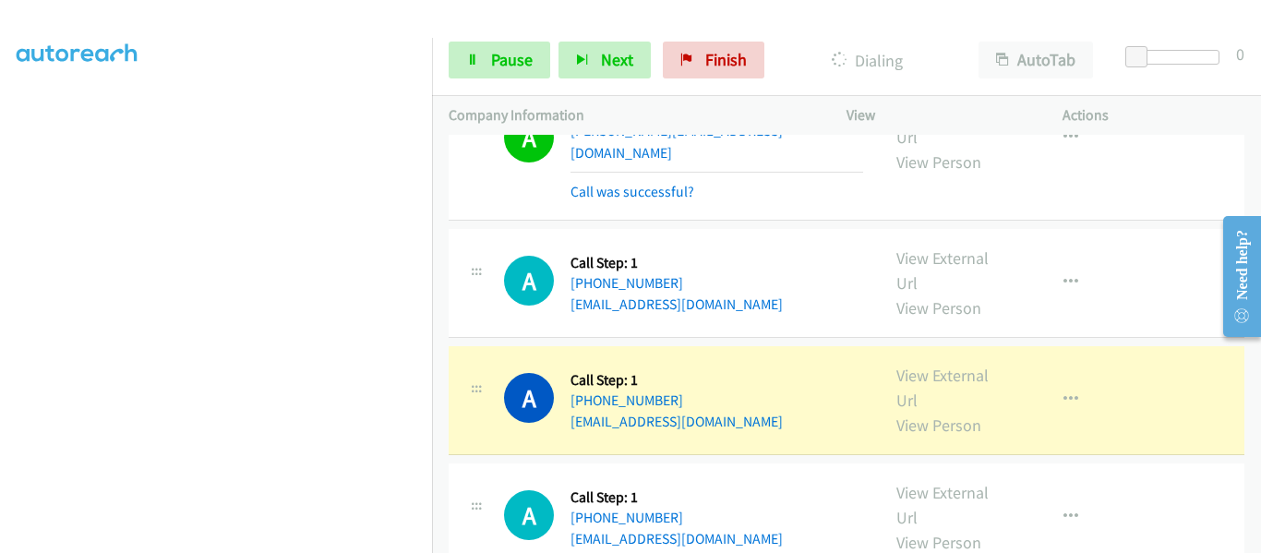
scroll to position [7653, 0]
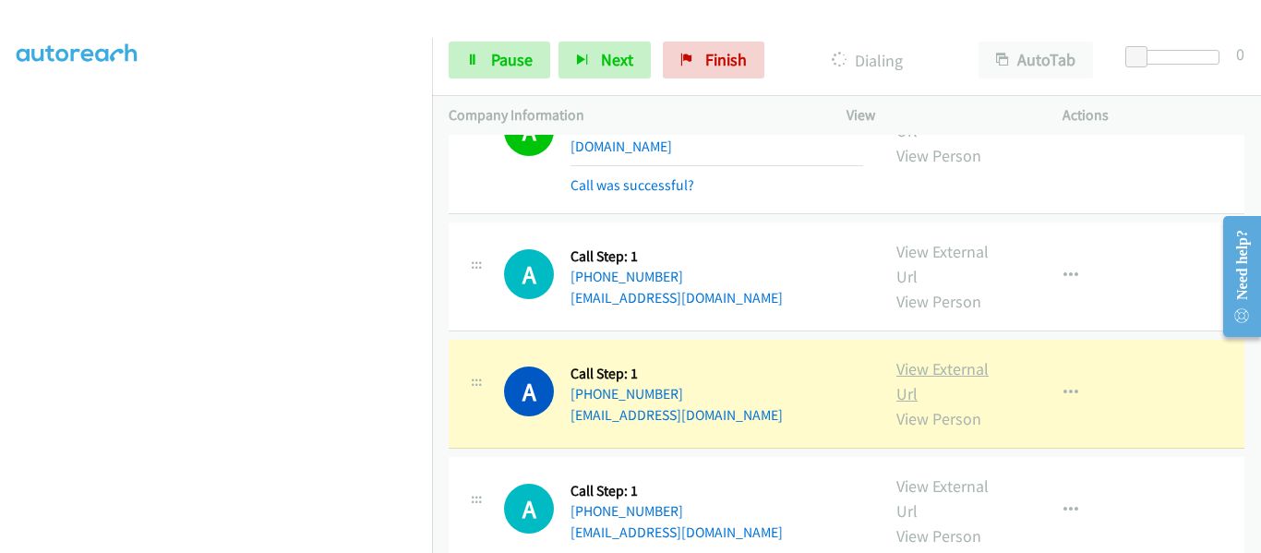
click at [957, 358] on link "View External Url" at bounding box center [943, 381] width 92 height 46
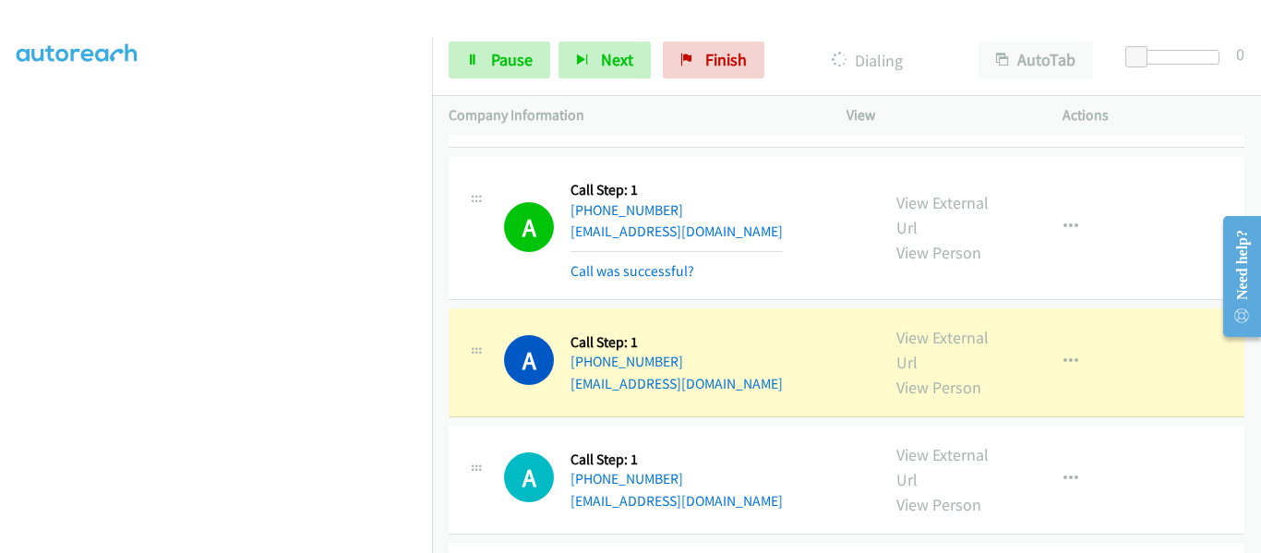
scroll to position [7838, 0]
click at [949, 326] on link "View External Url" at bounding box center [943, 349] width 92 height 46
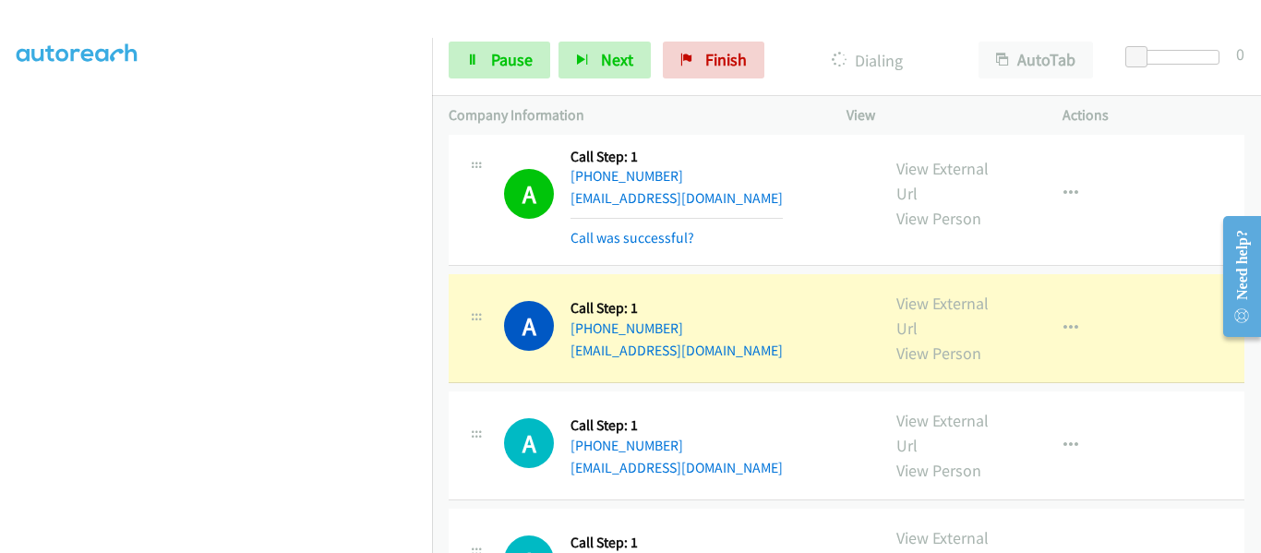
scroll to position [7930, 0]
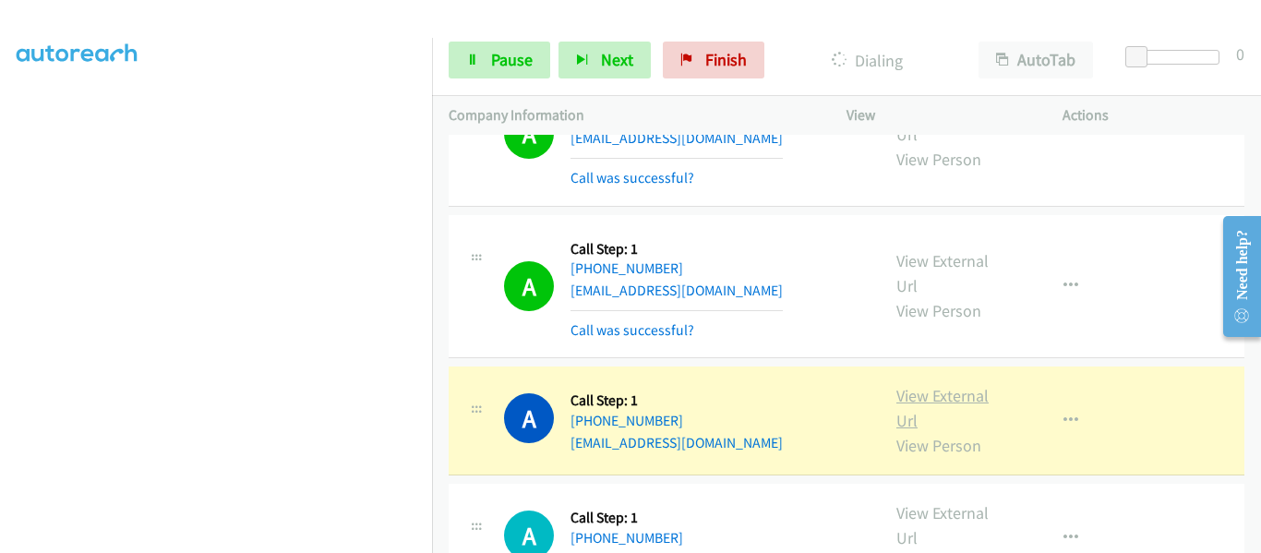
click at [951, 385] on link "View External Url" at bounding box center [943, 408] width 92 height 46
click at [477, 66] on icon at bounding box center [472, 60] width 13 height 13
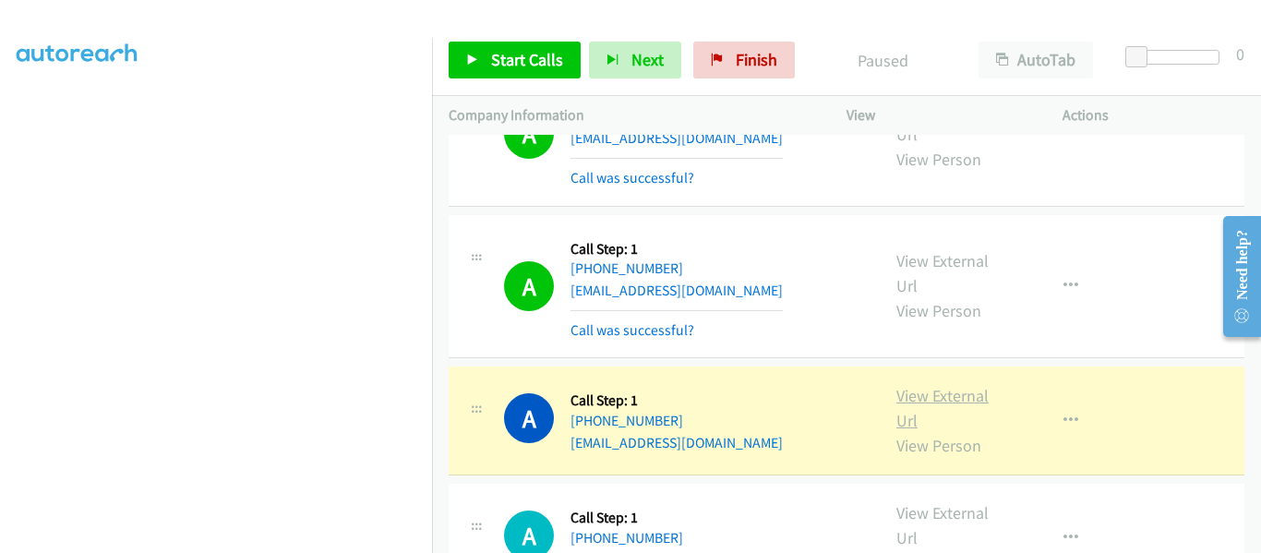
click at [922, 385] on link "View External Url" at bounding box center [943, 408] width 92 height 46
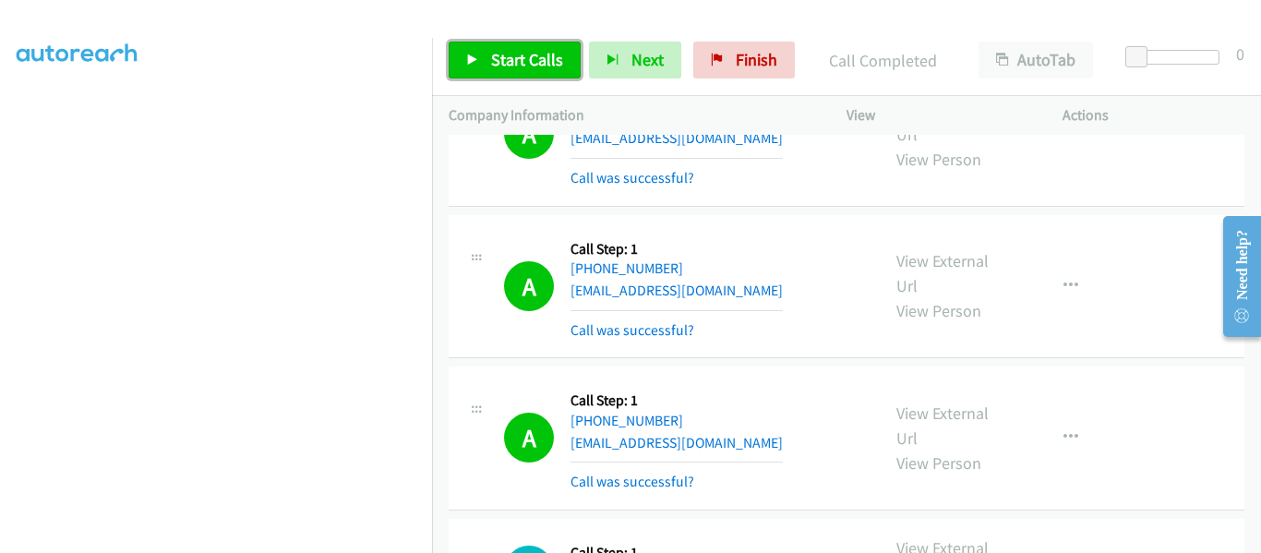
click at [474, 67] on link "Start Calls" at bounding box center [515, 60] width 132 height 37
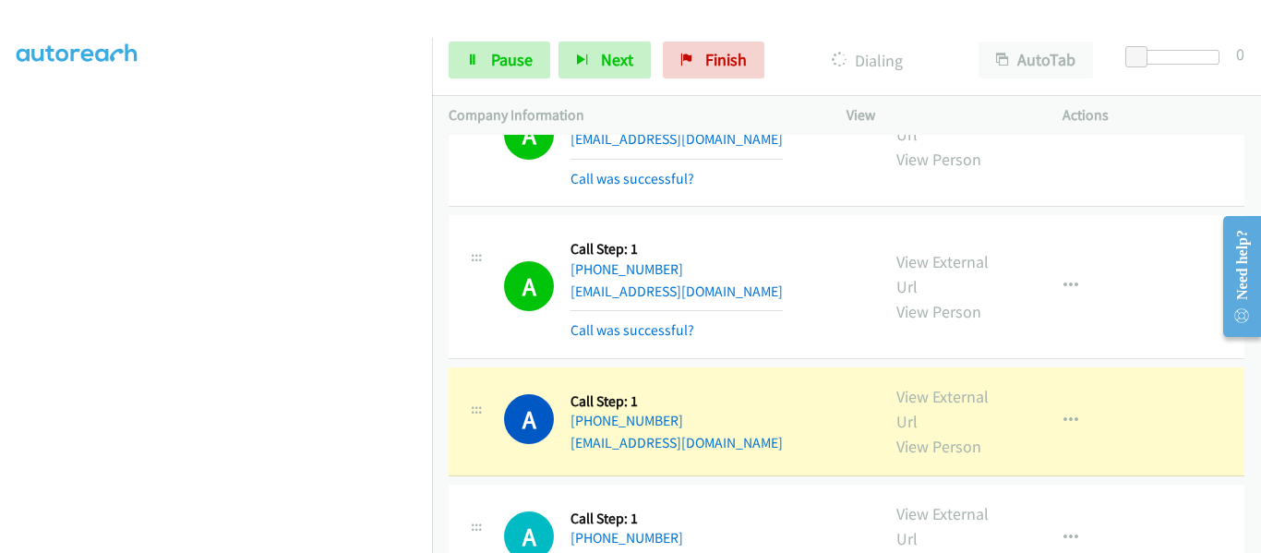
scroll to position [8115, 0]
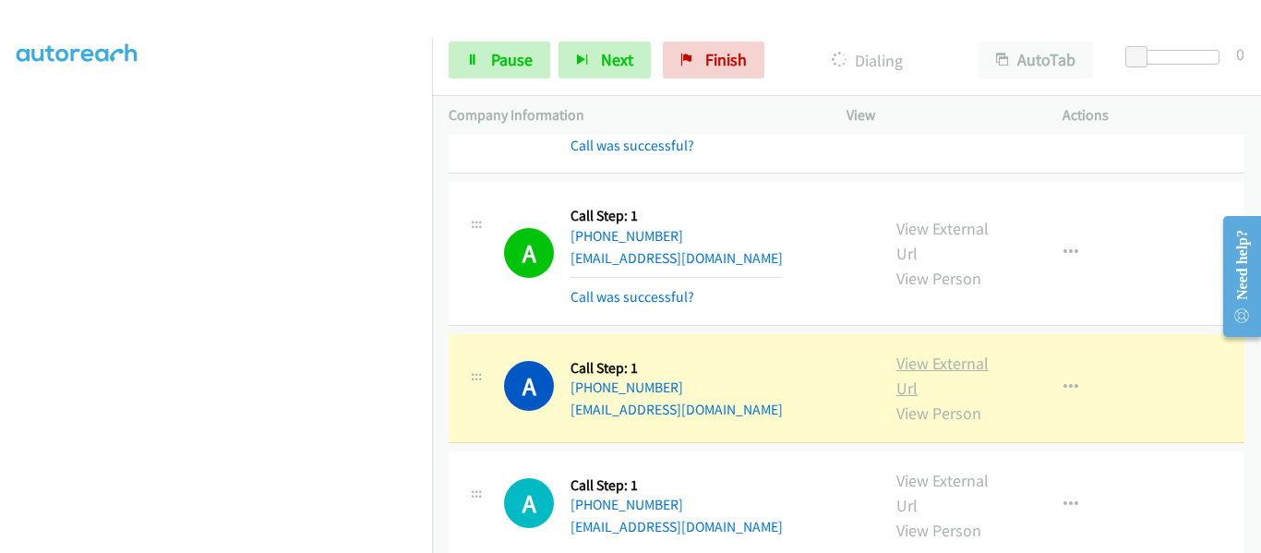
click at [934, 353] on link "View External Url" at bounding box center [943, 376] width 92 height 46
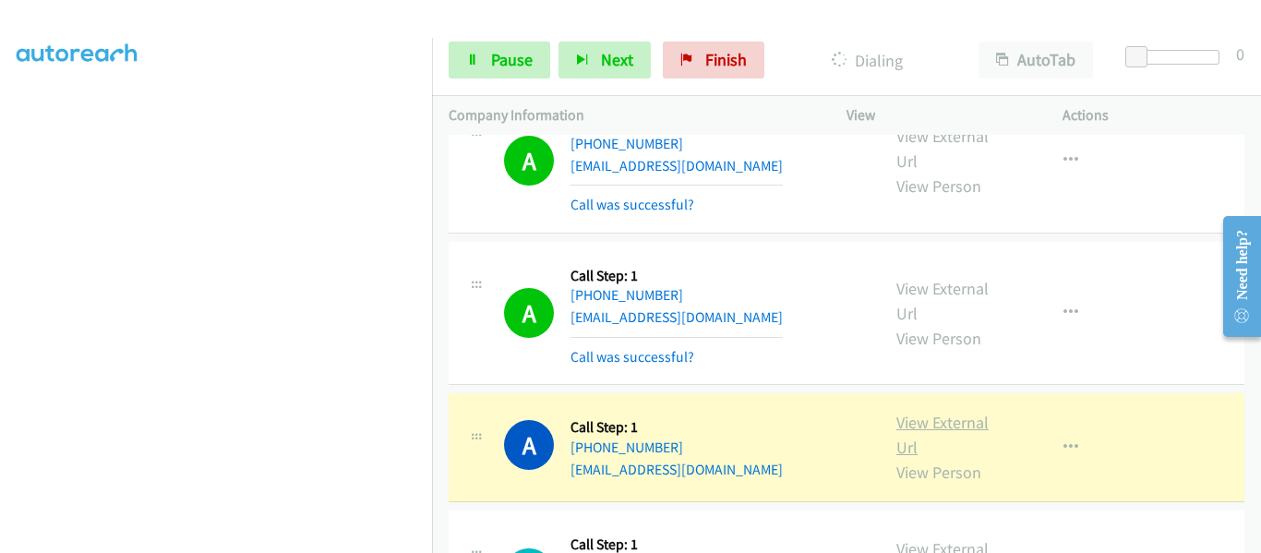
scroll to position [8299, 0]
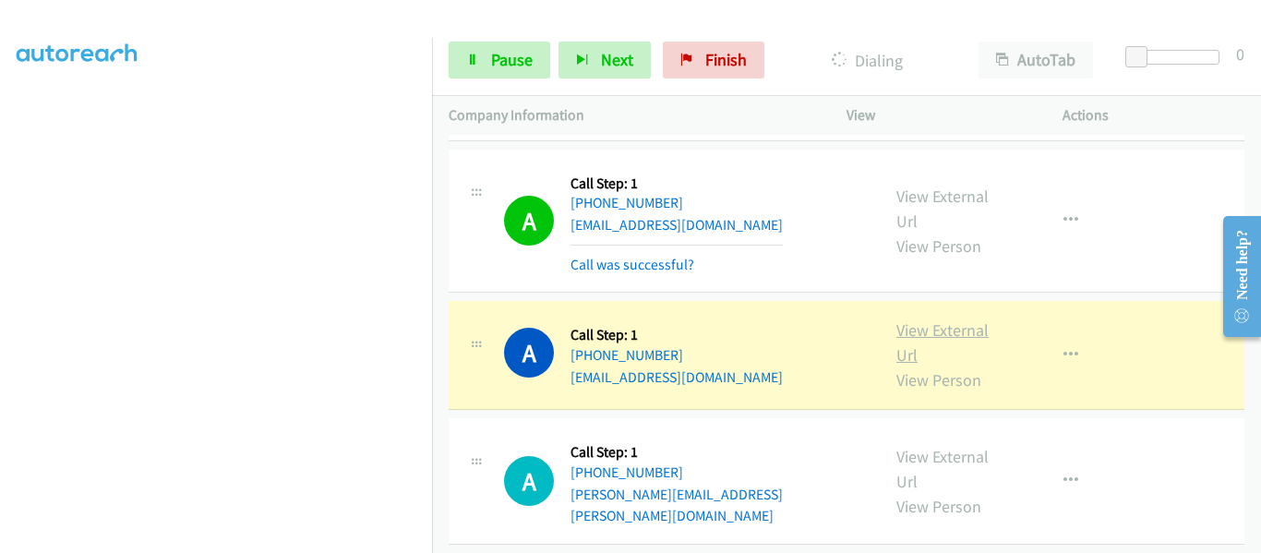
click at [942, 319] on link "View External Url" at bounding box center [943, 342] width 92 height 46
click at [464, 71] on link "Pause" at bounding box center [500, 60] width 102 height 37
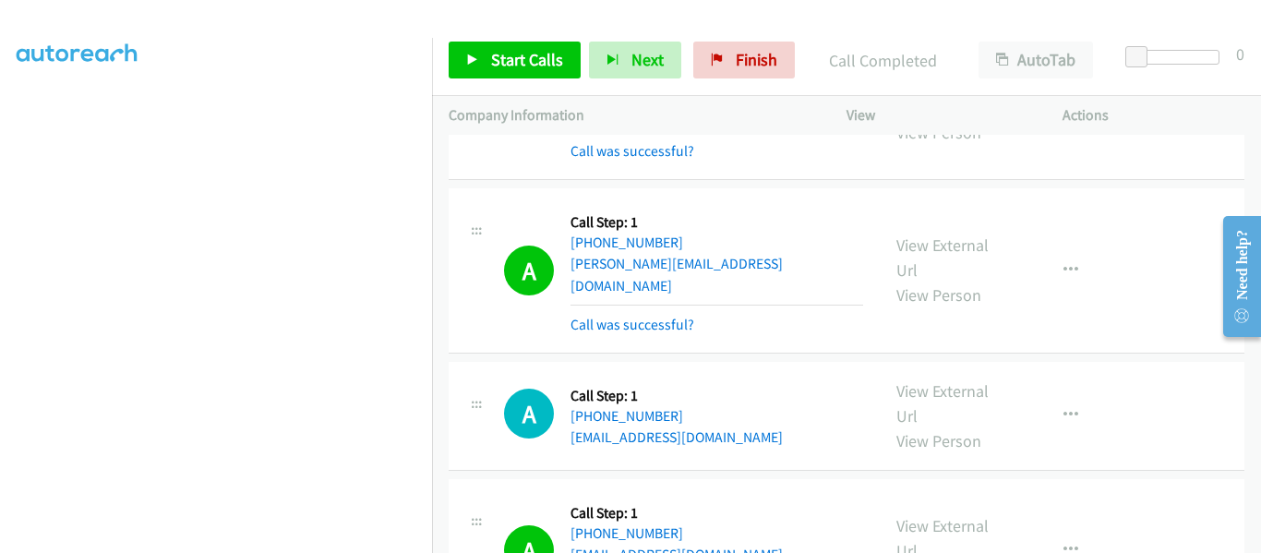
scroll to position [7468, 0]
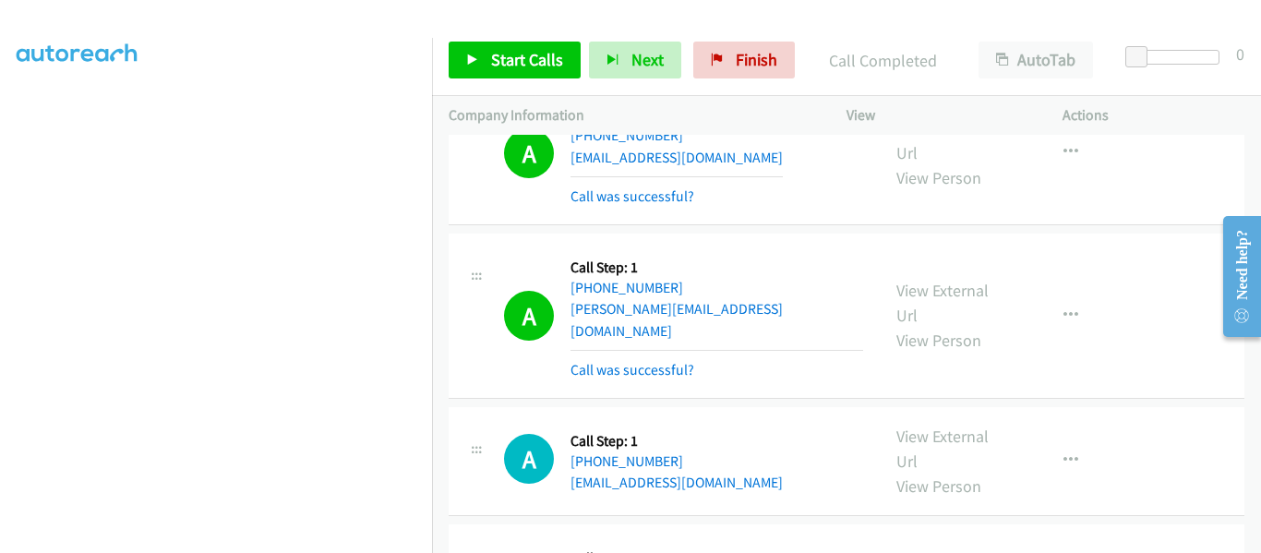
click at [465, 56] on link "Start Calls" at bounding box center [515, 60] width 132 height 37
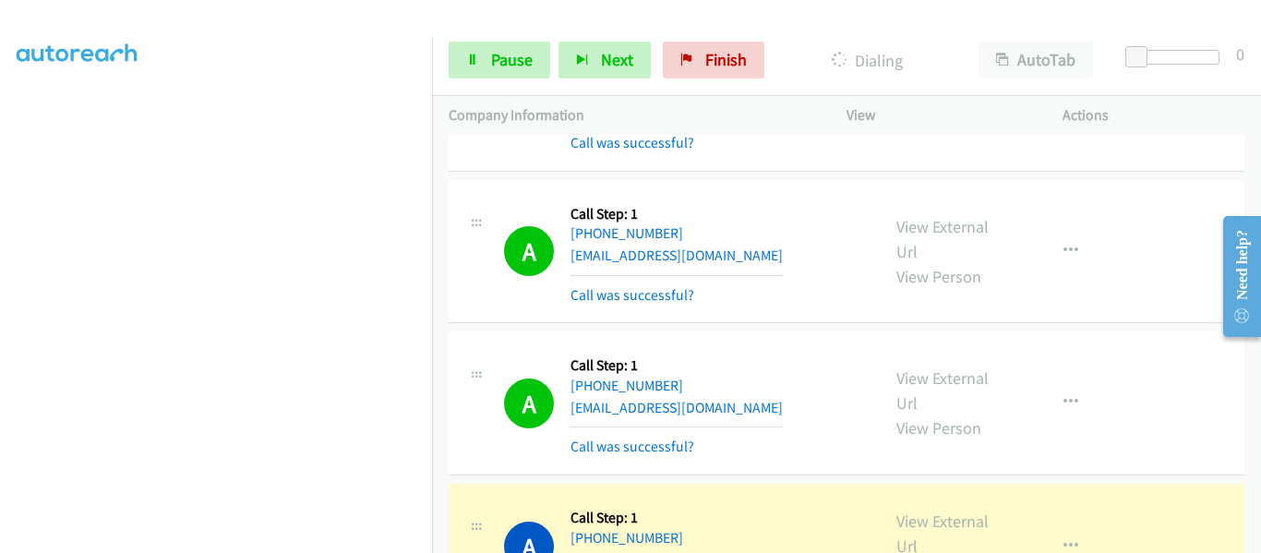
scroll to position [8392, 0]
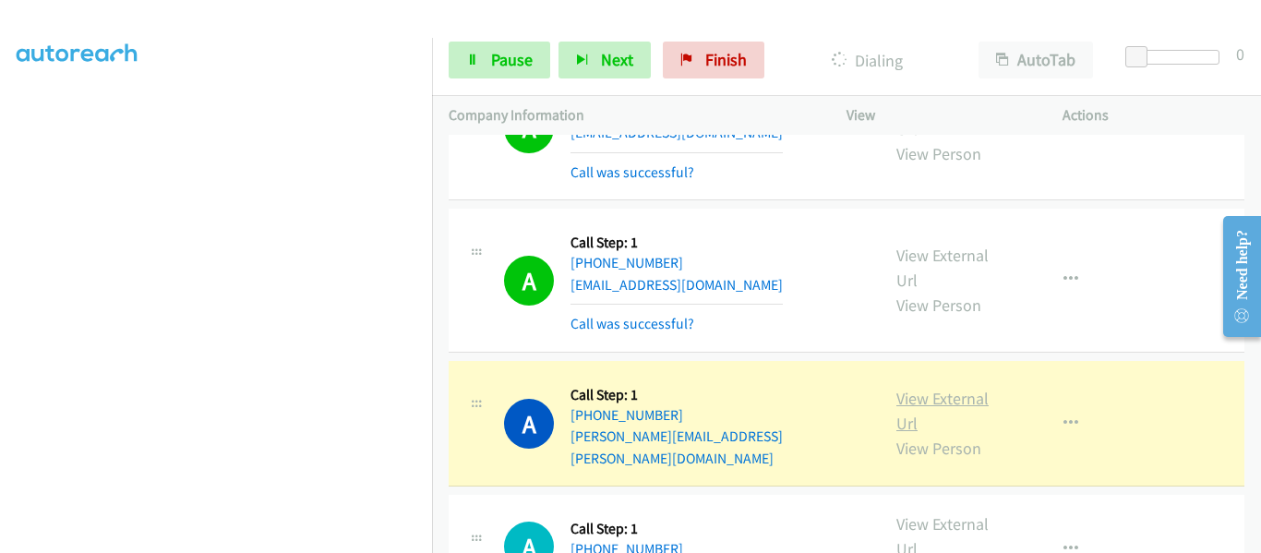
click at [953, 388] on link "View External Url" at bounding box center [943, 411] width 92 height 46
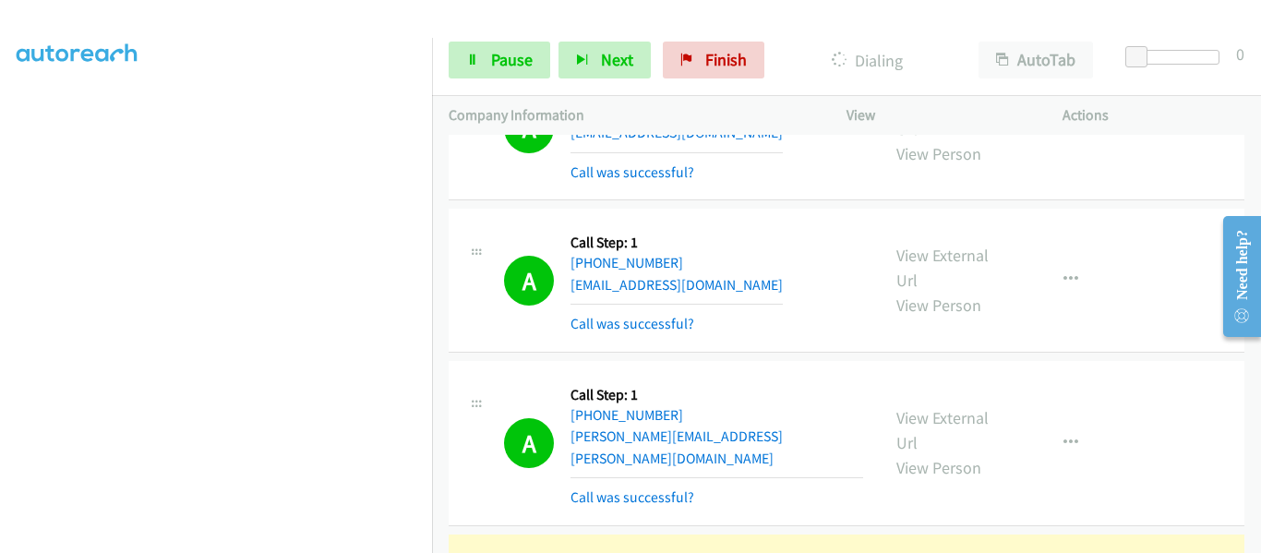
scroll to position [8576, 0]
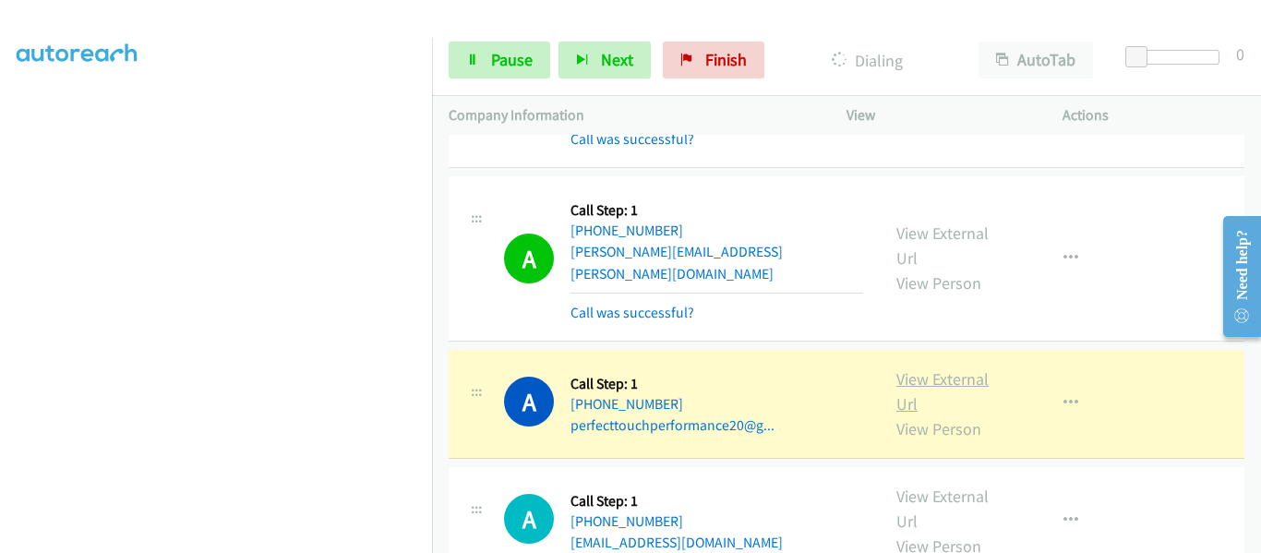
click at [934, 368] on link "View External Url" at bounding box center [943, 391] width 92 height 46
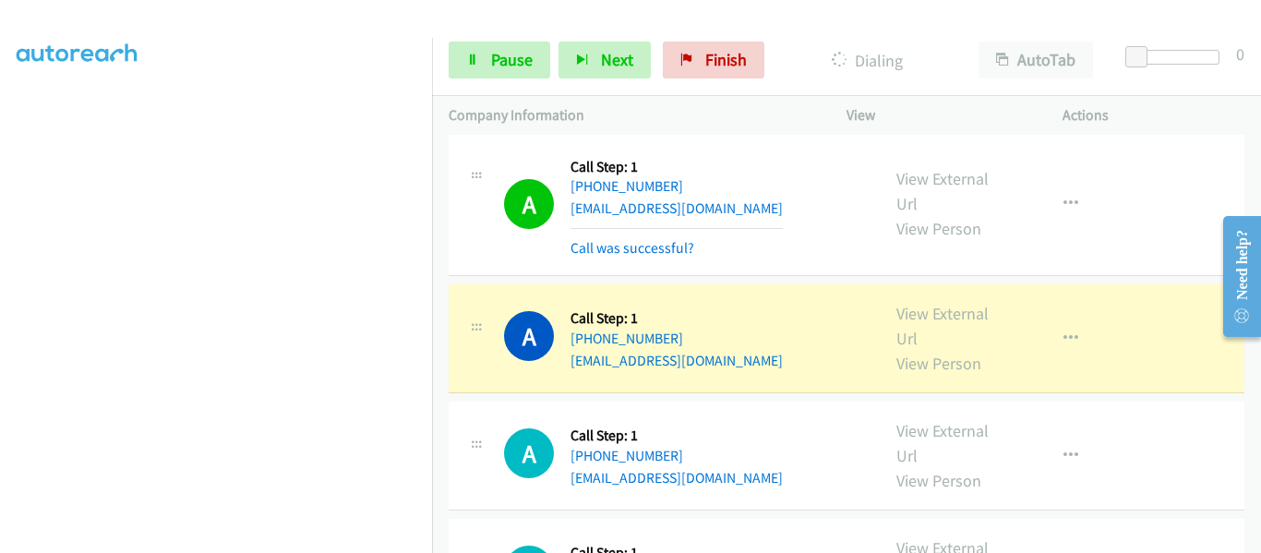
scroll to position [8853, 0]
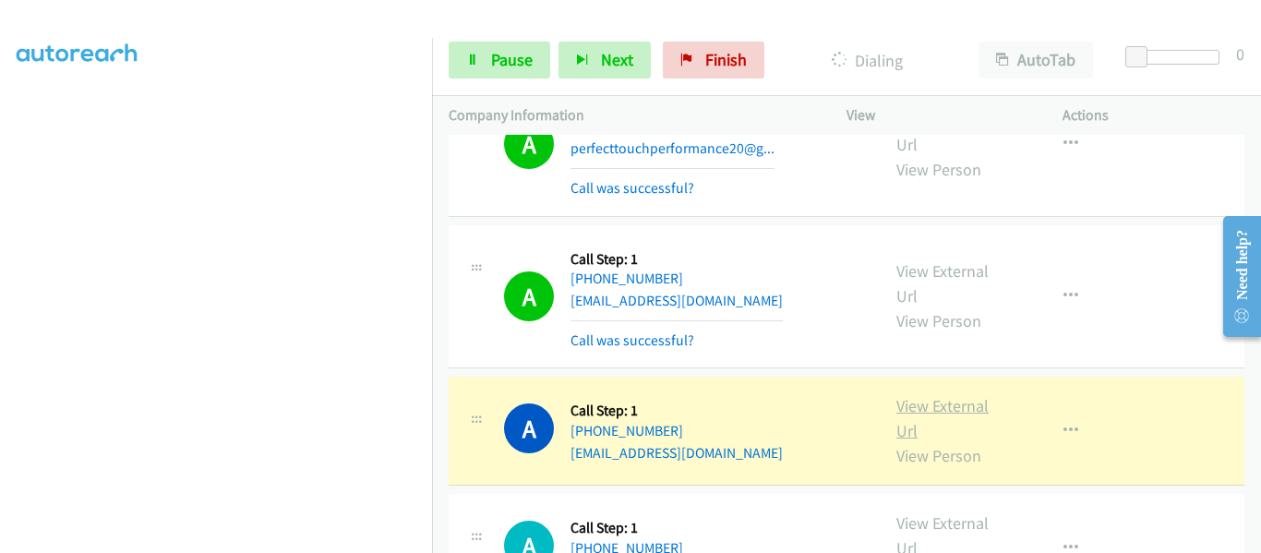
click at [951, 395] on link "View External Url" at bounding box center [943, 418] width 92 height 46
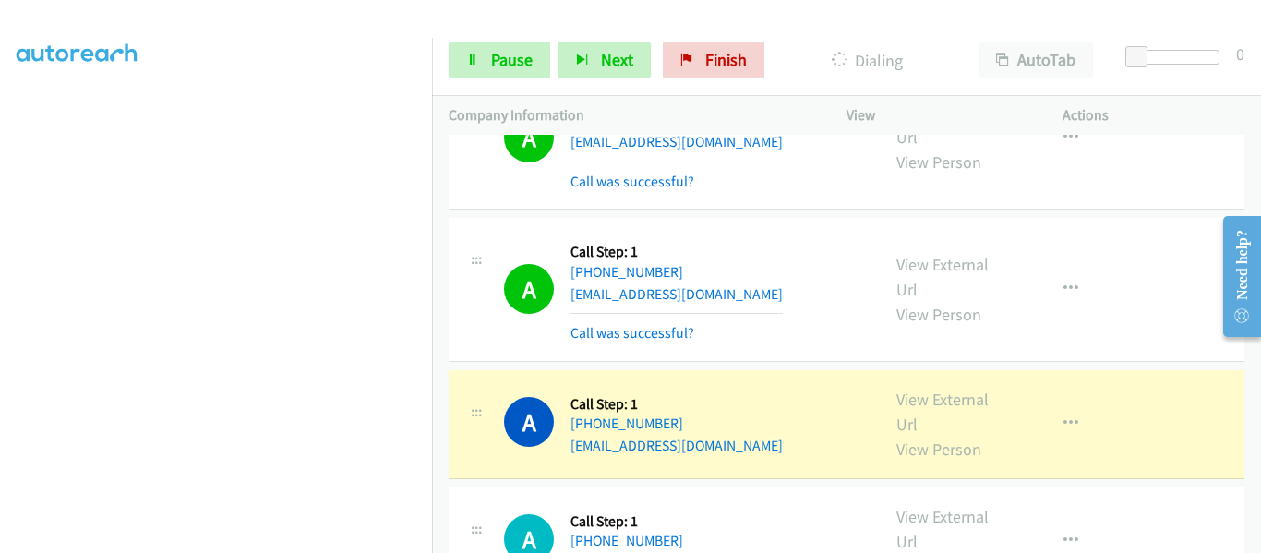
scroll to position [8980, 0]
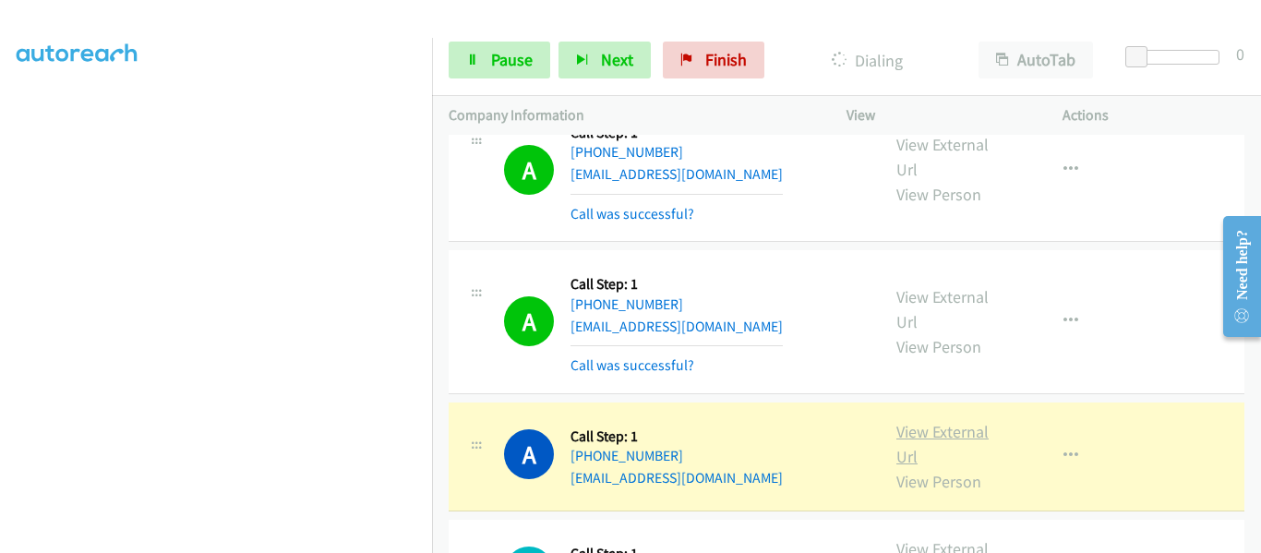
click at [940, 421] on link "View External Url" at bounding box center [943, 444] width 92 height 46
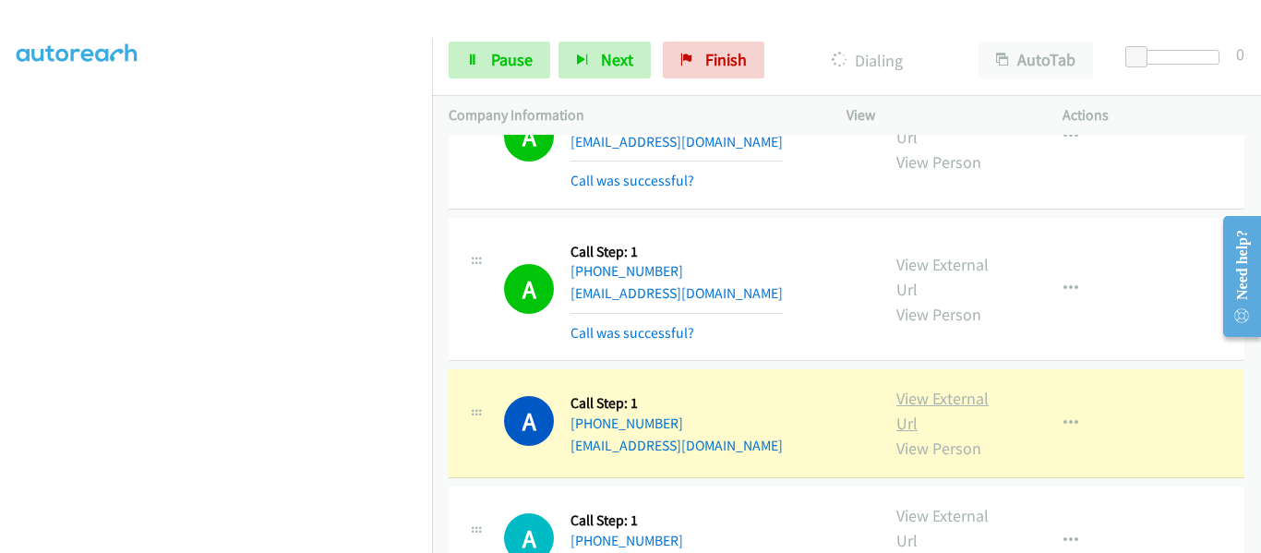
click at [946, 388] on link "View External Url" at bounding box center [943, 411] width 92 height 46
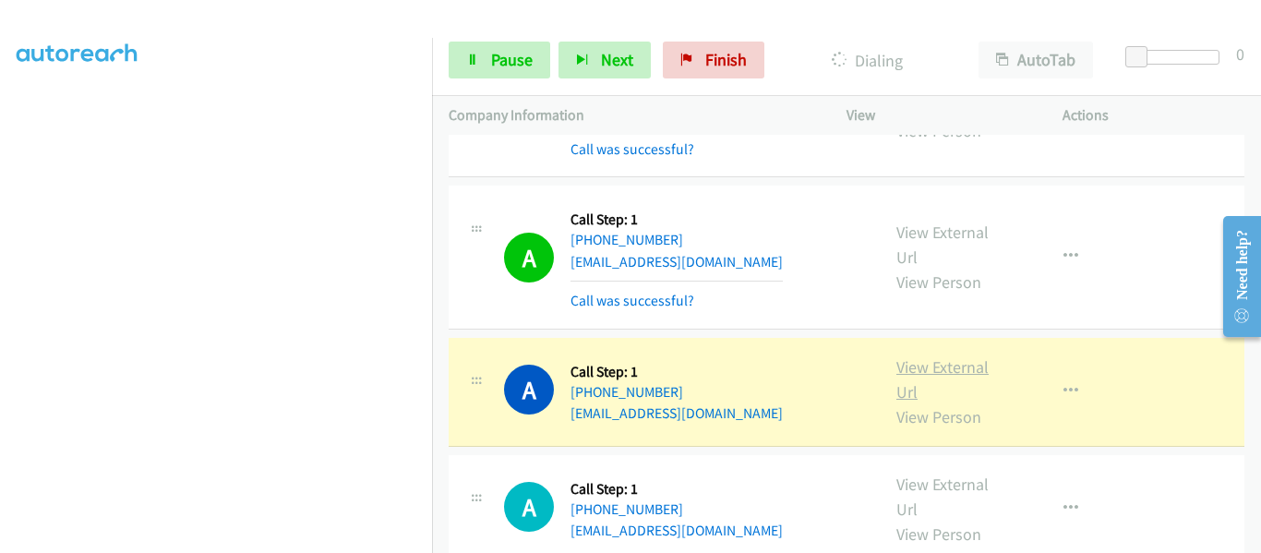
click at [956, 356] on link "View External Url" at bounding box center [943, 379] width 92 height 46
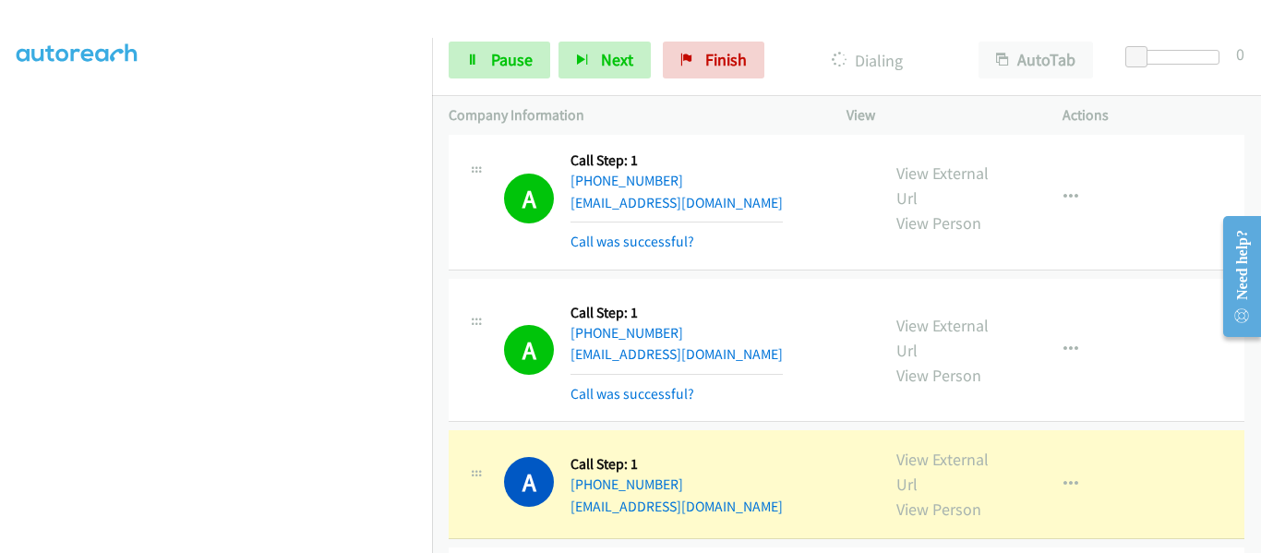
scroll to position [9441, 0]
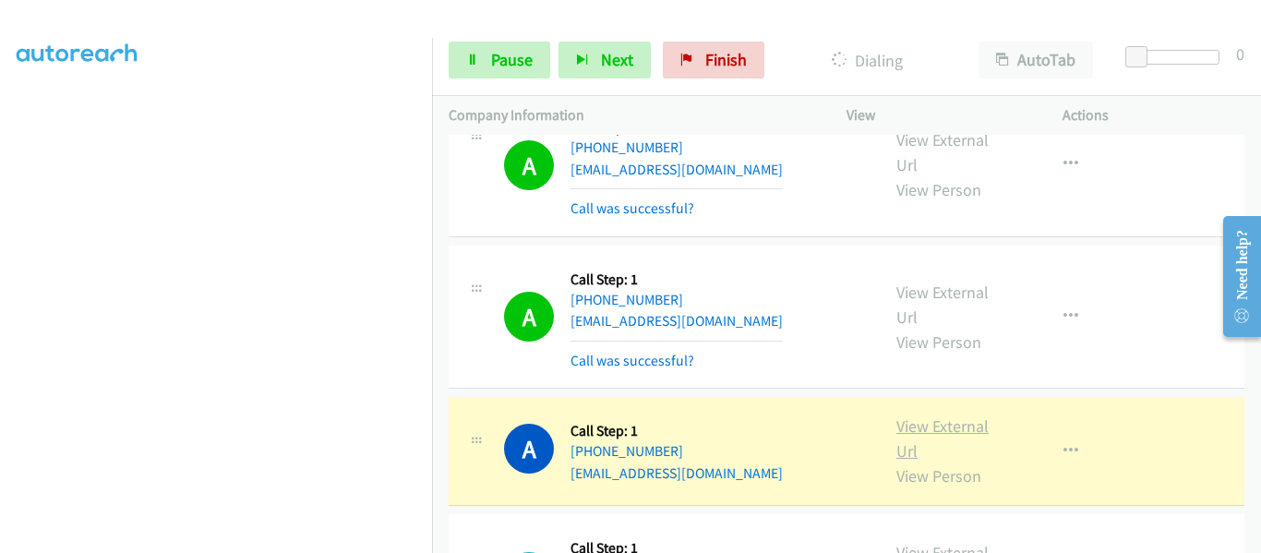
click at [947, 415] on link "View External Url" at bounding box center [943, 438] width 92 height 46
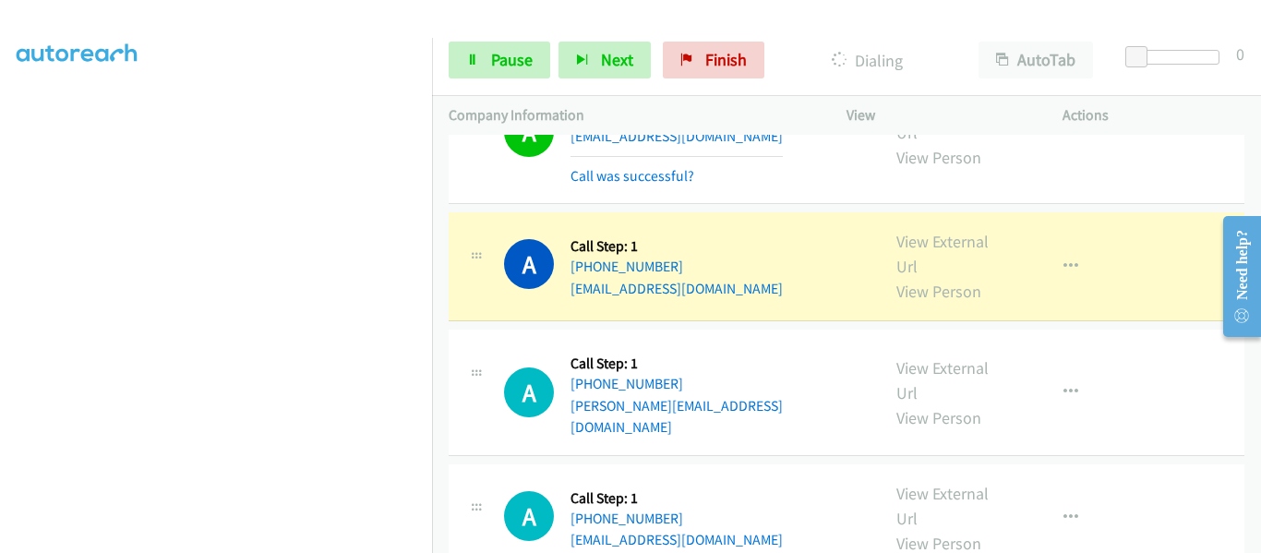
scroll to position [9659, 0]
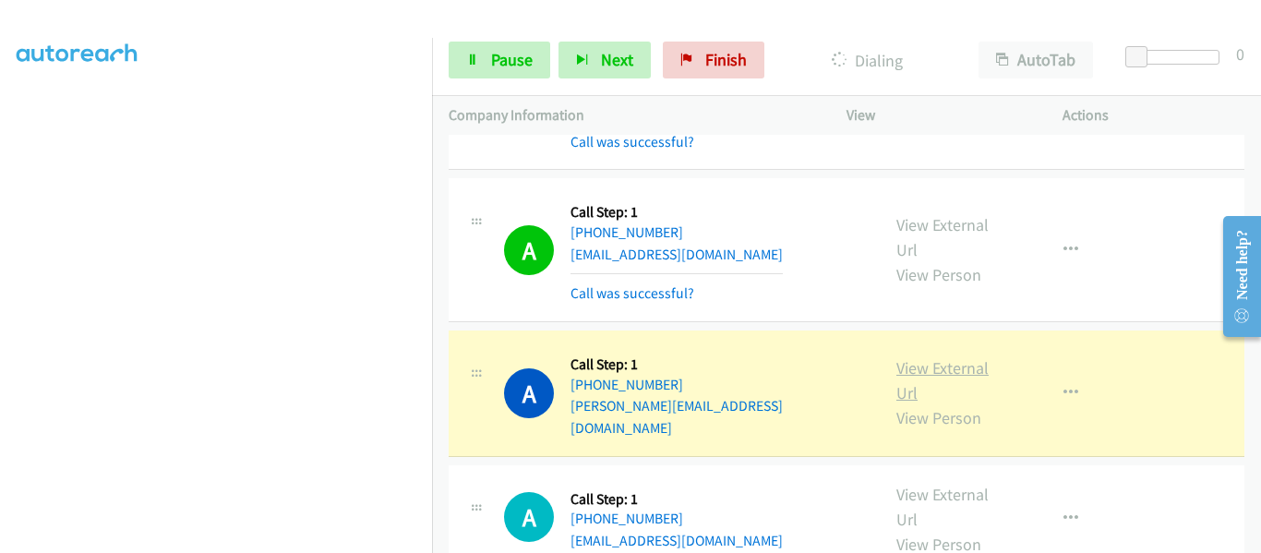
click at [948, 357] on link "View External Url" at bounding box center [943, 380] width 92 height 46
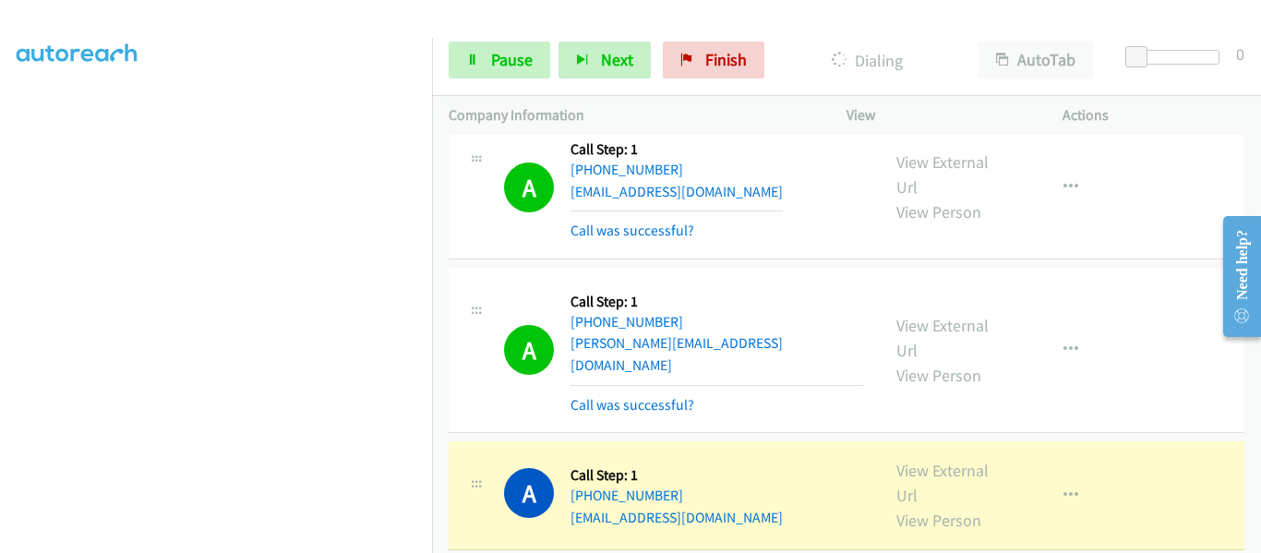
scroll to position [9752, 0]
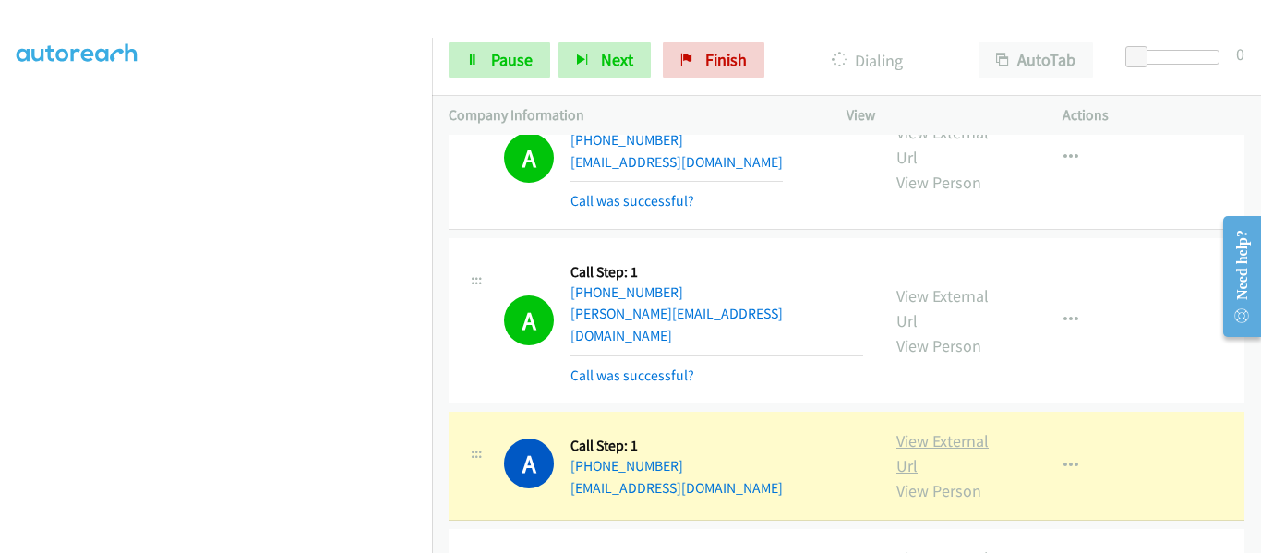
click at [927, 430] on link "View External Url" at bounding box center [943, 453] width 92 height 46
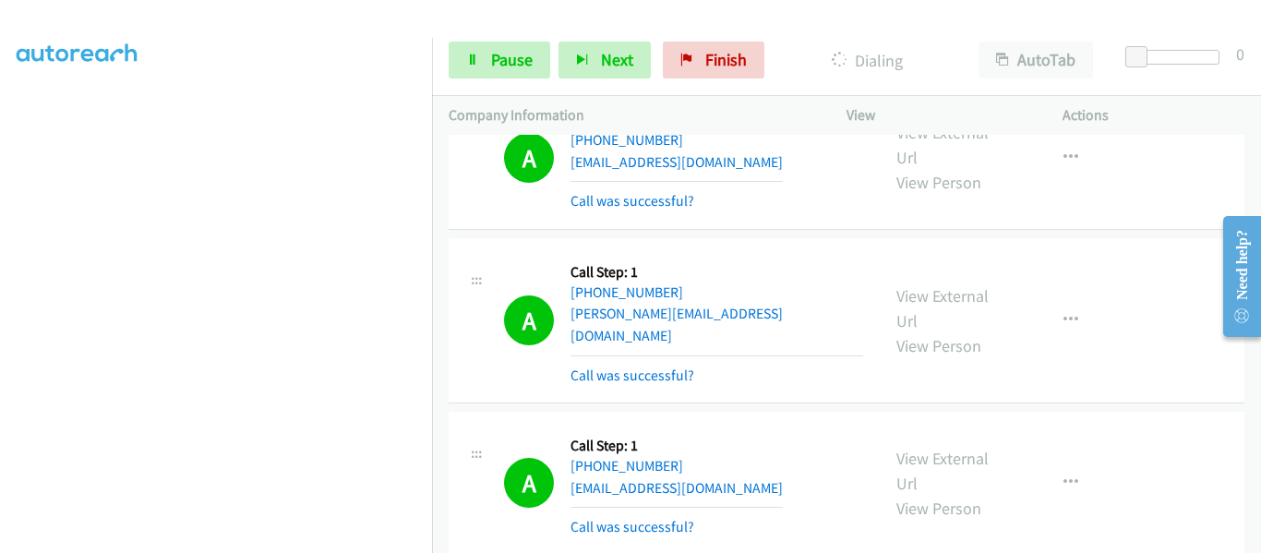
scroll to position [9936, 0]
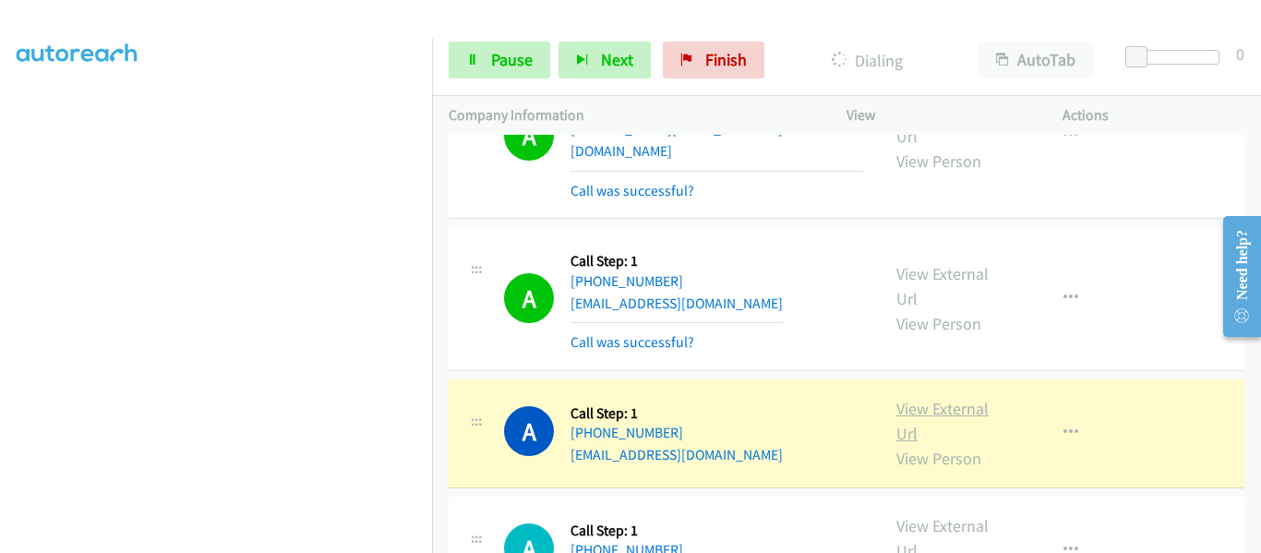
click at [948, 398] on link "View External Url" at bounding box center [943, 421] width 92 height 46
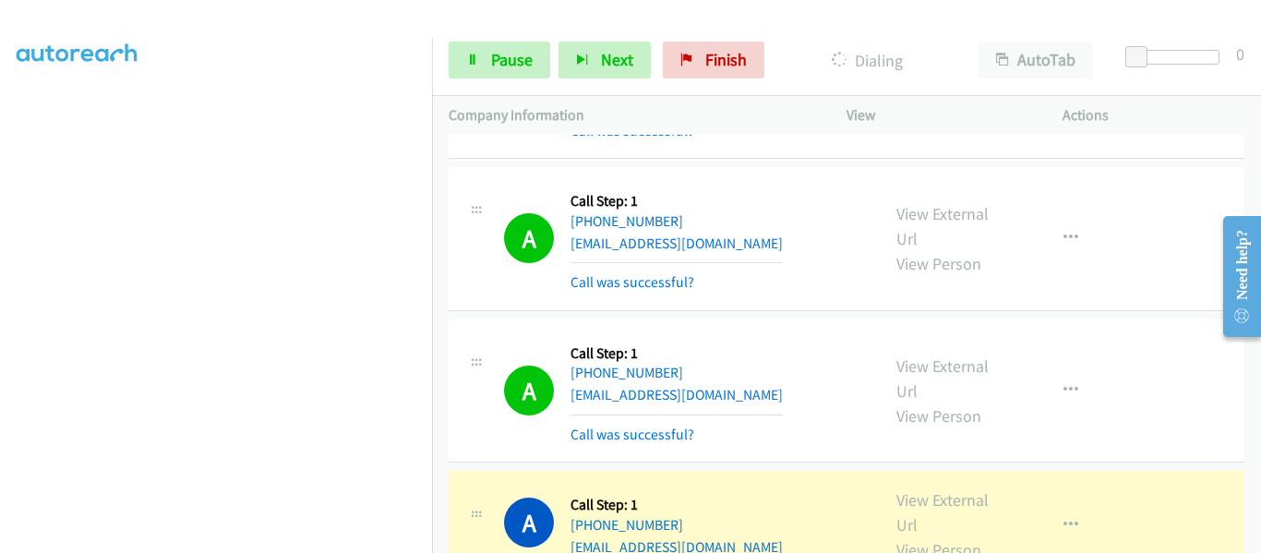
scroll to position [10029, 0]
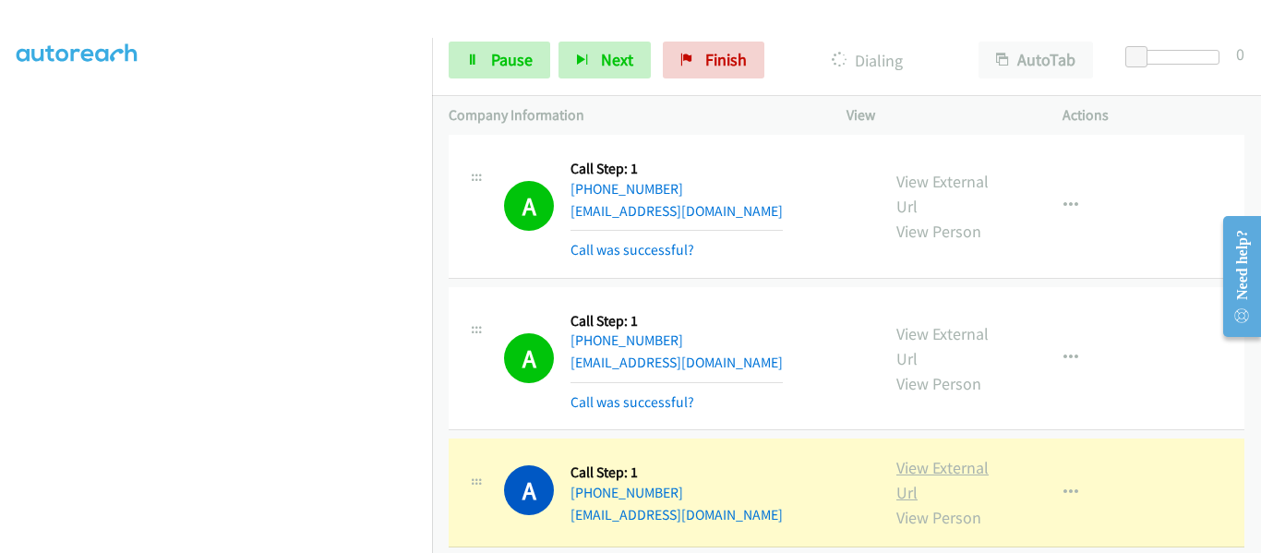
click at [946, 457] on link "View External Url" at bounding box center [943, 480] width 92 height 46
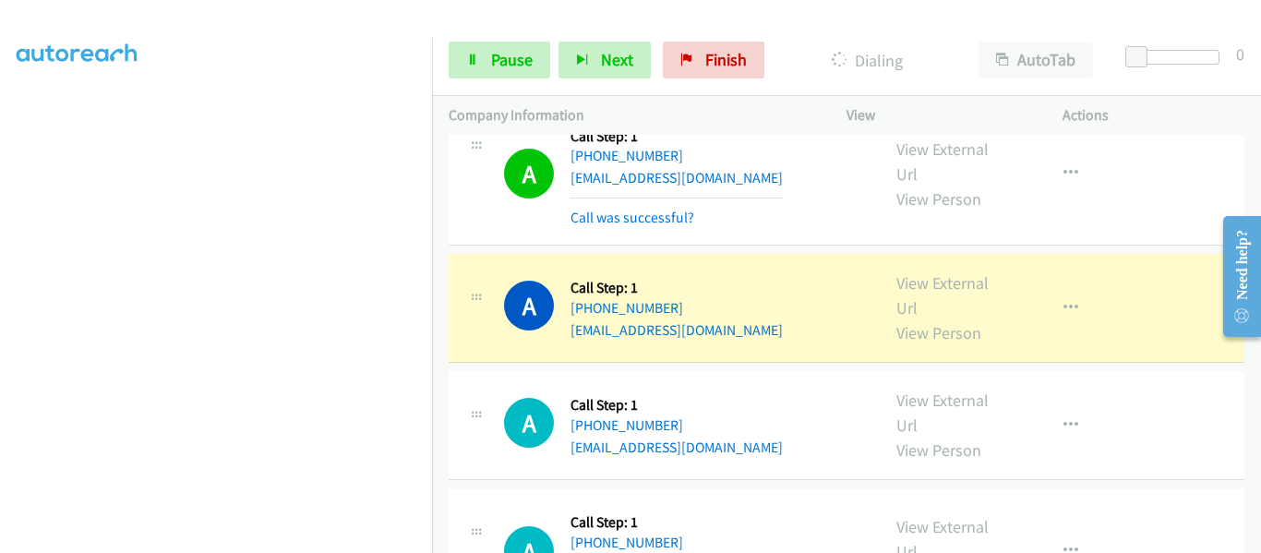
scroll to position [10121, 0]
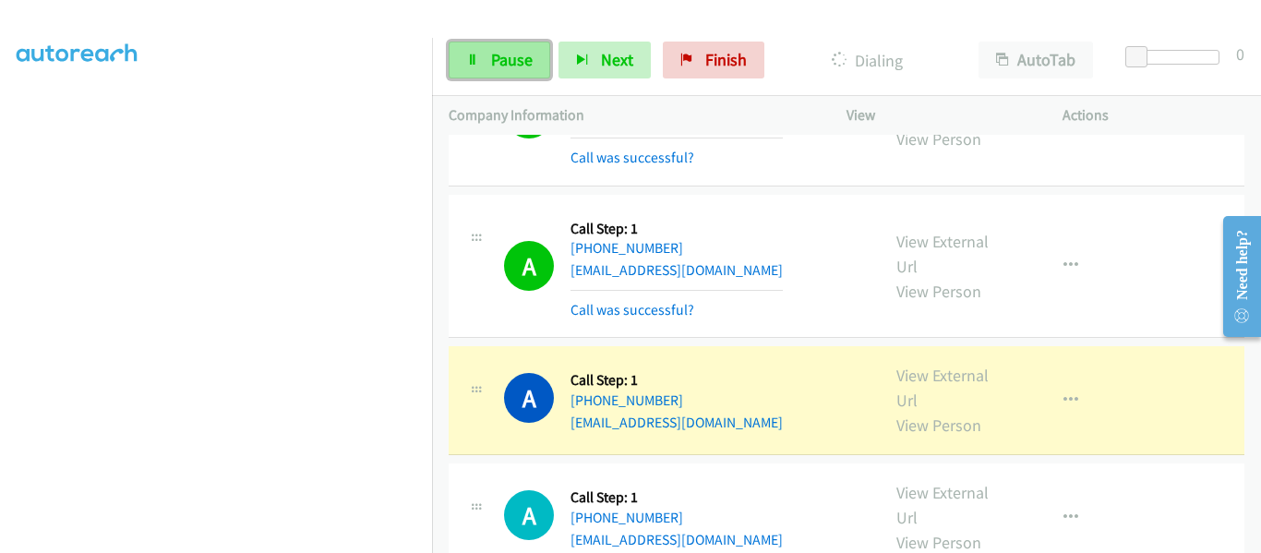
click at [474, 55] on icon at bounding box center [472, 60] width 13 height 13
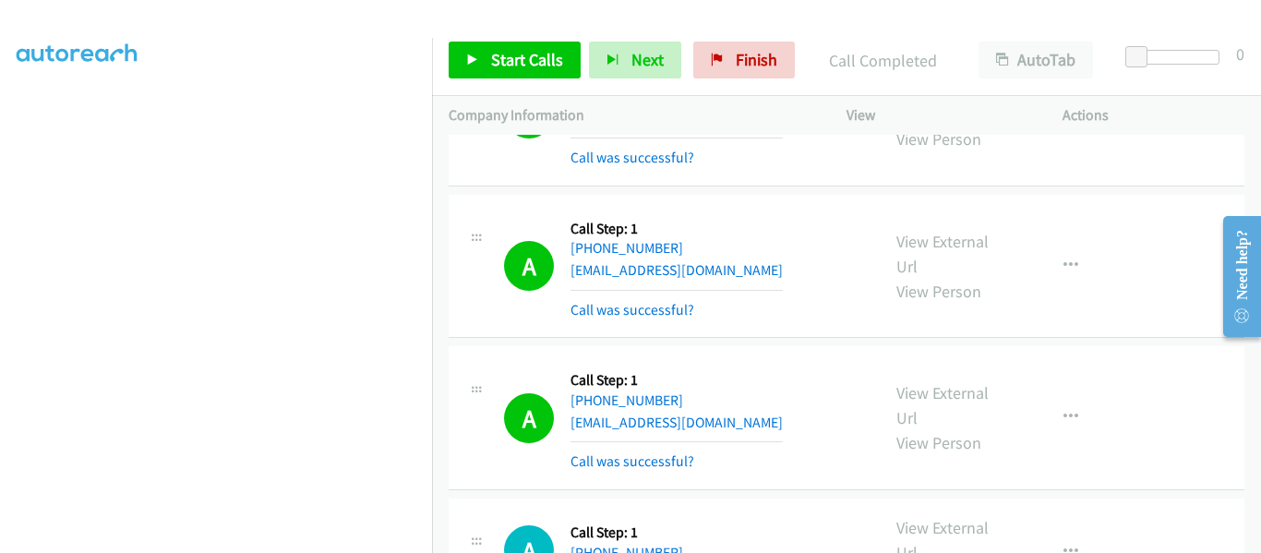
scroll to position [483, 0]
click at [475, 62] on icon at bounding box center [472, 60] width 13 height 13
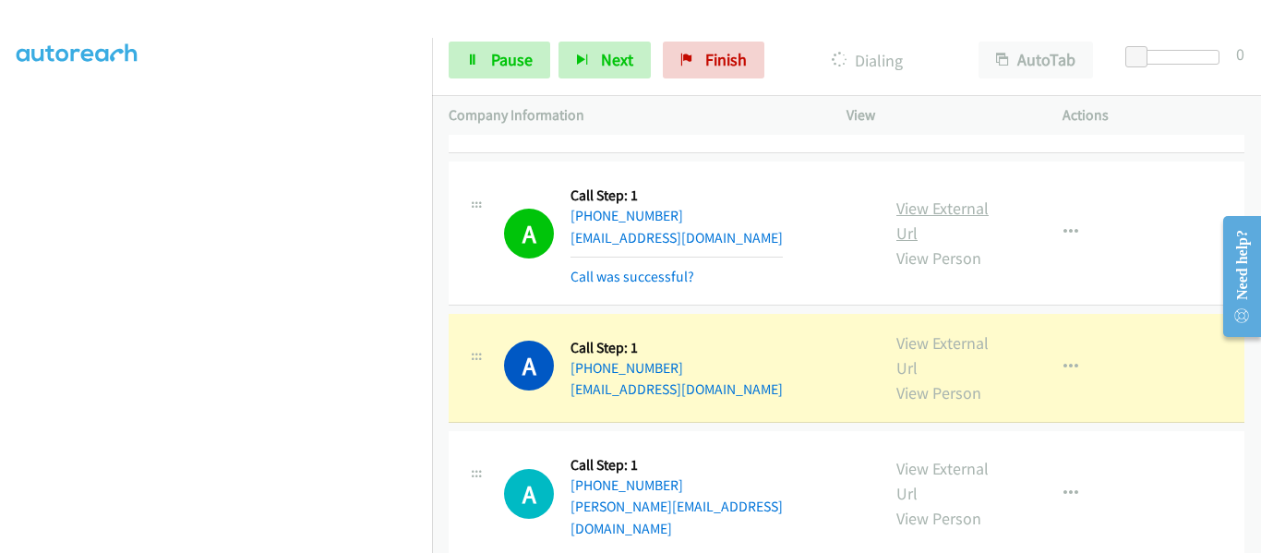
scroll to position [10213, 0]
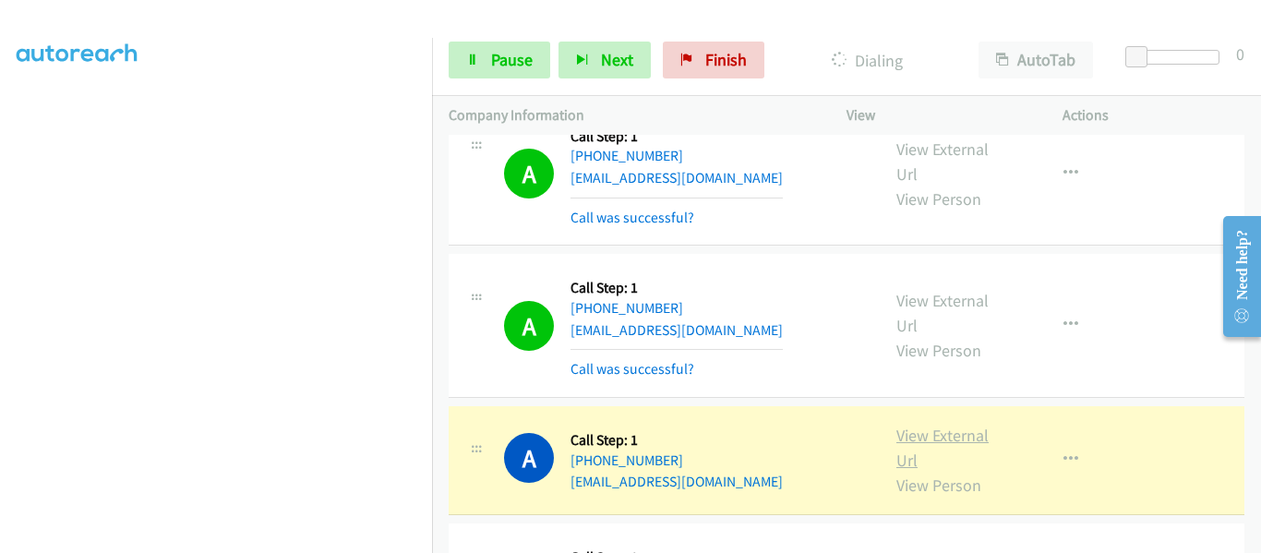
click at [945, 425] on link "View External Url" at bounding box center [943, 448] width 92 height 46
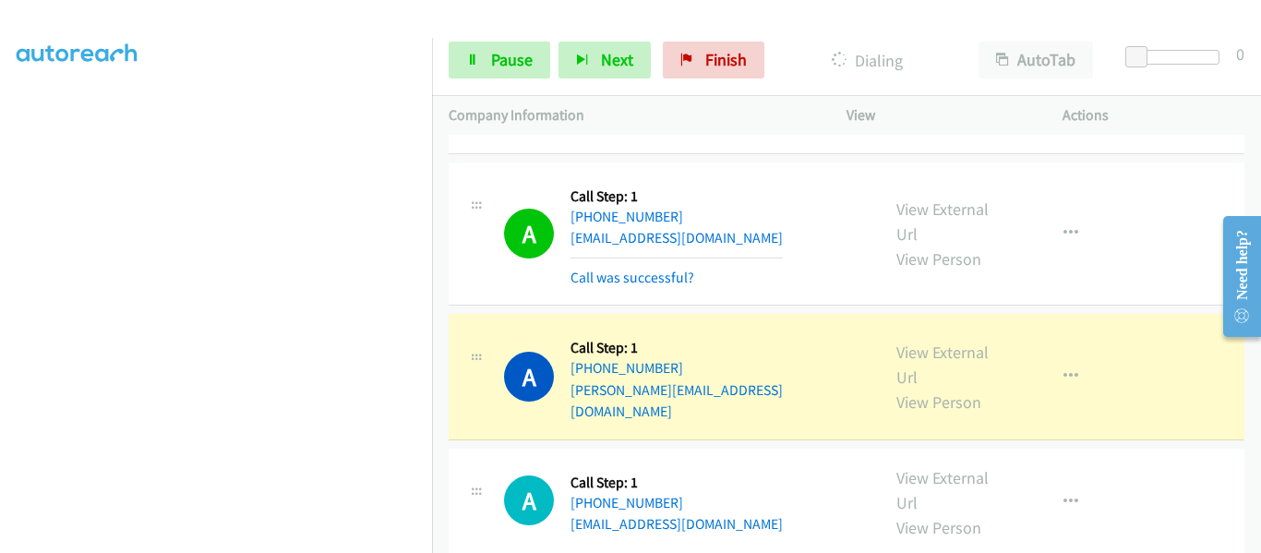
scroll to position [10398, 0]
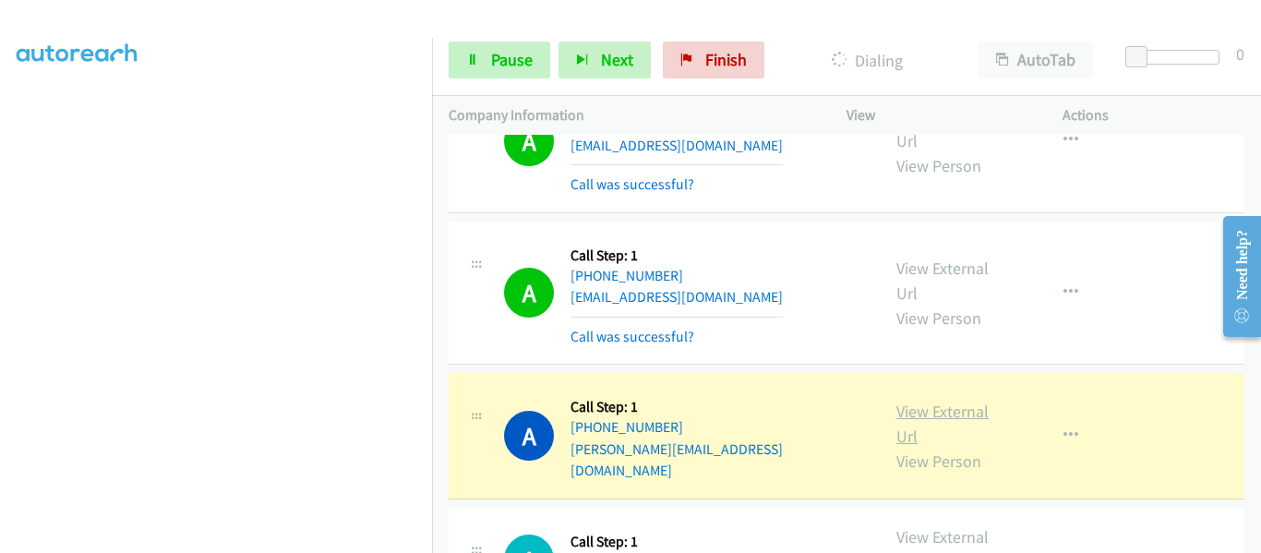
click at [934, 401] on link "View External Url" at bounding box center [943, 424] width 92 height 46
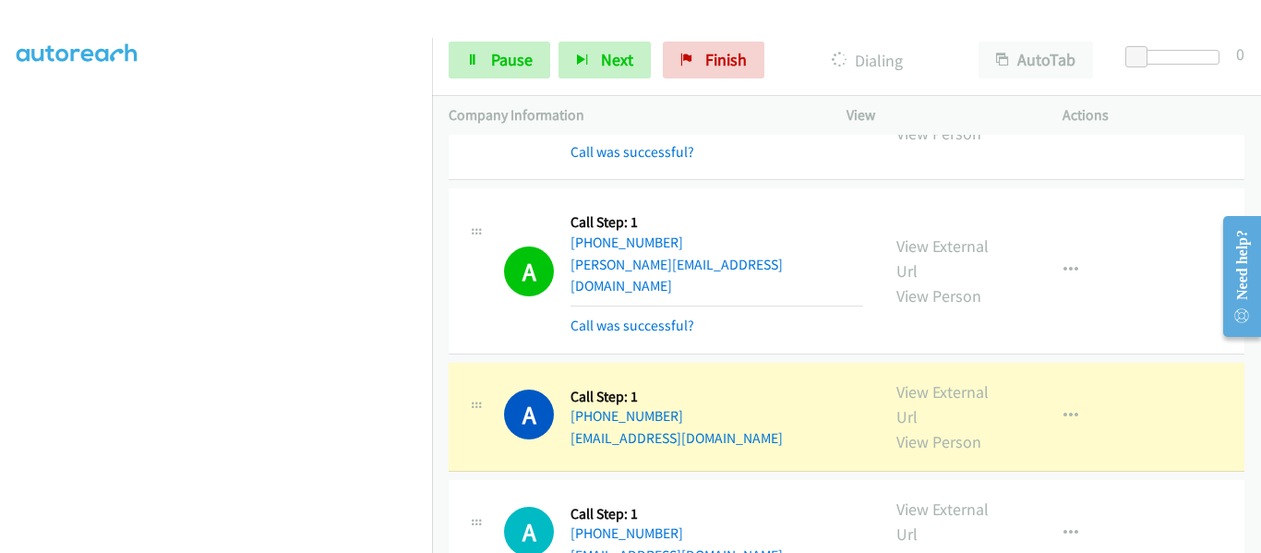
scroll to position [10490, 0]
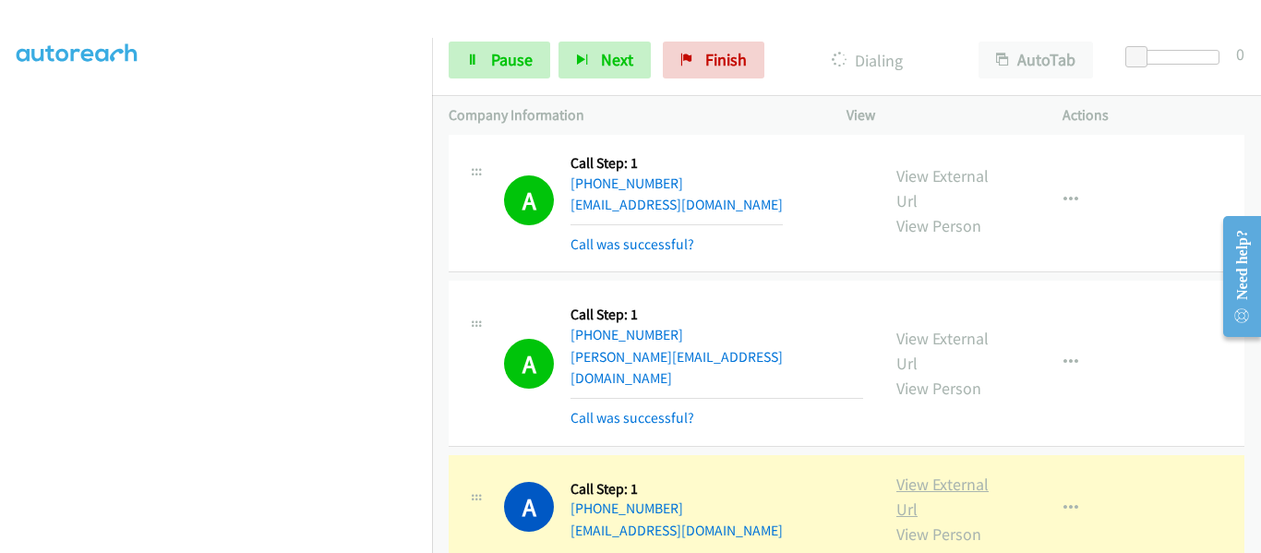
click at [932, 474] on link "View External Url" at bounding box center [943, 497] width 92 height 46
click at [1065, 501] on icon "button" at bounding box center [1071, 508] width 15 height 15
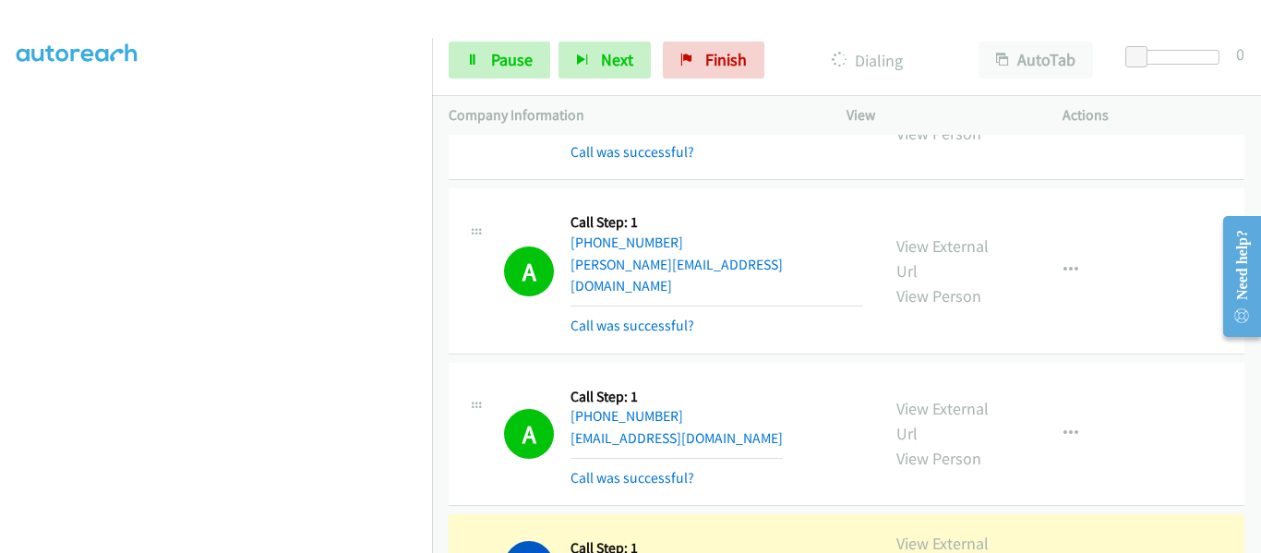
scroll to position [10675, 0]
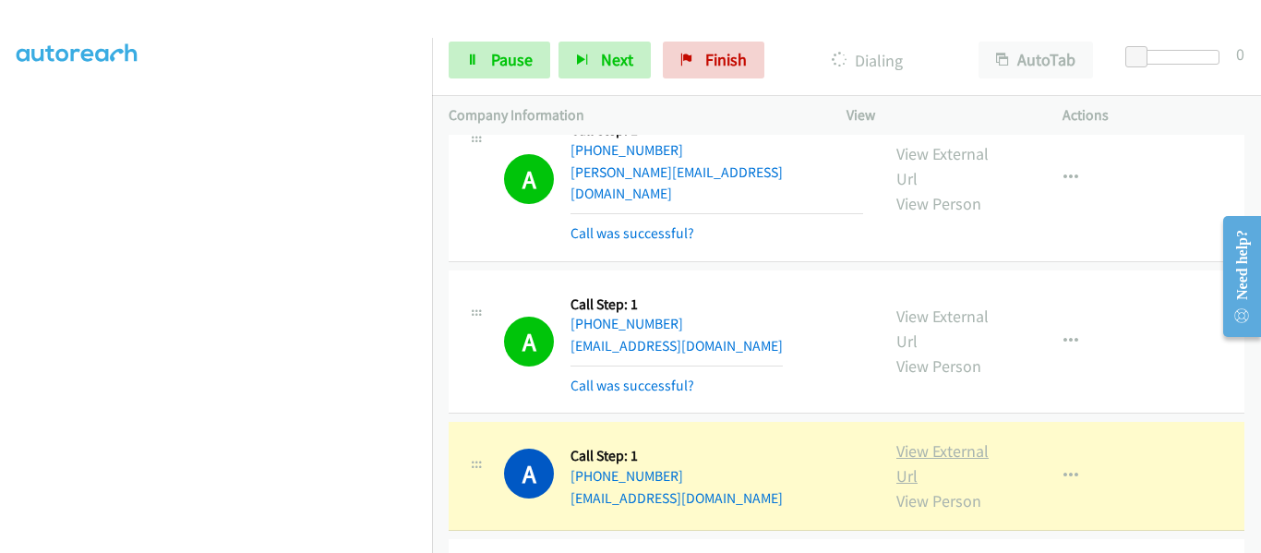
click at [941, 440] on link "View External Url" at bounding box center [943, 463] width 92 height 46
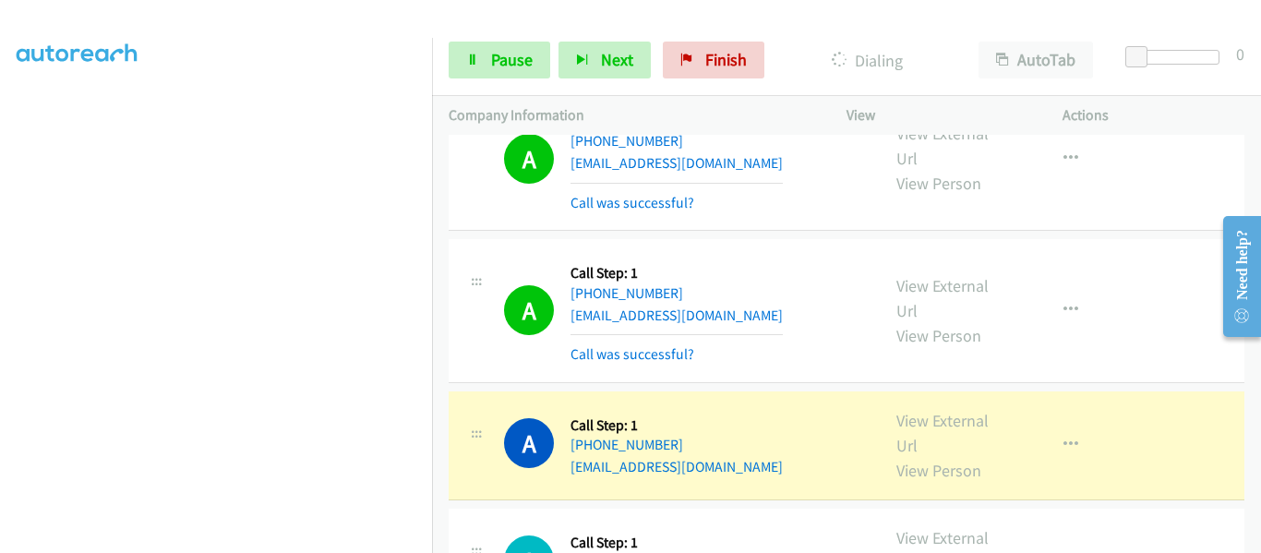
scroll to position [10860, 0]
click at [918, 408] on link "View External Url" at bounding box center [943, 431] width 92 height 46
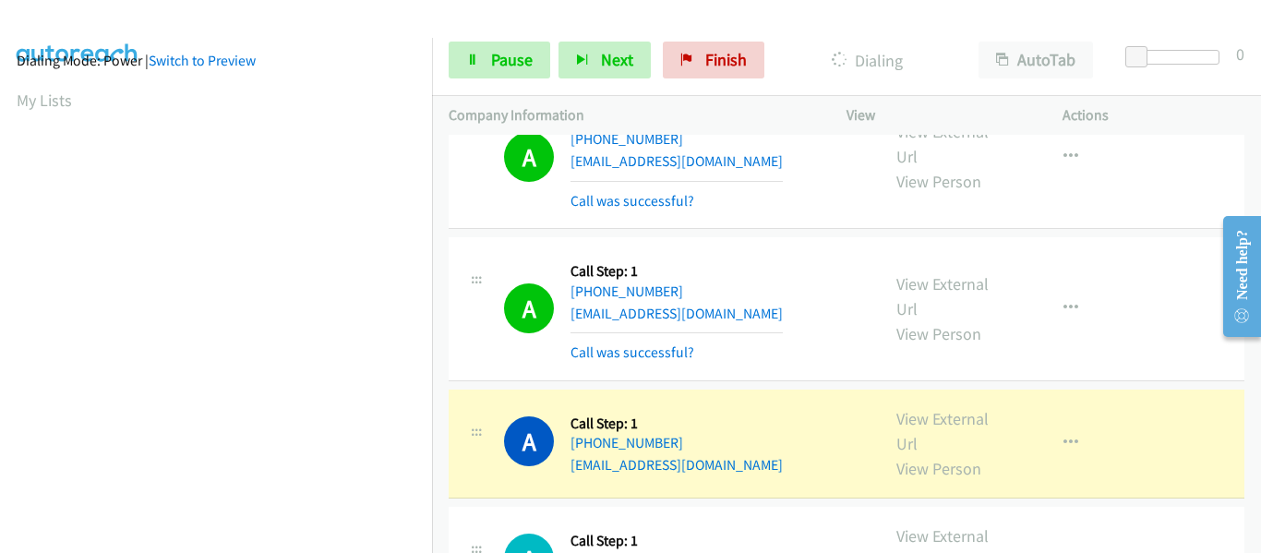
scroll to position [483, 0]
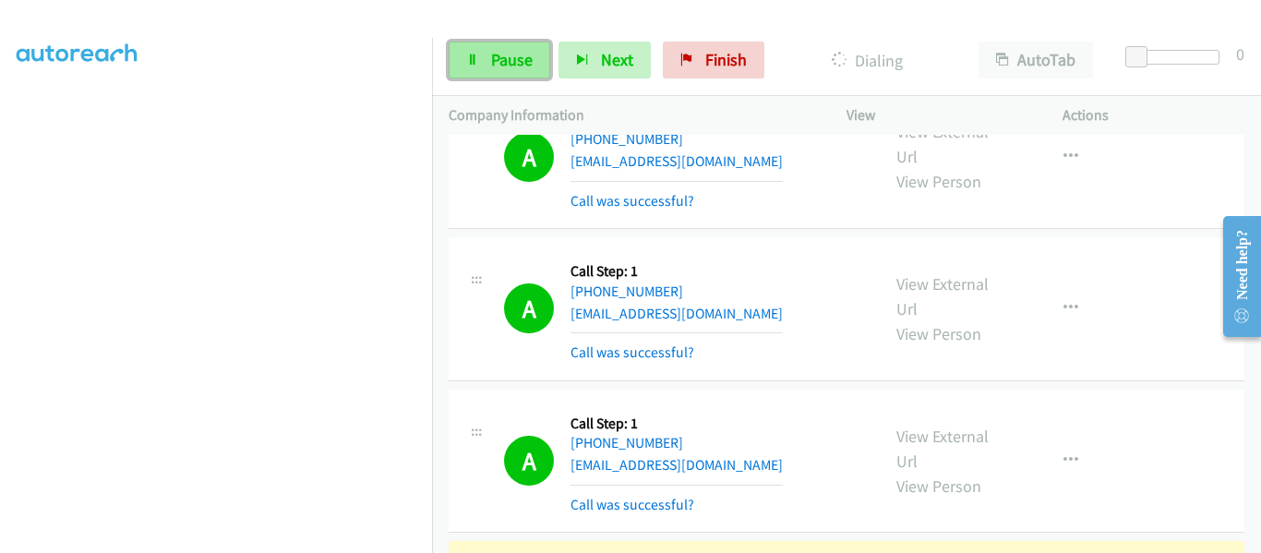
click at [472, 54] on icon at bounding box center [472, 60] width 13 height 13
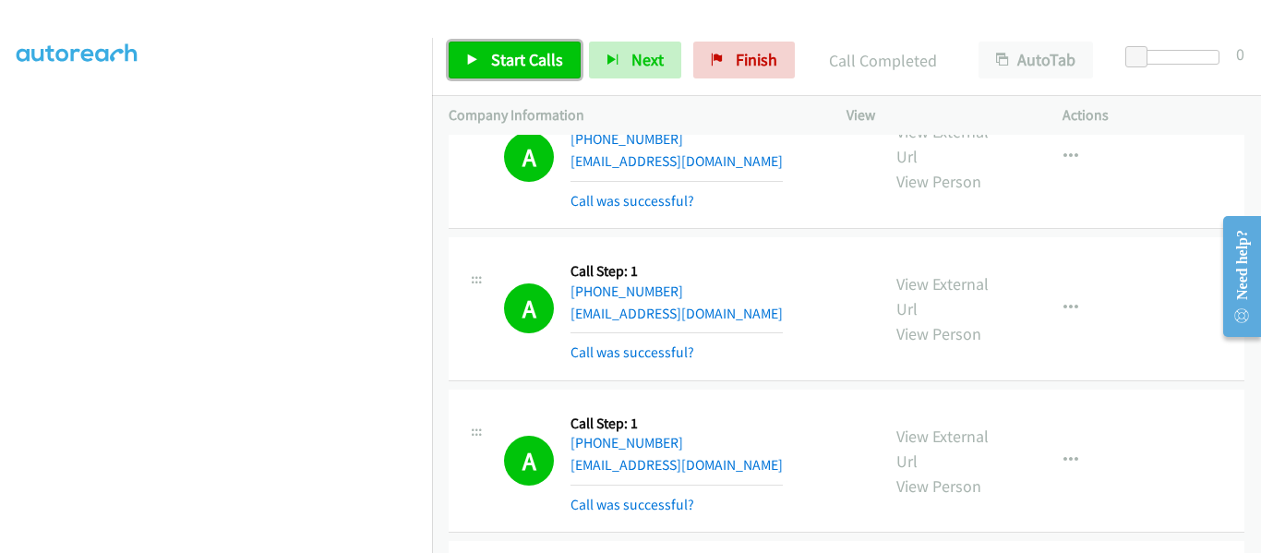
click at [468, 60] on icon at bounding box center [472, 60] width 13 height 13
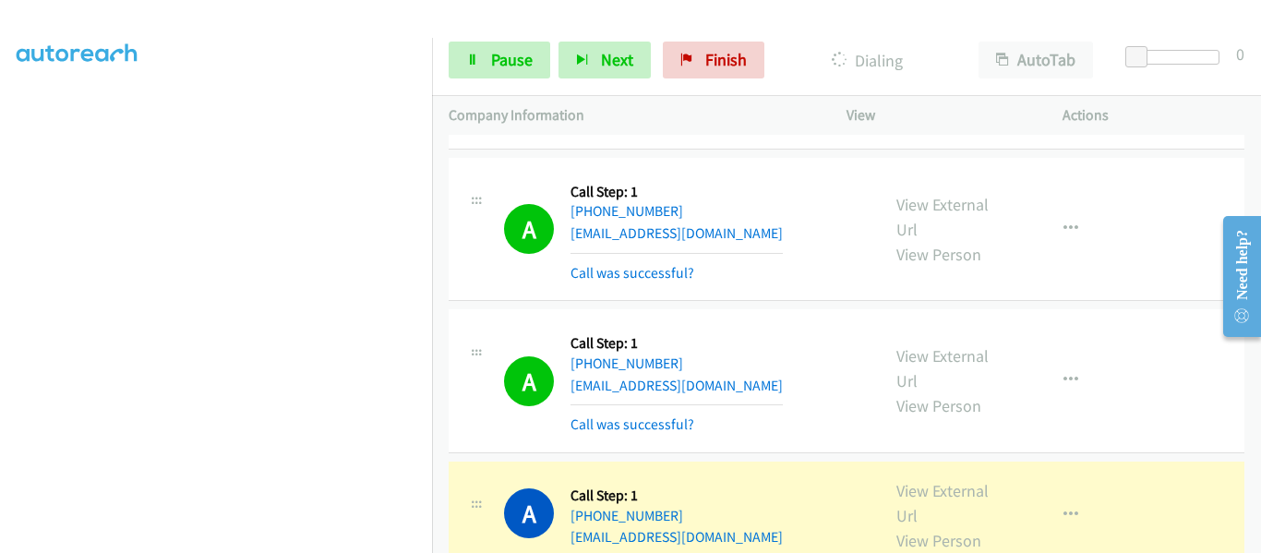
scroll to position [11137, 0]
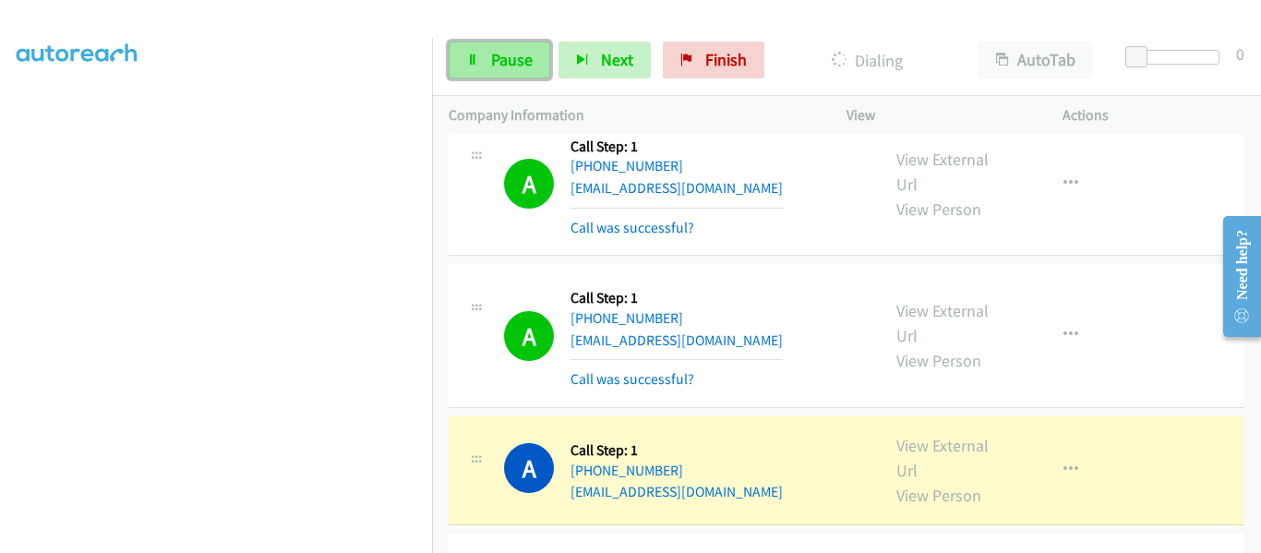
click at [472, 55] on icon at bounding box center [472, 60] width 13 height 13
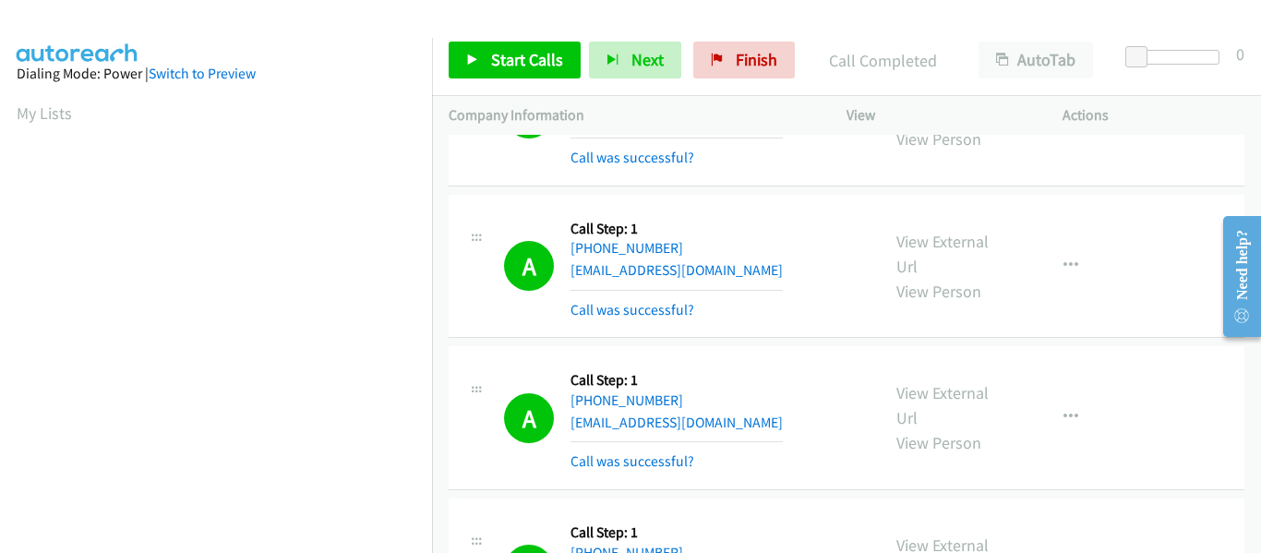
scroll to position [9511, 0]
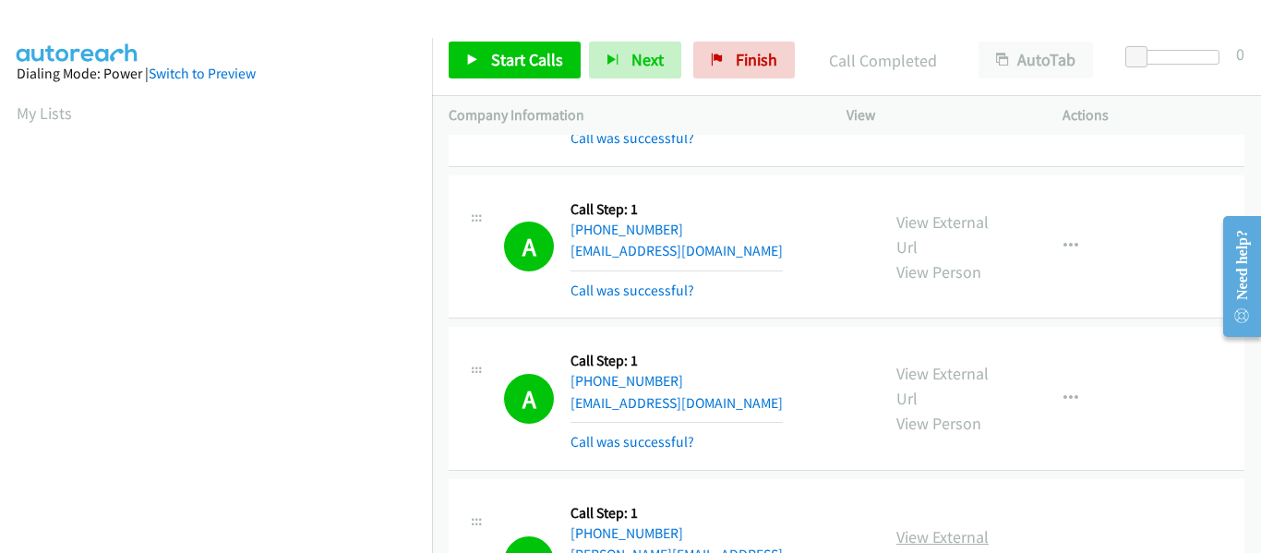
click at [939, 526] on link "View External Url" at bounding box center [943, 549] width 92 height 46
click at [935, 526] on link "View External Url" at bounding box center [943, 549] width 92 height 46
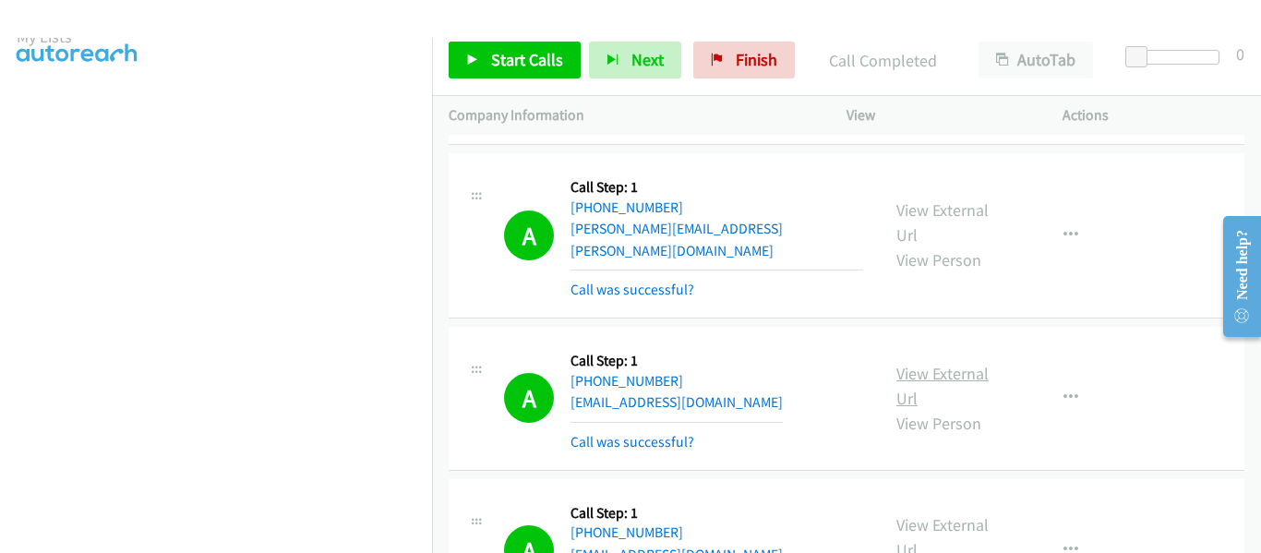
click at [955, 363] on link "View External Url" at bounding box center [943, 386] width 92 height 46
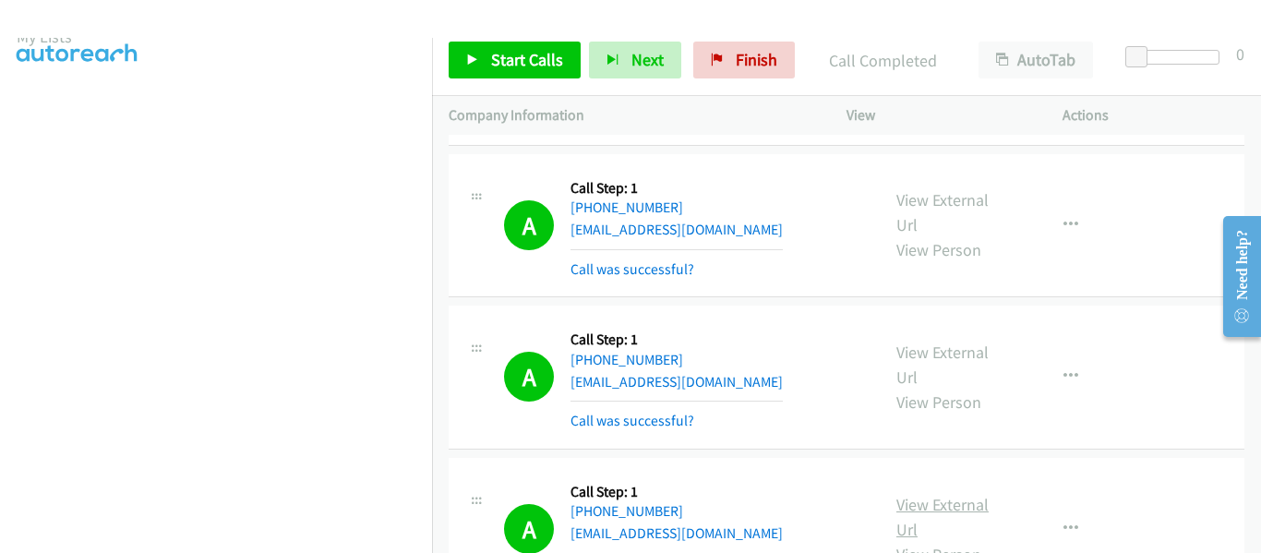
click at [919, 494] on link "View External Url" at bounding box center [943, 517] width 92 height 46
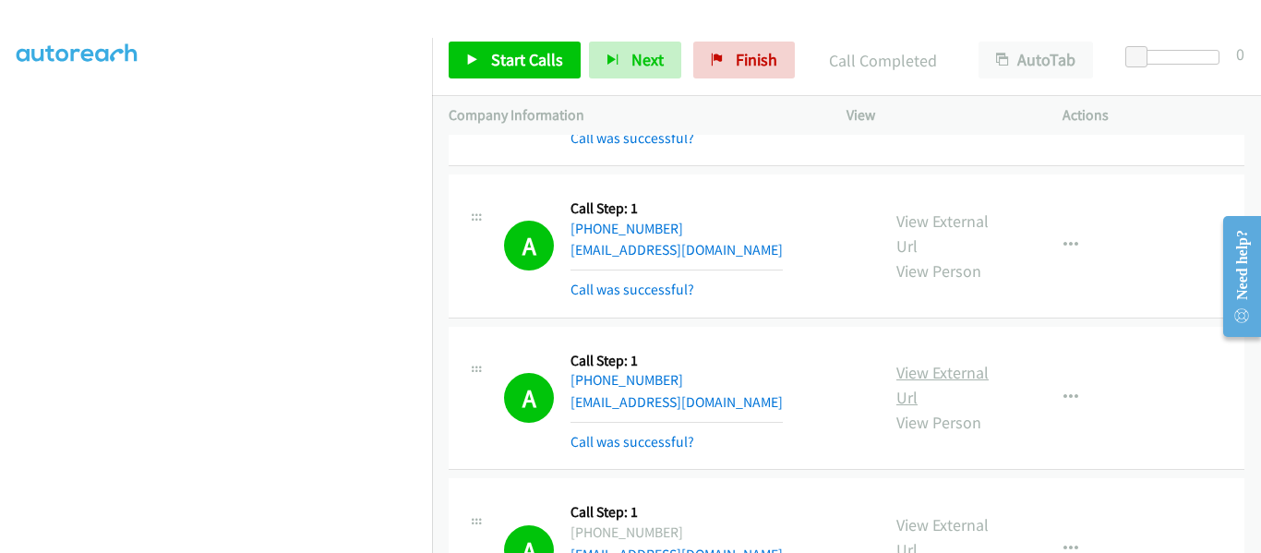
click at [941, 362] on link "View External Url" at bounding box center [943, 385] width 92 height 46
